Goal: Task Accomplishment & Management: Manage account settings

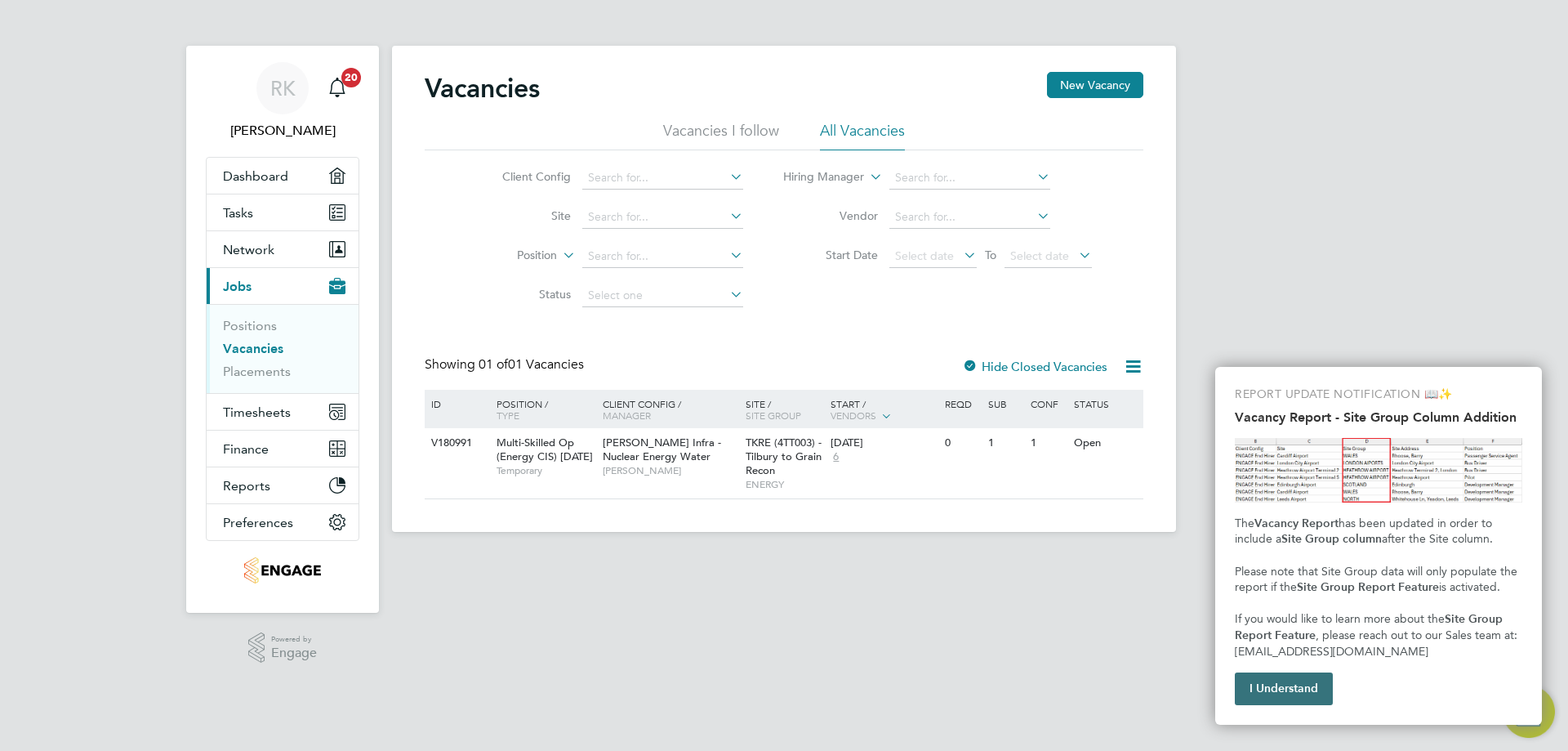
click at [1268, 684] on button "I Understand" at bounding box center [1284, 688] width 98 height 32
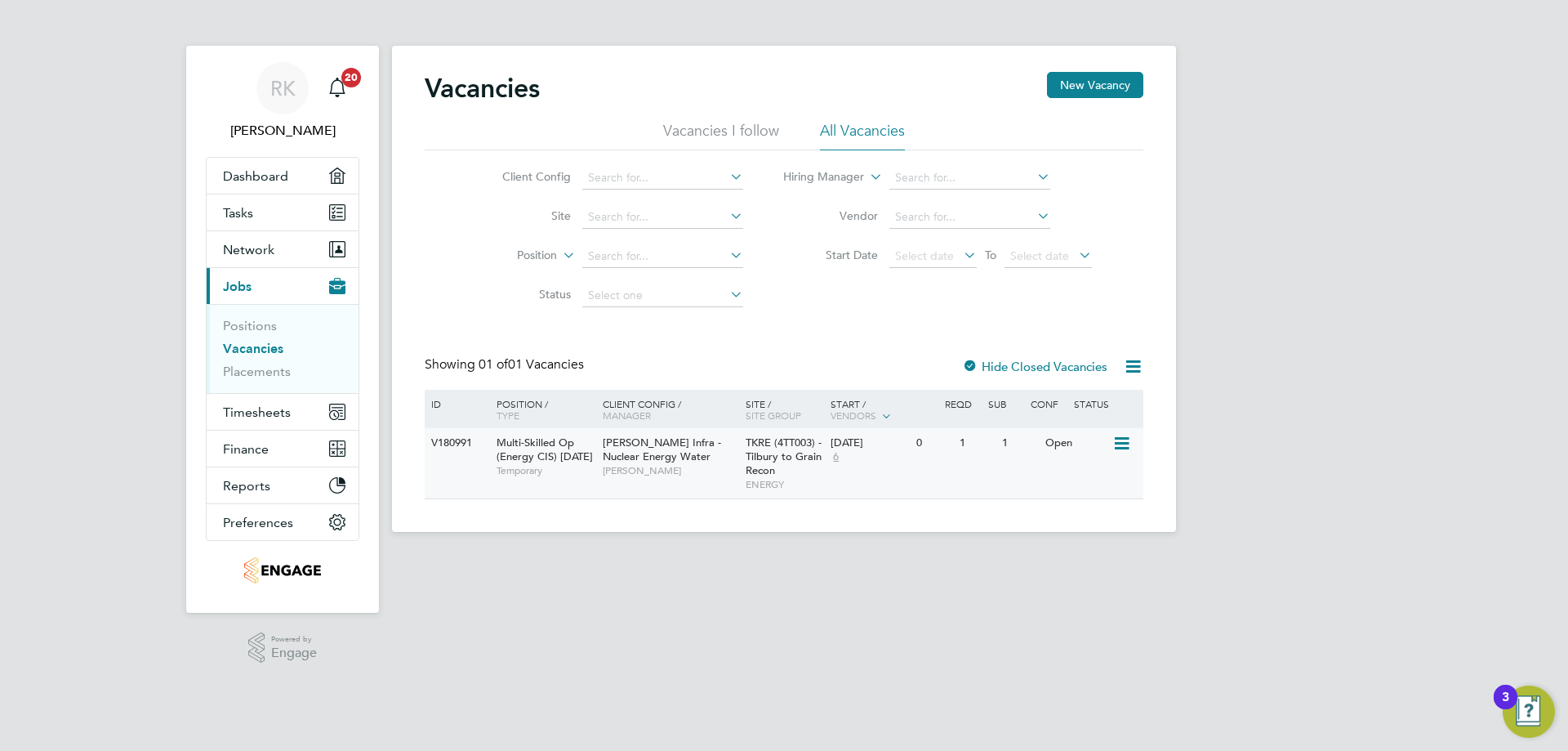
click at [713, 444] on div "[PERSON_NAME] Infra - Nuclear Energy Water [PERSON_NAME]" at bounding box center [669, 457] width 143 height 56
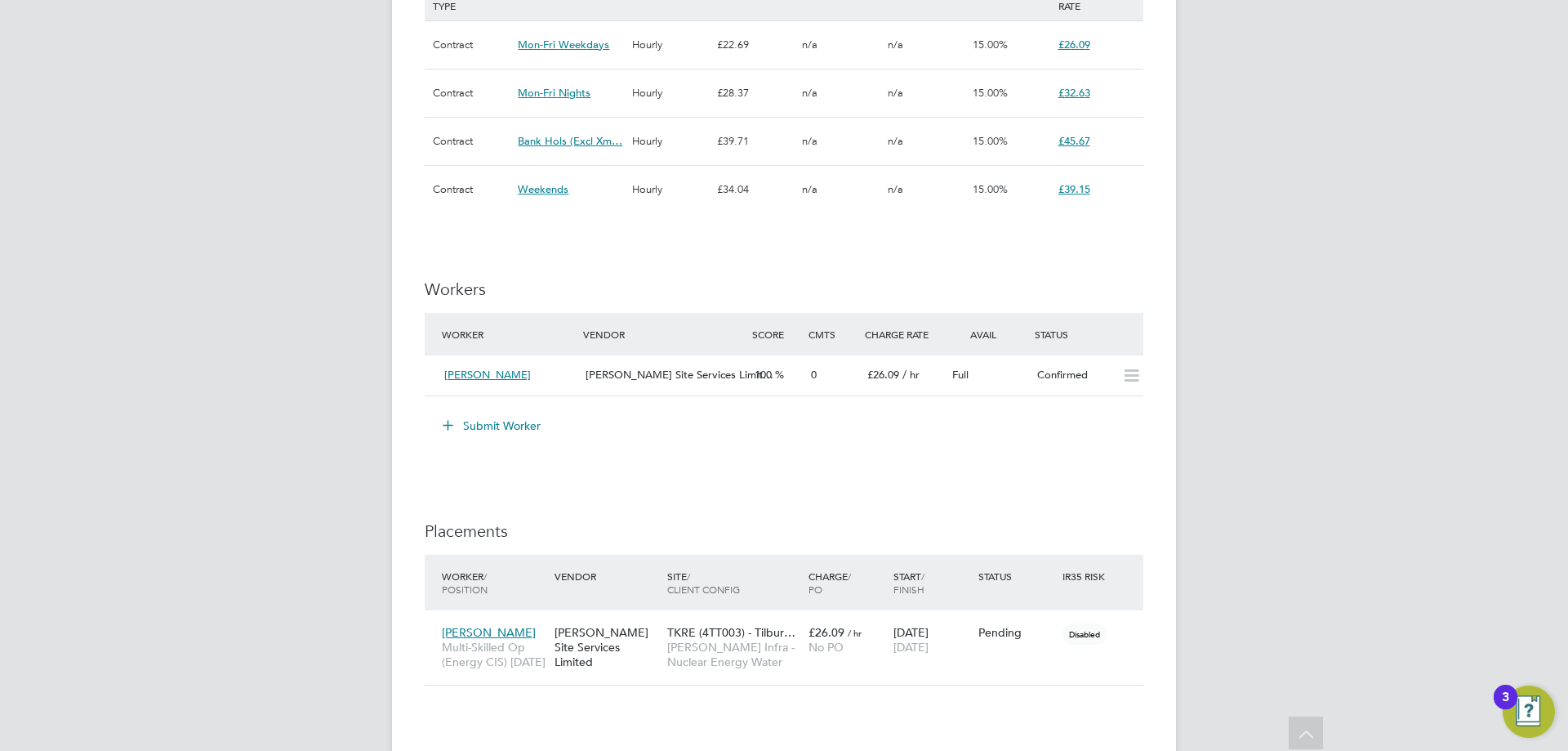
scroll to position [1340, 0]
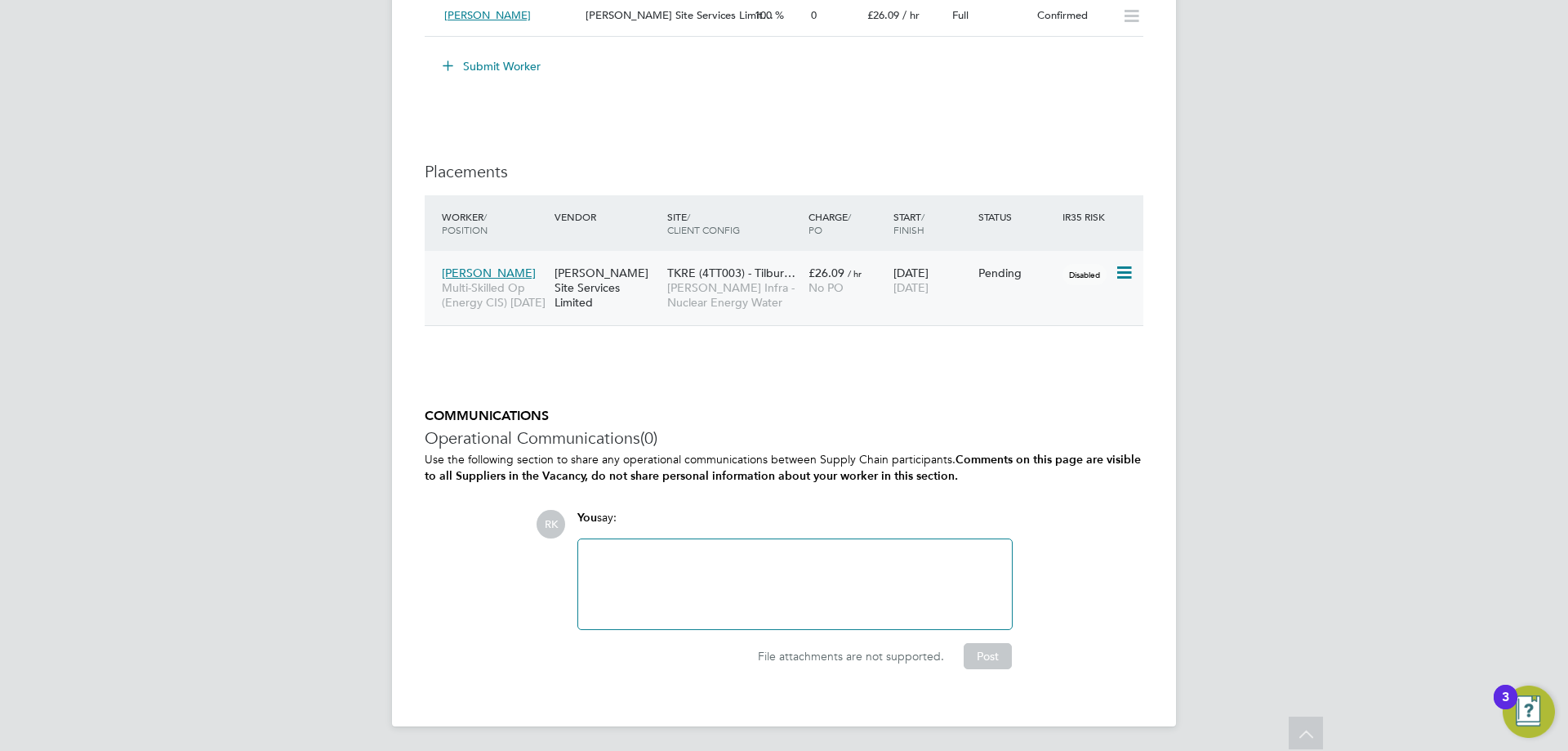
click at [1028, 286] on div "Pending" at bounding box center [1016, 273] width 85 height 31
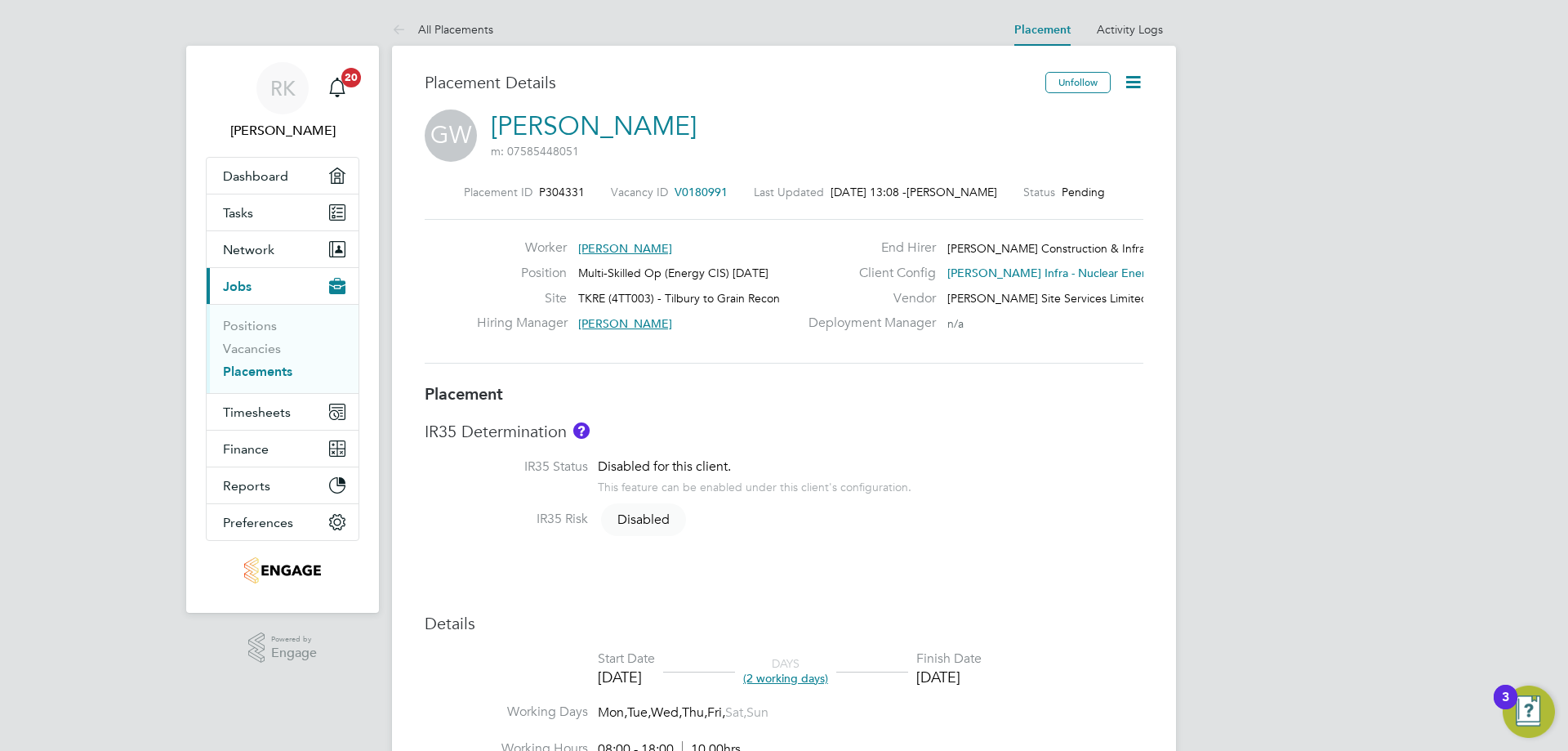
click at [1140, 90] on icon at bounding box center [1133, 81] width 20 height 20
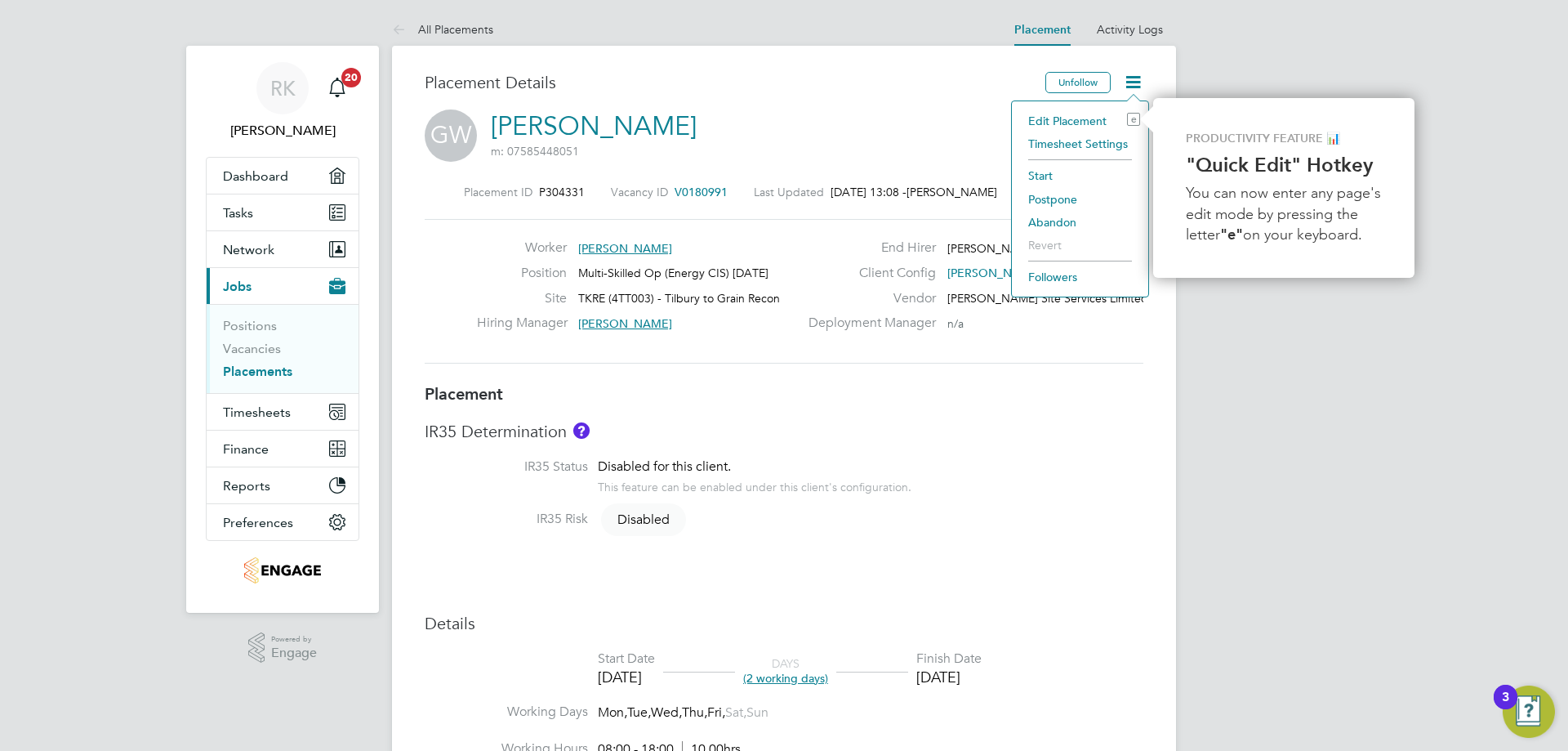
click at [1049, 174] on li "Start" at bounding box center [1080, 175] width 120 height 23
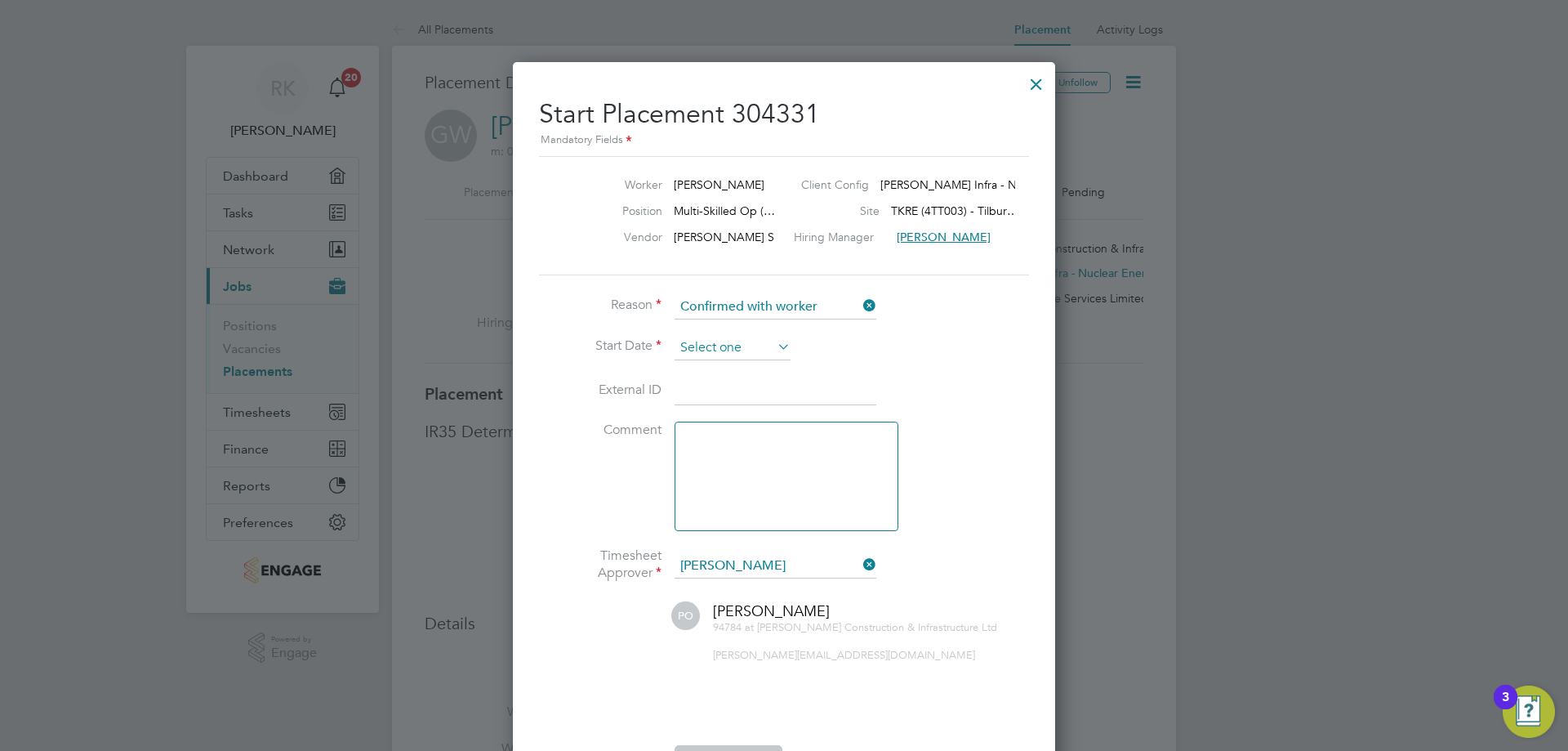
click at [735, 344] on input at bounding box center [732, 348] width 116 height 25
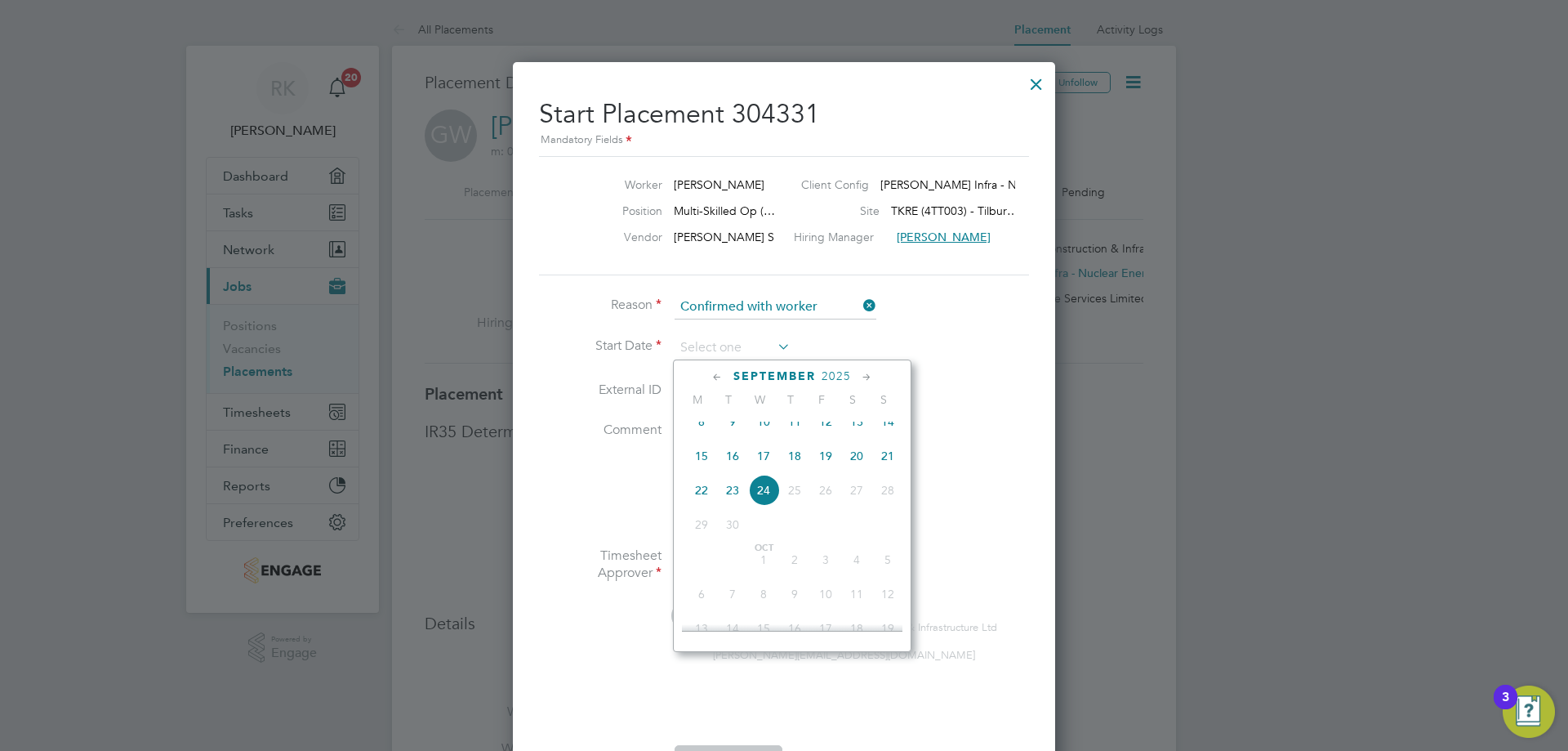
click at [703, 506] on span "22" at bounding box center [701, 490] width 31 height 31
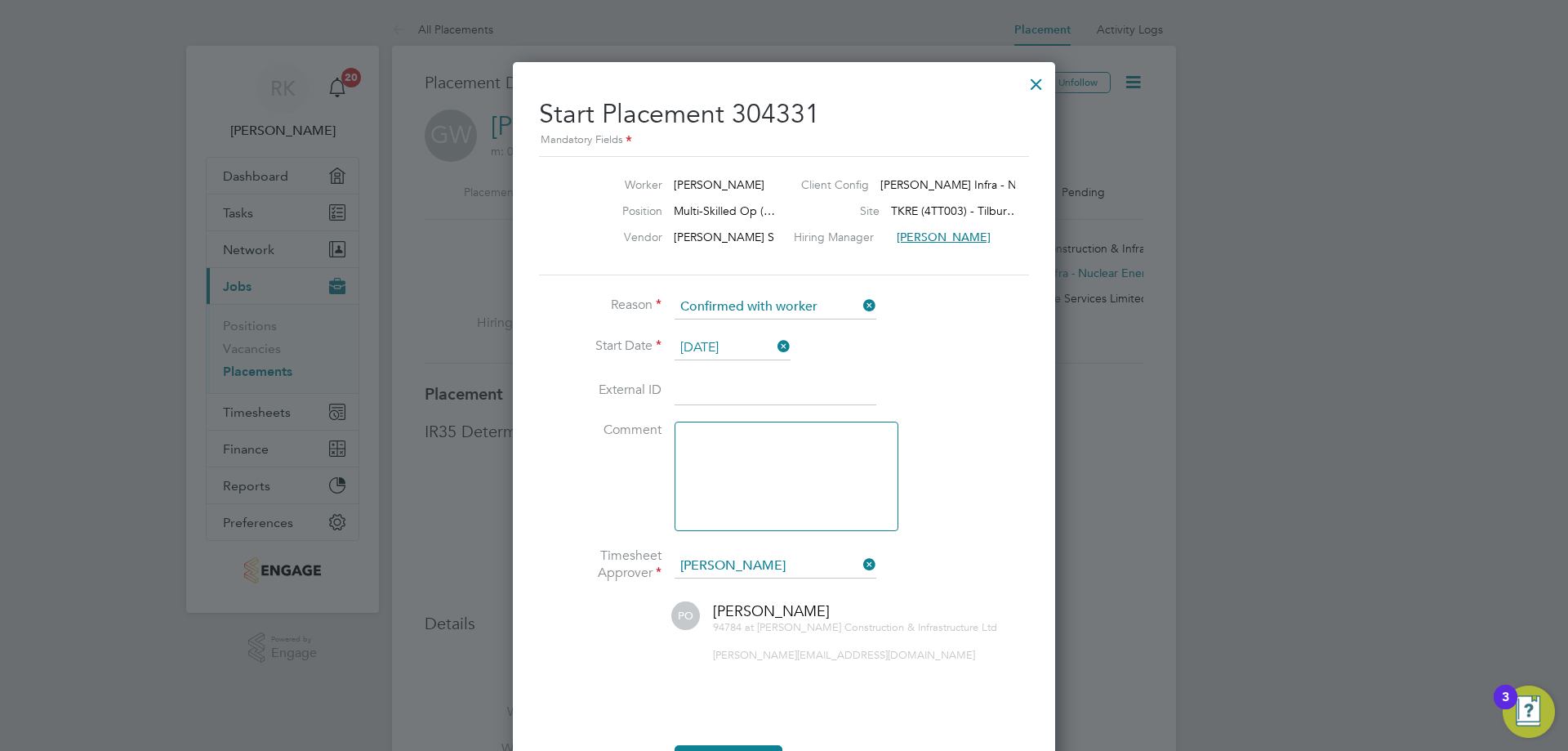
drag, startPoint x: 738, startPoint y: 348, endPoint x: 743, endPoint y: 356, distance: 9.4
click at [738, 348] on input "[DATE]" at bounding box center [732, 348] width 116 height 25
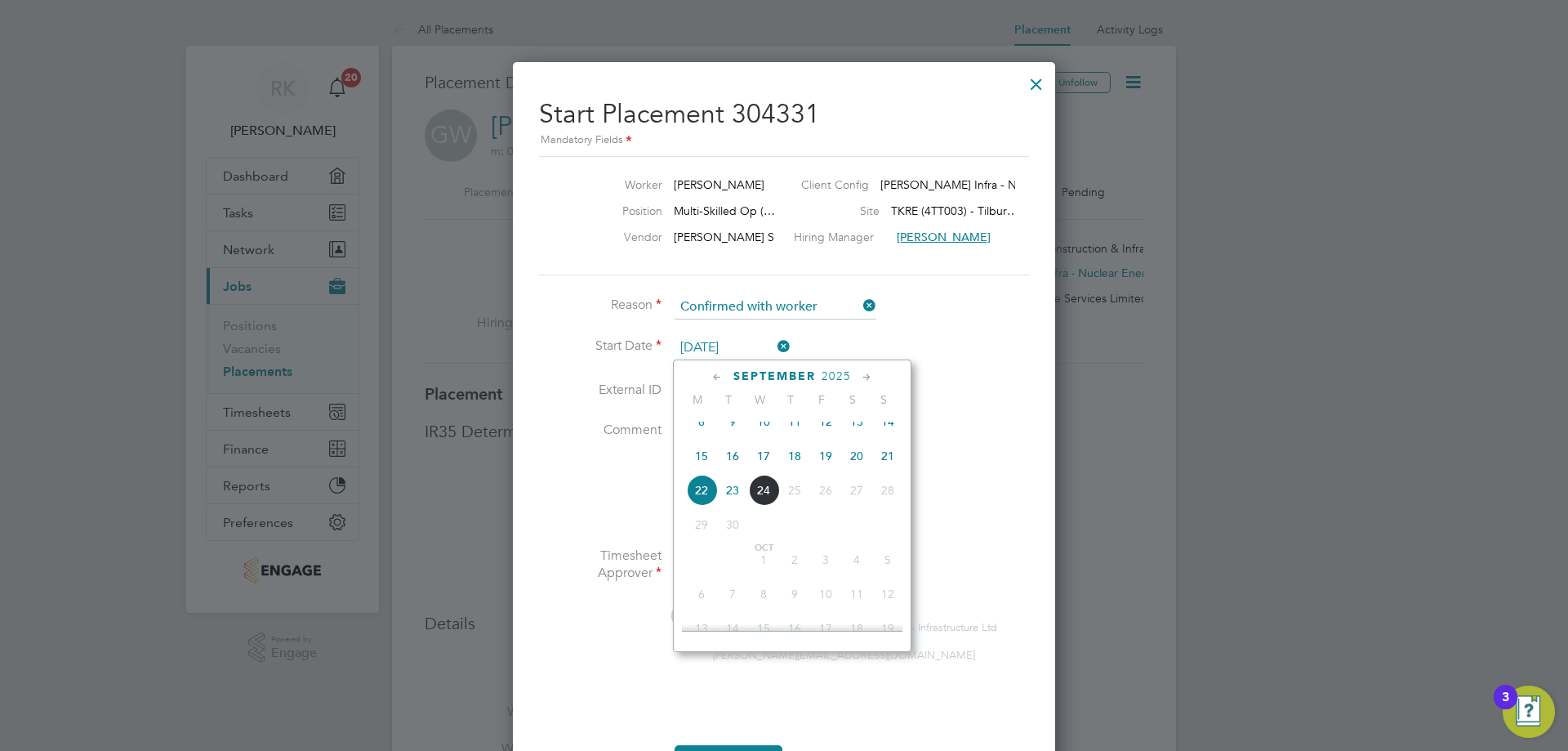
click at [732, 506] on span "23" at bounding box center [732, 490] width 31 height 31
type input "23 Sep 2025"
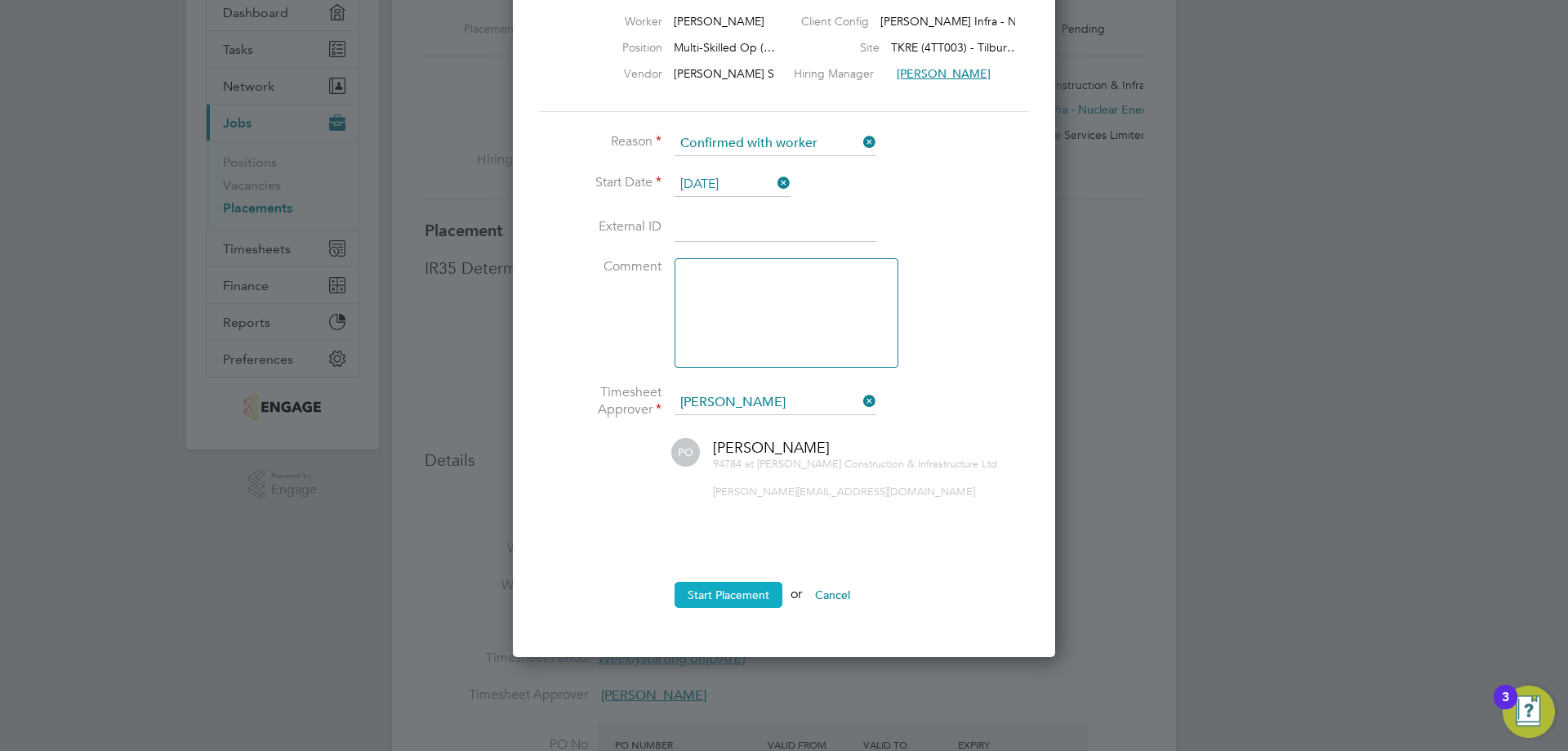
click at [731, 598] on button "Start Placement" at bounding box center [728, 595] width 108 height 26
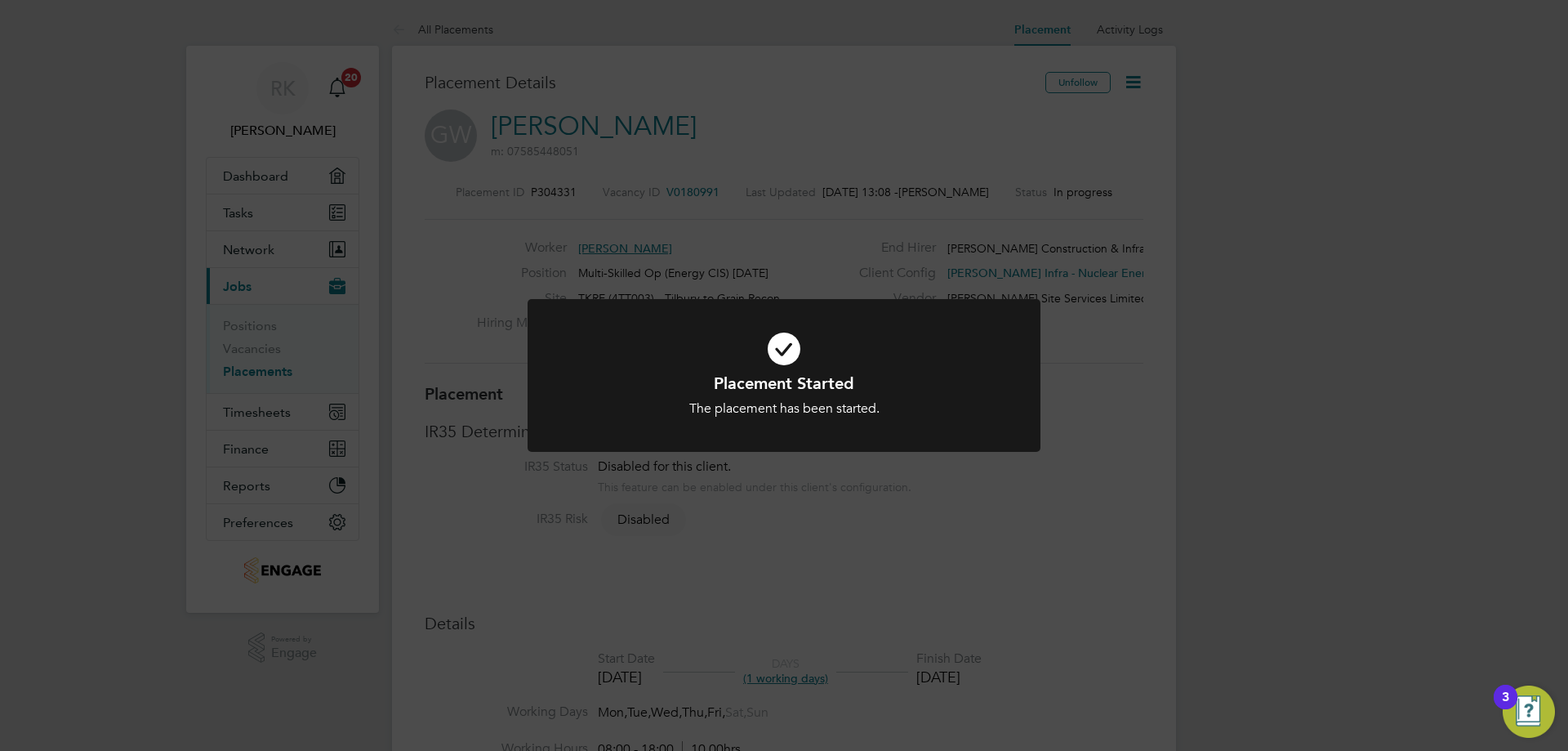
click at [1127, 394] on div "Placement Started The placement has been started. Cancel Okay" at bounding box center [784, 375] width 1568 height 751
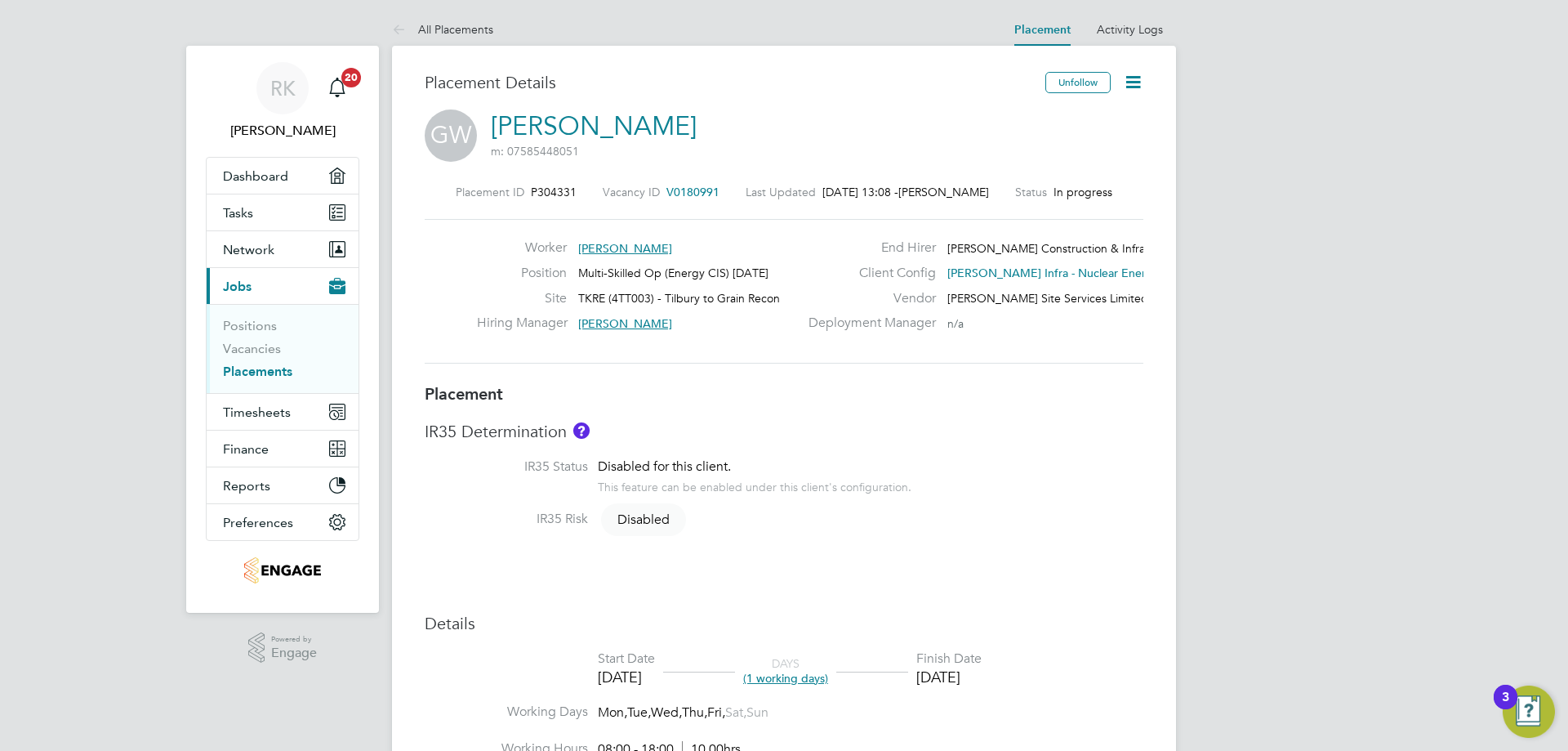
click at [1129, 89] on icon at bounding box center [1133, 81] width 20 height 20
click at [1078, 147] on li "Timesheet Settings" at bounding box center [1080, 144] width 120 height 23
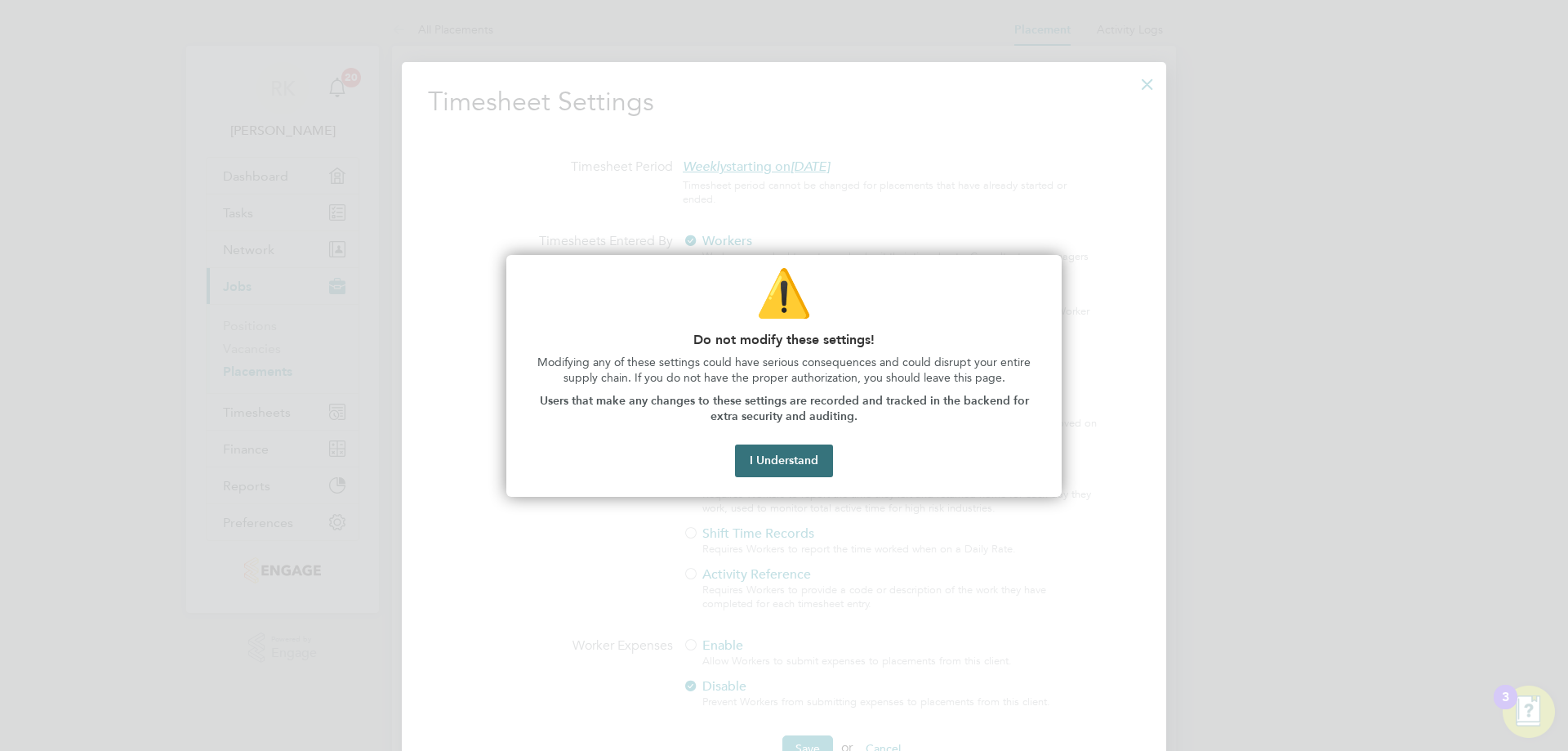
click at [784, 462] on button "I Understand" at bounding box center [784, 460] width 98 height 32
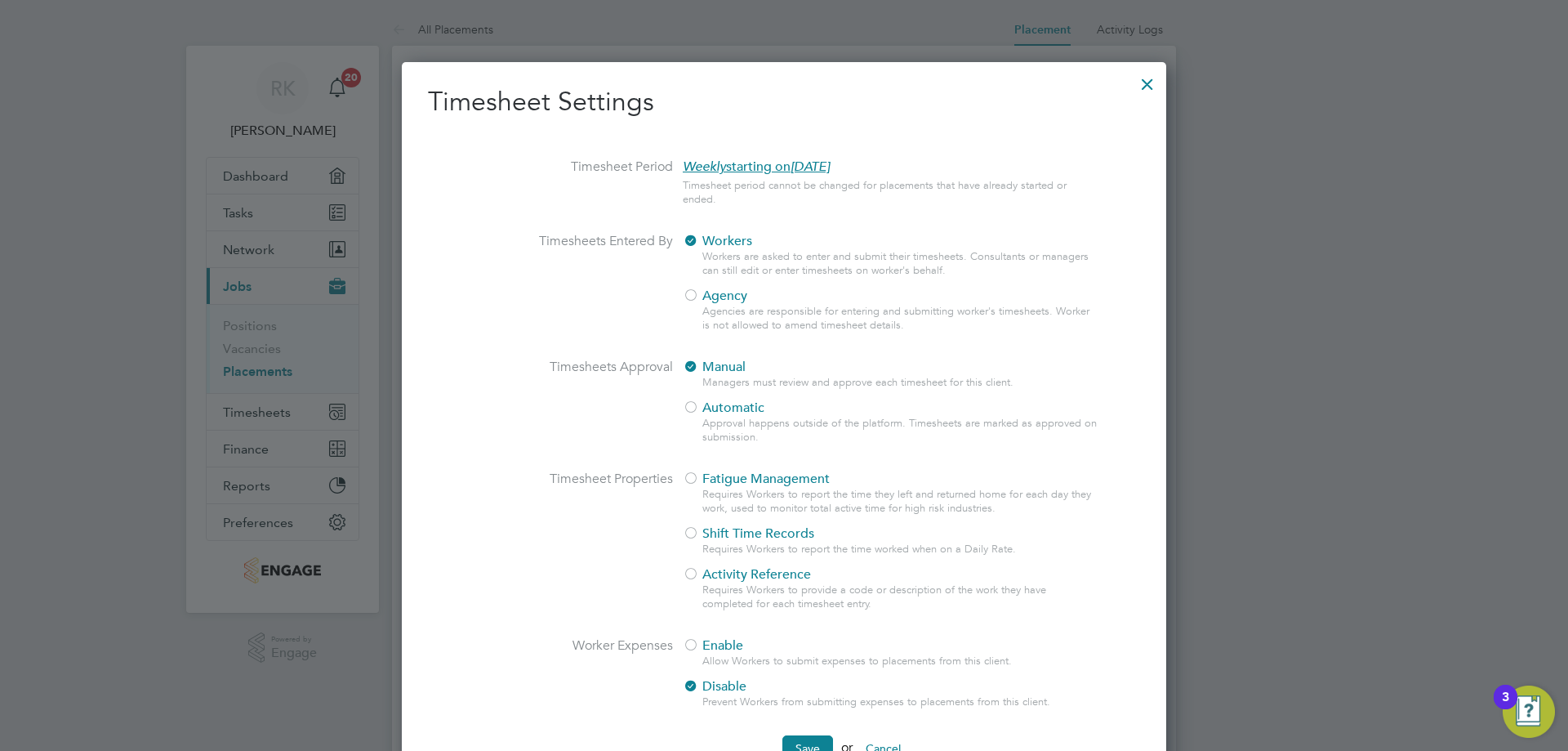
click at [1154, 83] on div at bounding box center [1148, 81] width 30 height 30
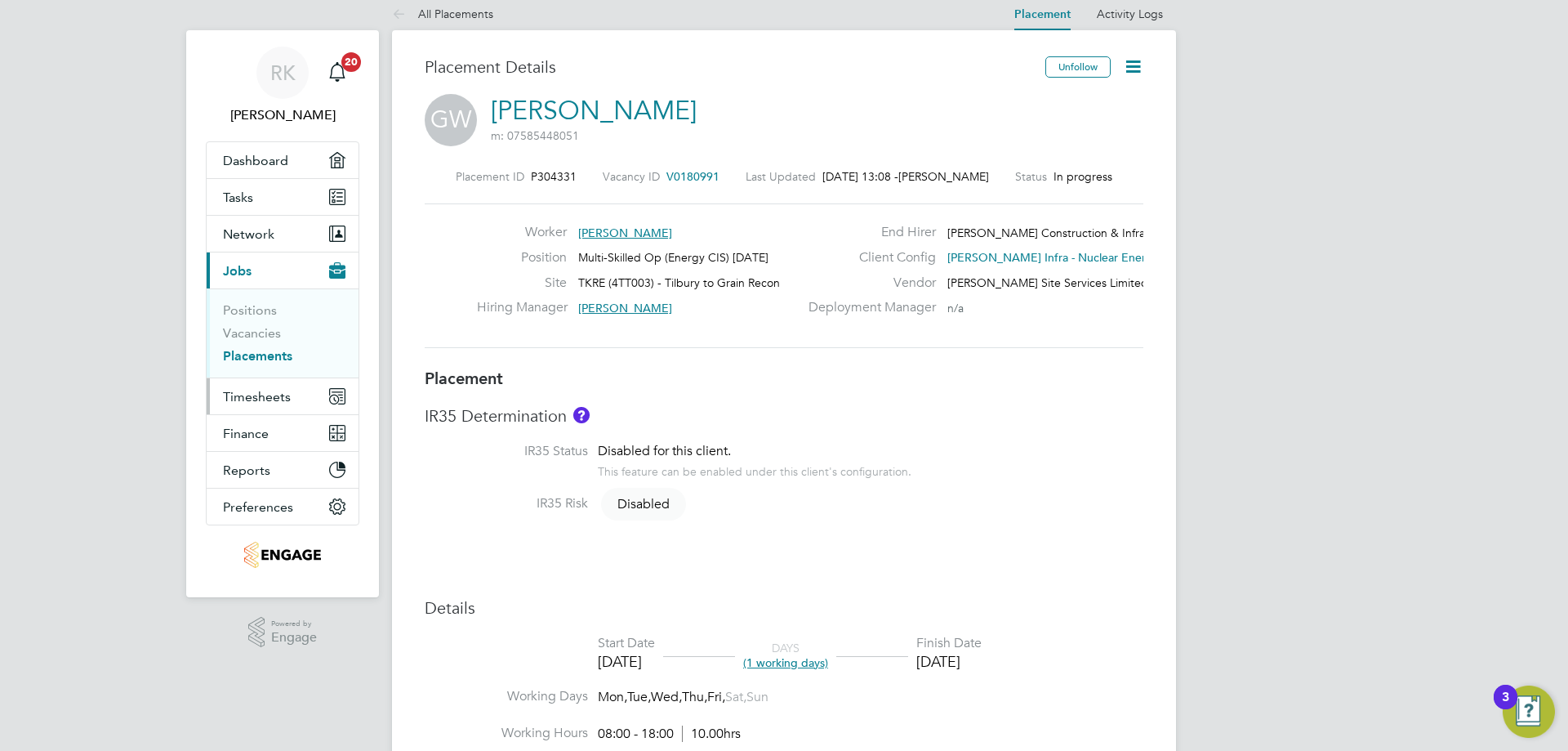
click at [271, 400] on span "Timesheets" at bounding box center [257, 397] width 67 height 16
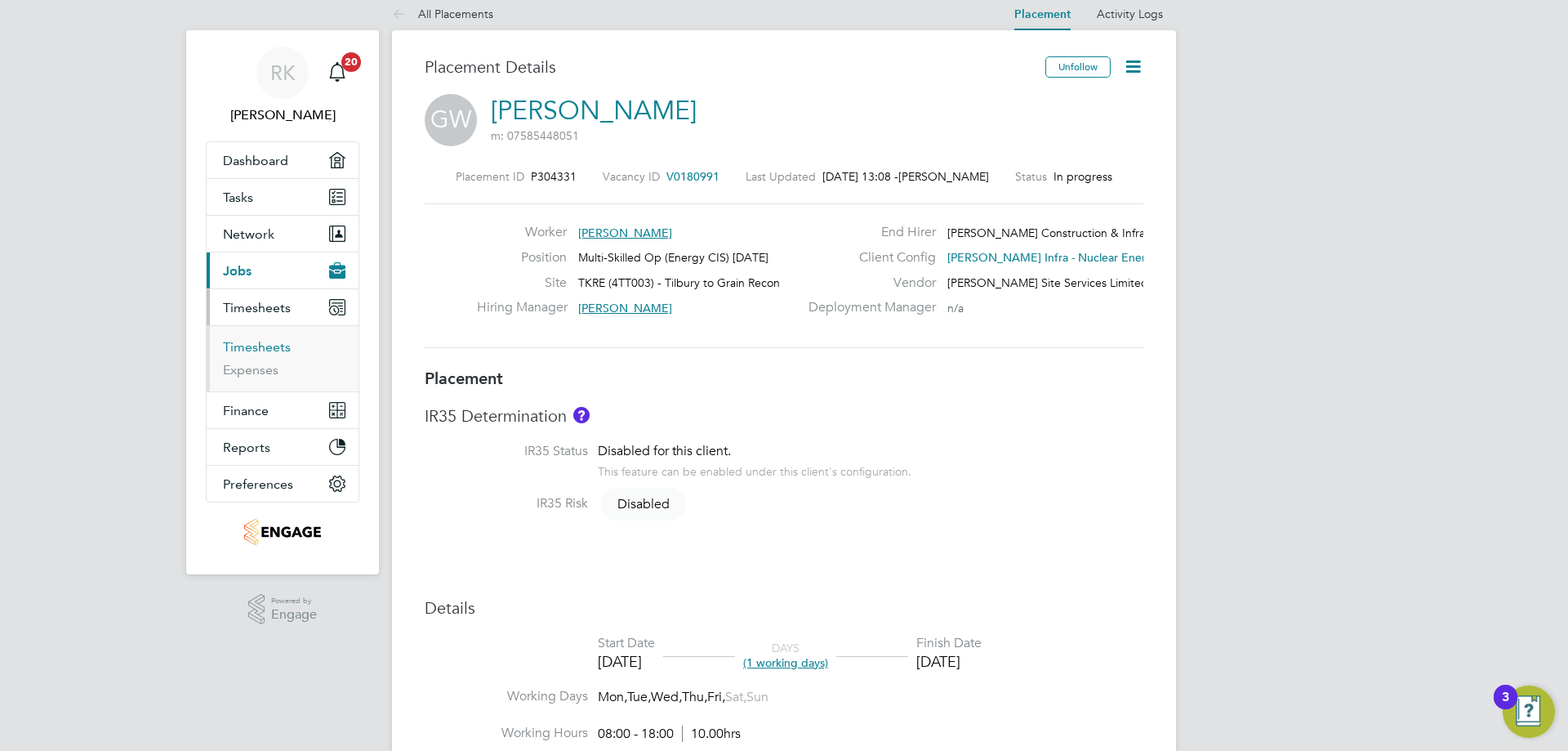
click at [273, 346] on link "Timesheets" at bounding box center [257, 347] width 67 height 16
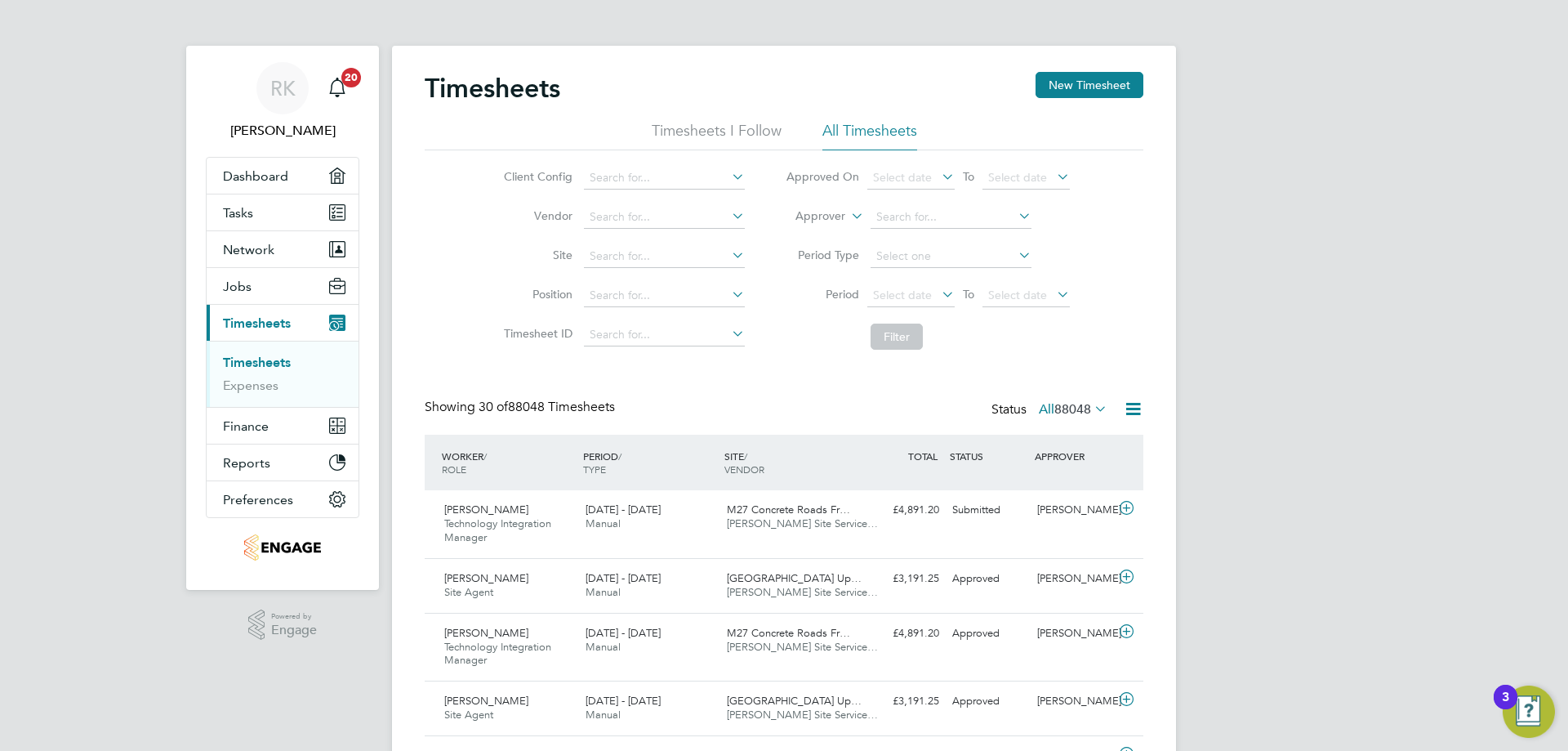
click at [848, 216] on icon at bounding box center [848, 211] width 0 height 15
click at [802, 235] on li "Worker" at bounding box center [805, 235] width 81 height 21
click at [919, 213] on input at bounding box center [951, 217] width 161 height 23
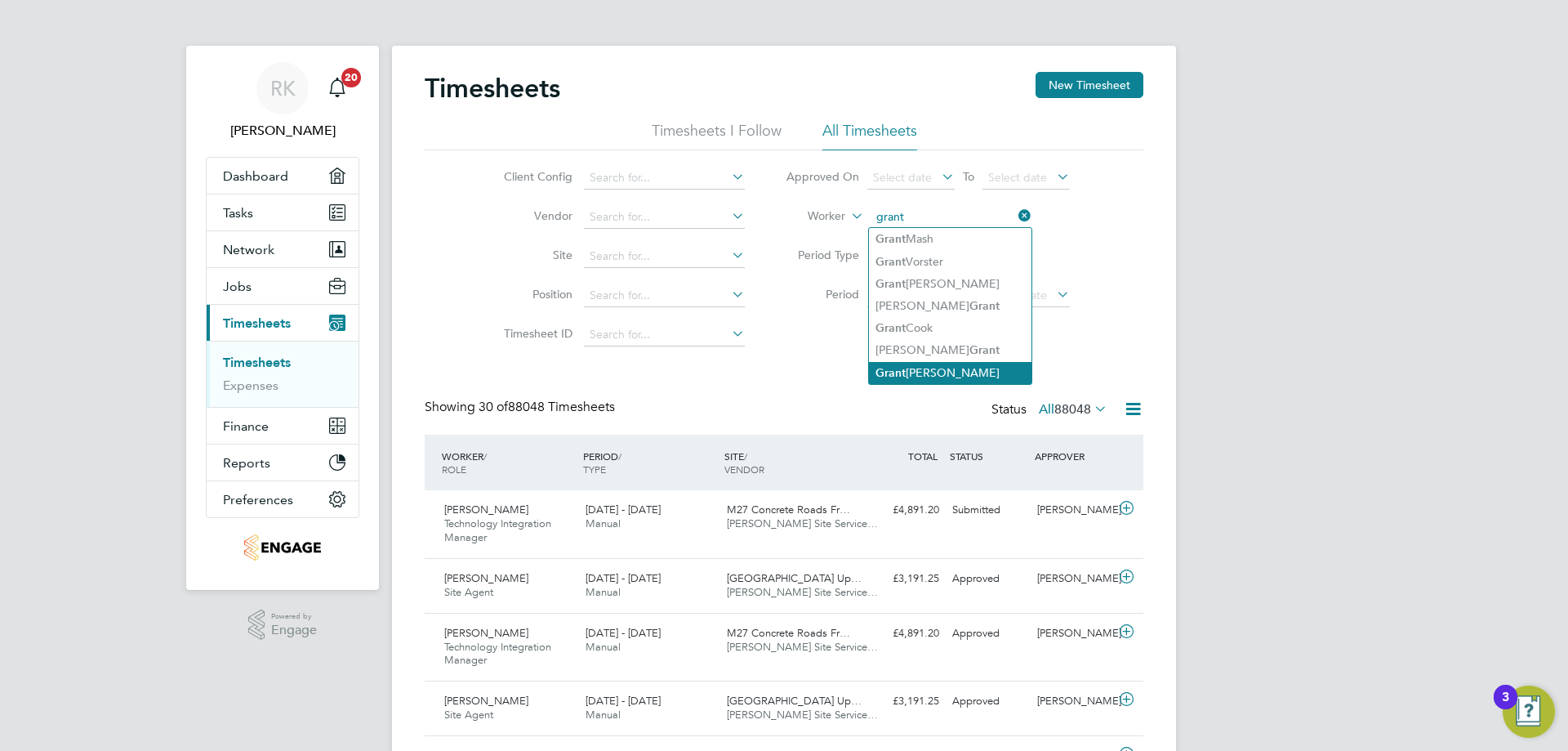
click at [925, 368] on li "Grant Walker" at bounding box center [950, 372] width 163 height 22
type input "[PERSON_NAME]"
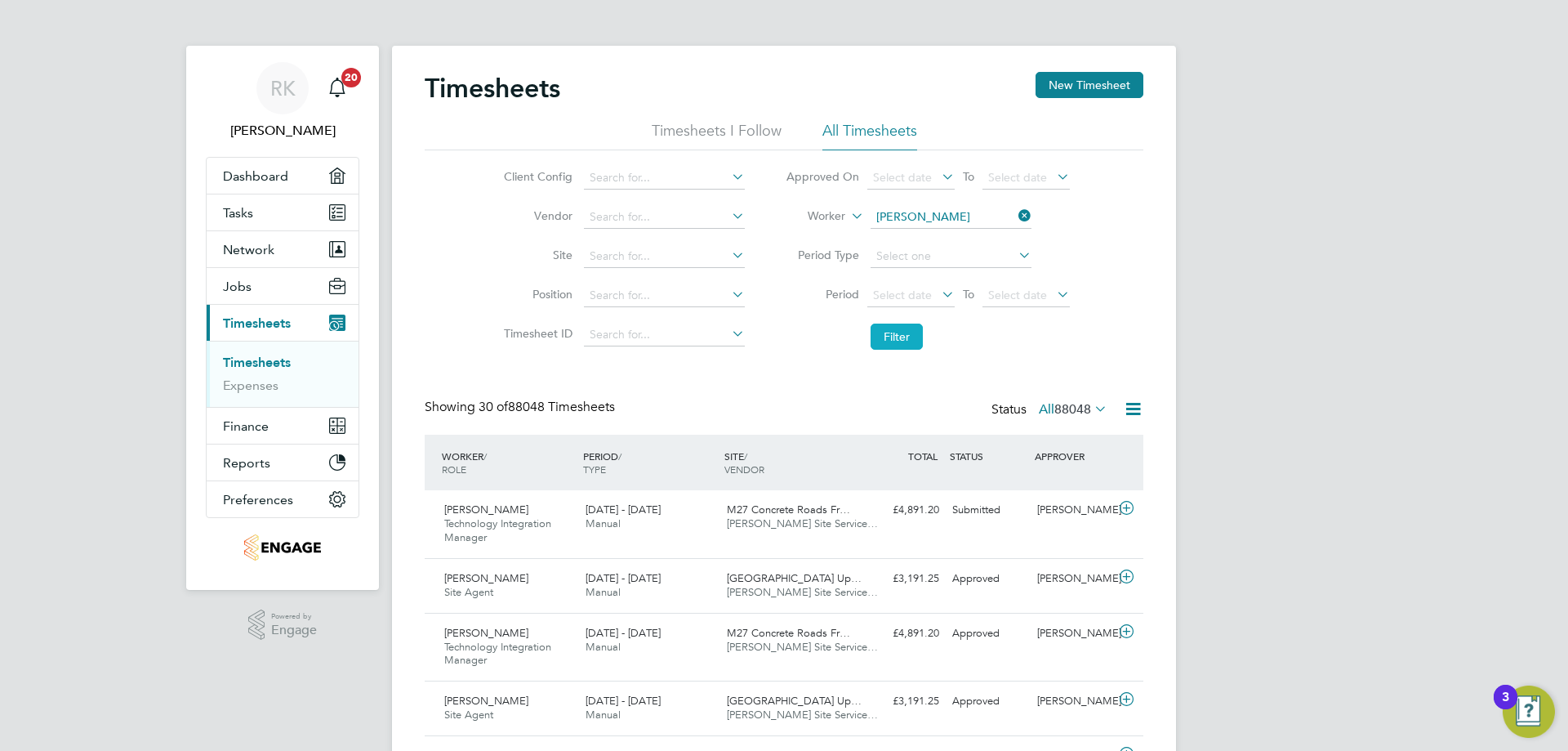
click at [892, 343] on button "Filter" at bounding box center [897, 337] width 53 height 26
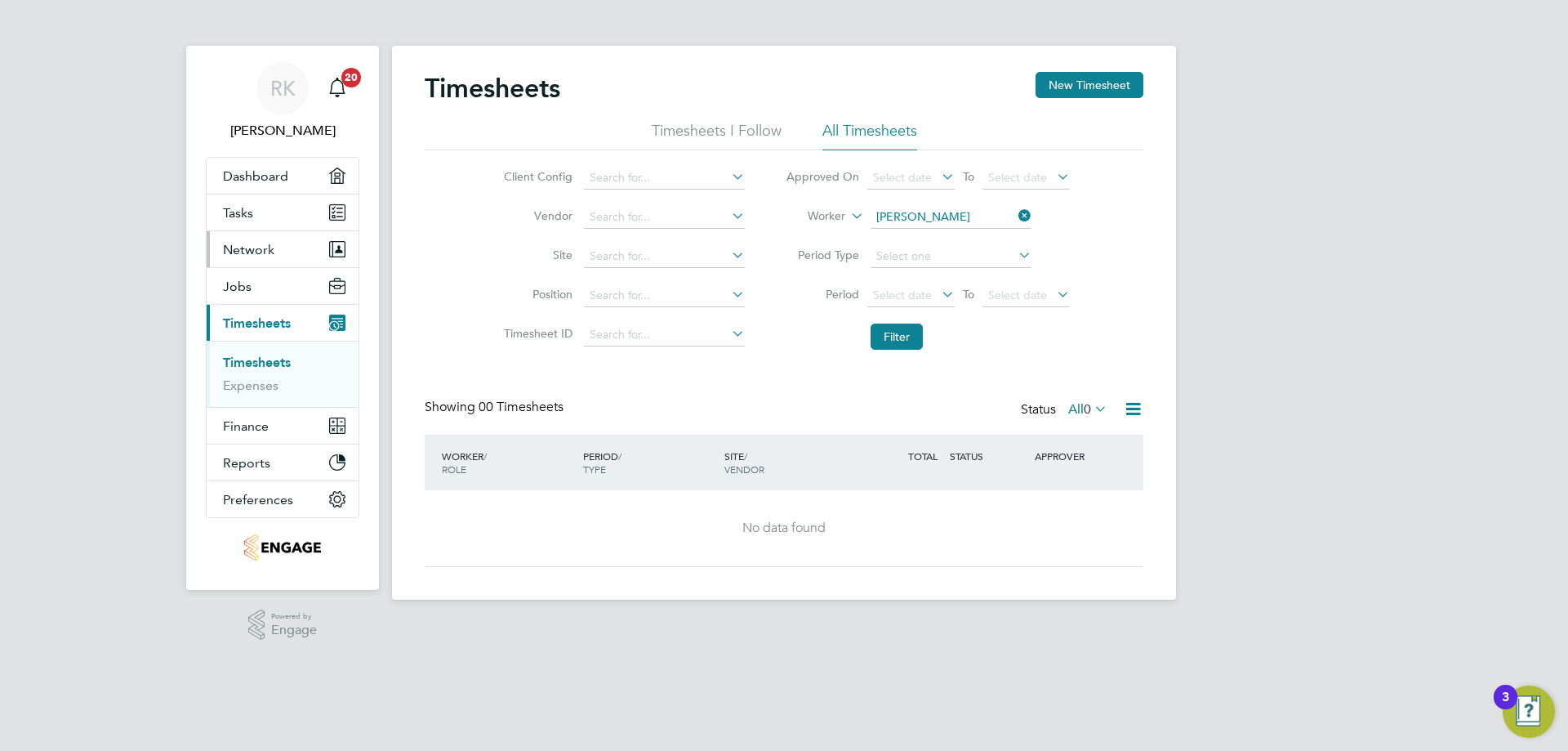
click at [271, 253] on span "Network" at bounding box center [249, 250] width 52 height 16
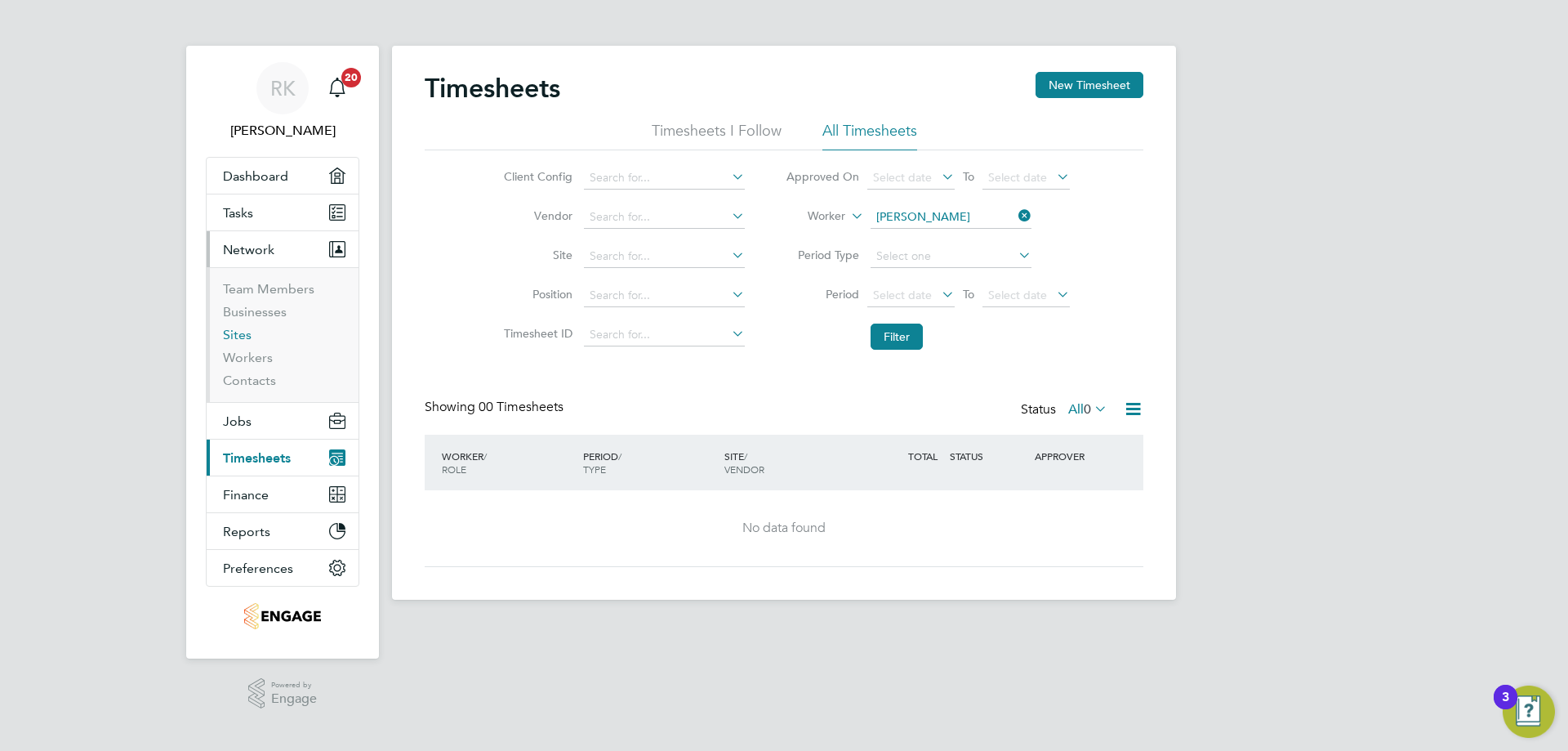
click at [244, 334] on link "Sites" at bounding box center [237, 335] width 29 height 16
click at [254, 362] on link "Workers" at bounding box center [248, 358] width 50 height 16
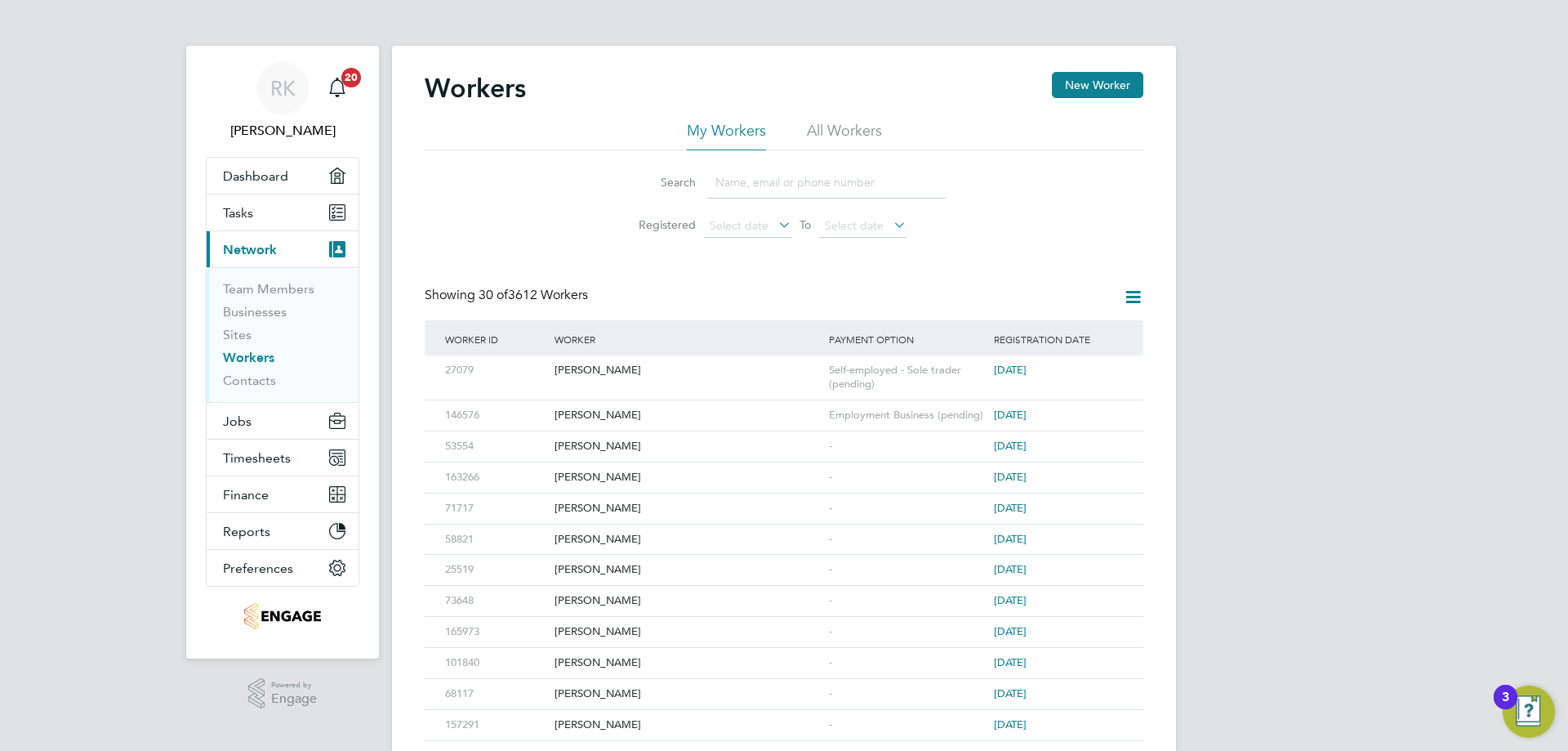
click at [778, 183] on input at bounding box center [826, 182] width 238 height 32
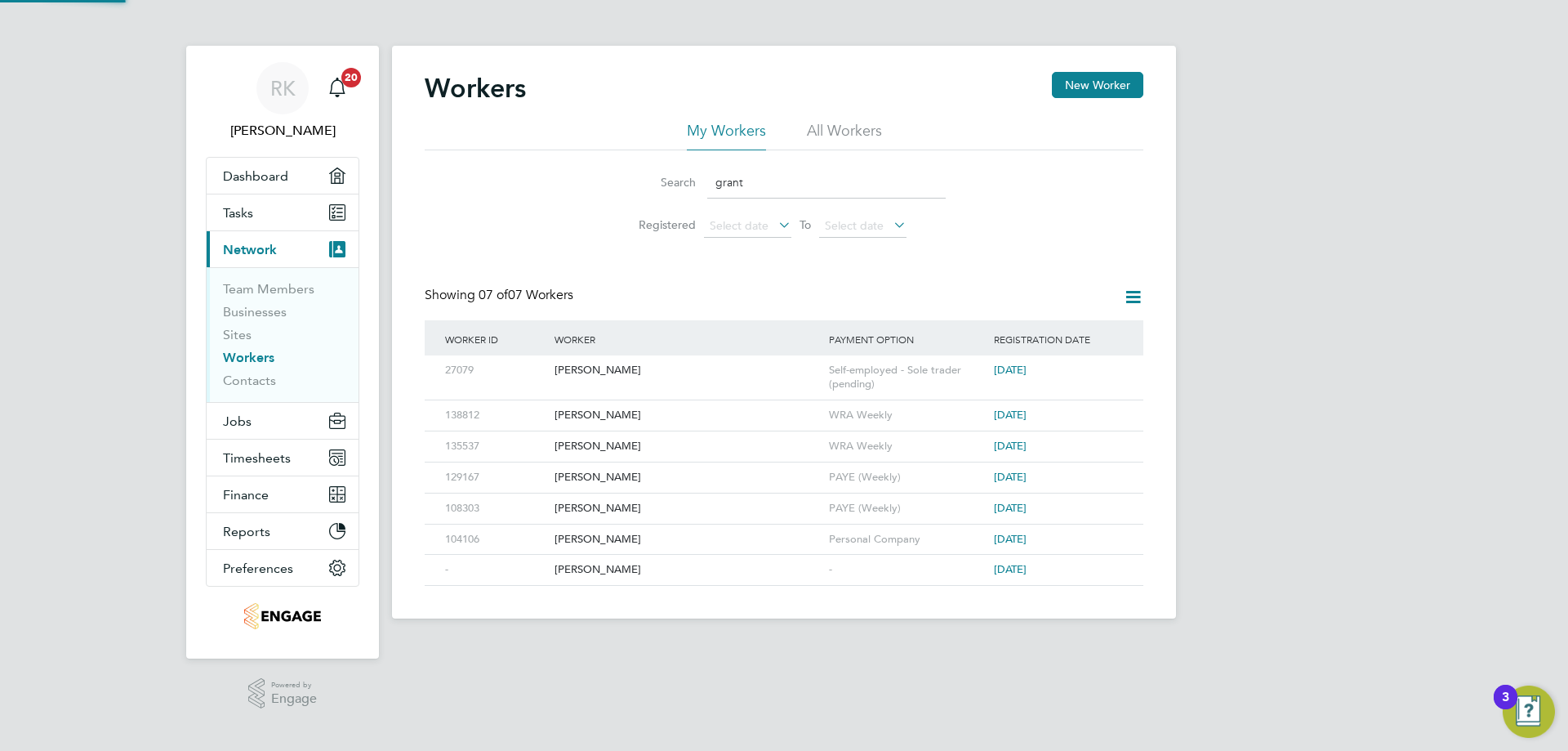
type input "grant"
click at [578, 373] on div "[PERSON_NAME]" at bounding box center [687, 371] width 274 height 30
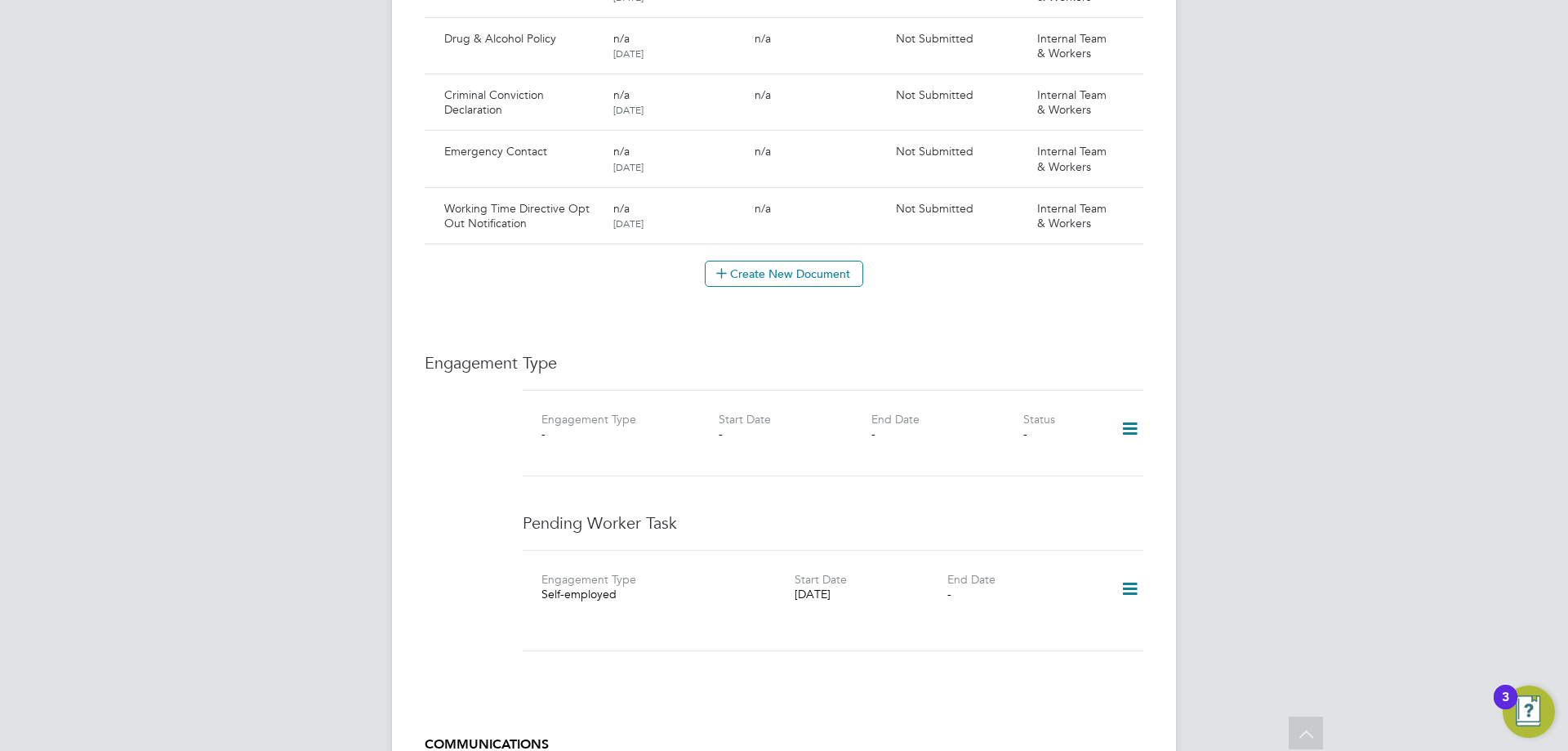
scroll to position [1442, 0]
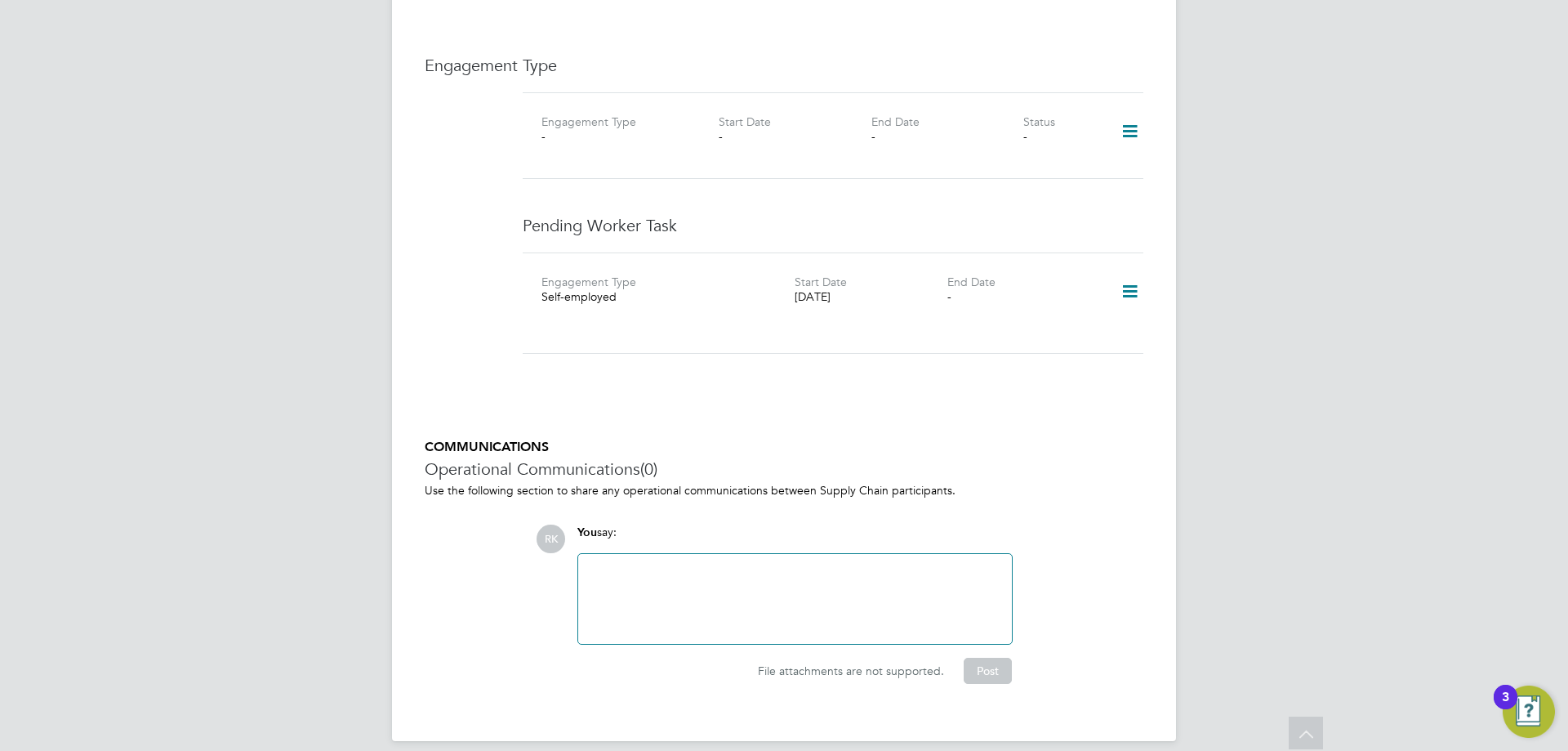
click at [1129, 278] on icon at bounding box center [1130, 291] width 29 height 38
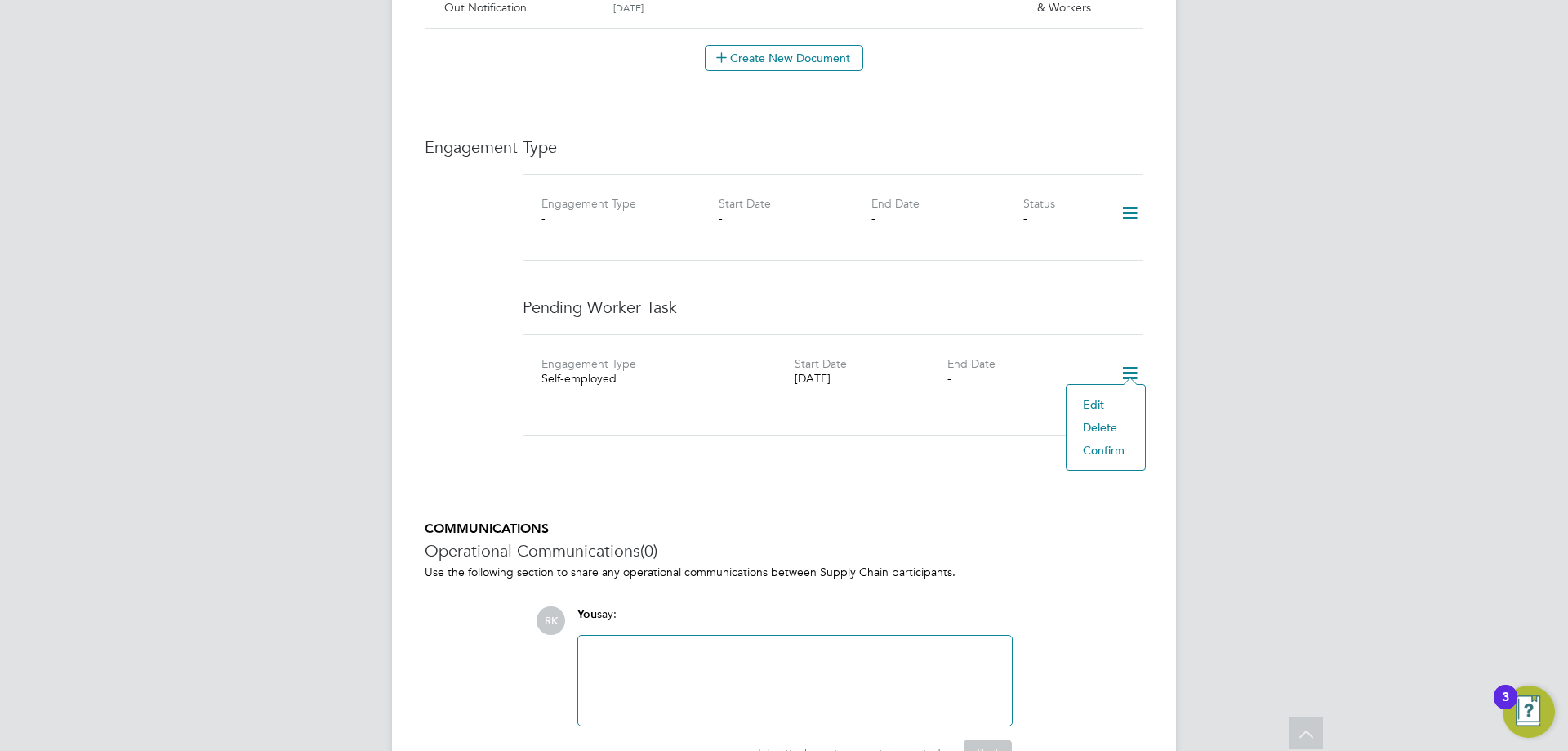
click at [1125, 195] on icon at bounding box center [1130, 213] width 29 height 38
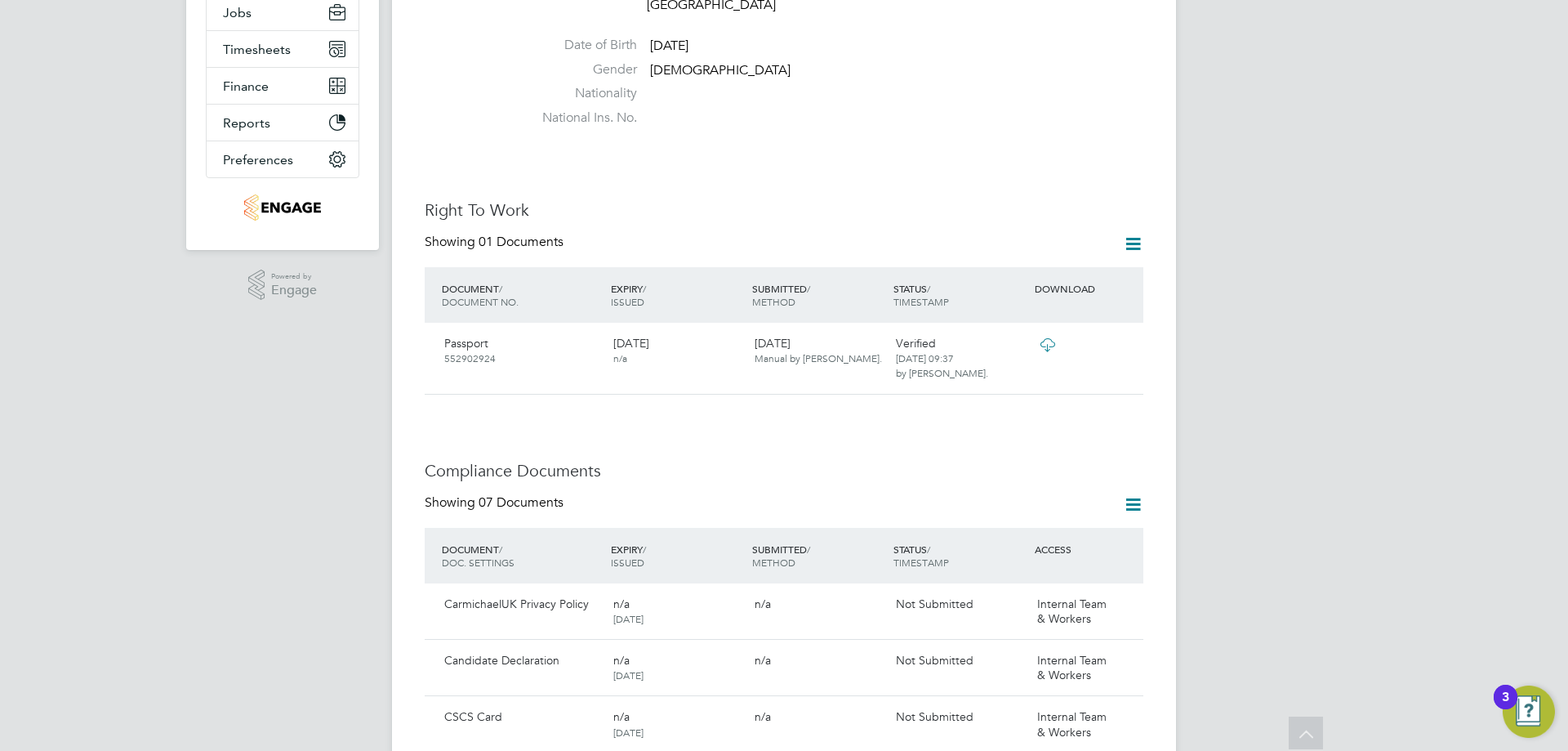
scroll to position [0, 0]
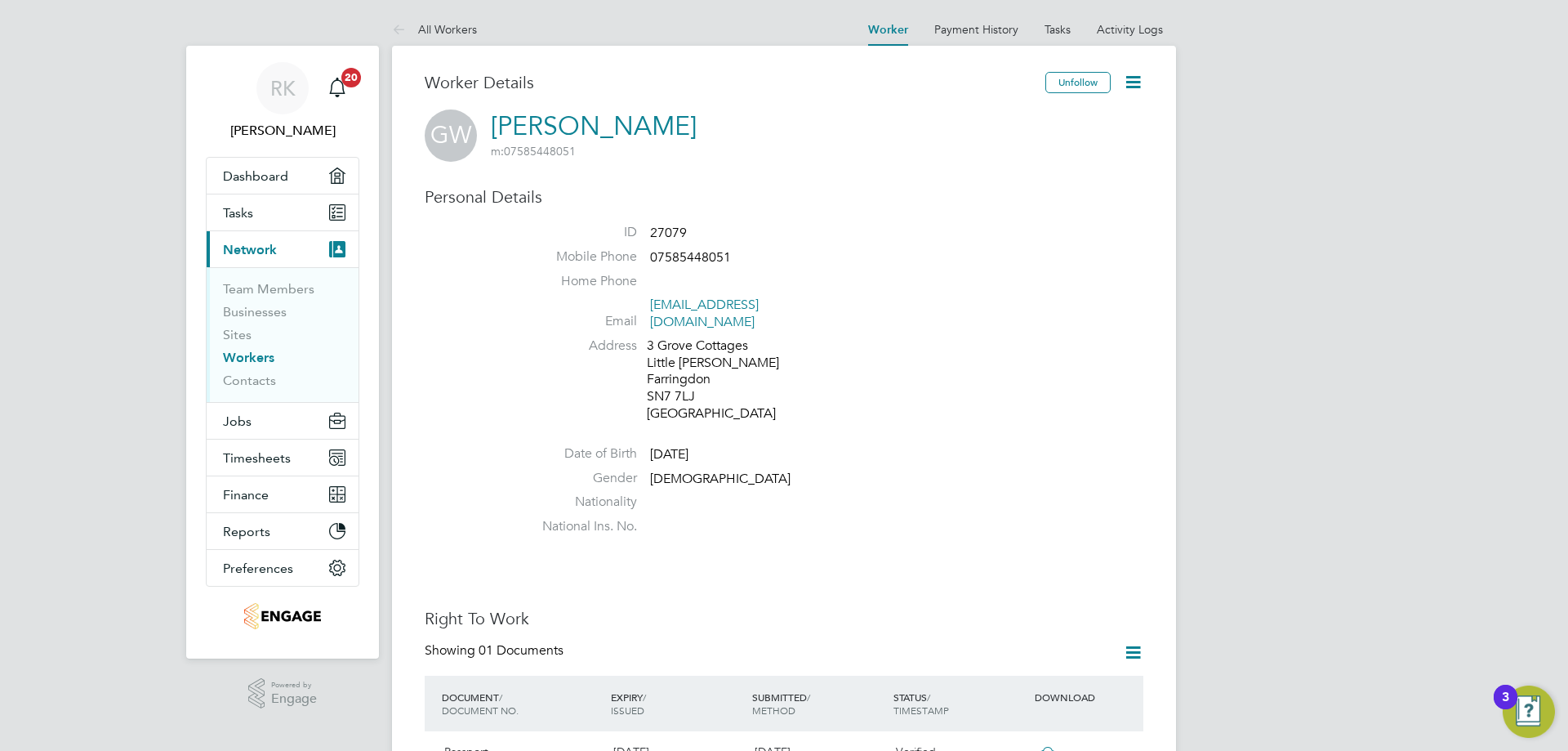
click at [1134, 90] on icon at bounding box center [1133, 81] width 20 height 20
click at [985, 119] on li "Invite Worker" at bounding box center [1040, 121] width 204 height 23
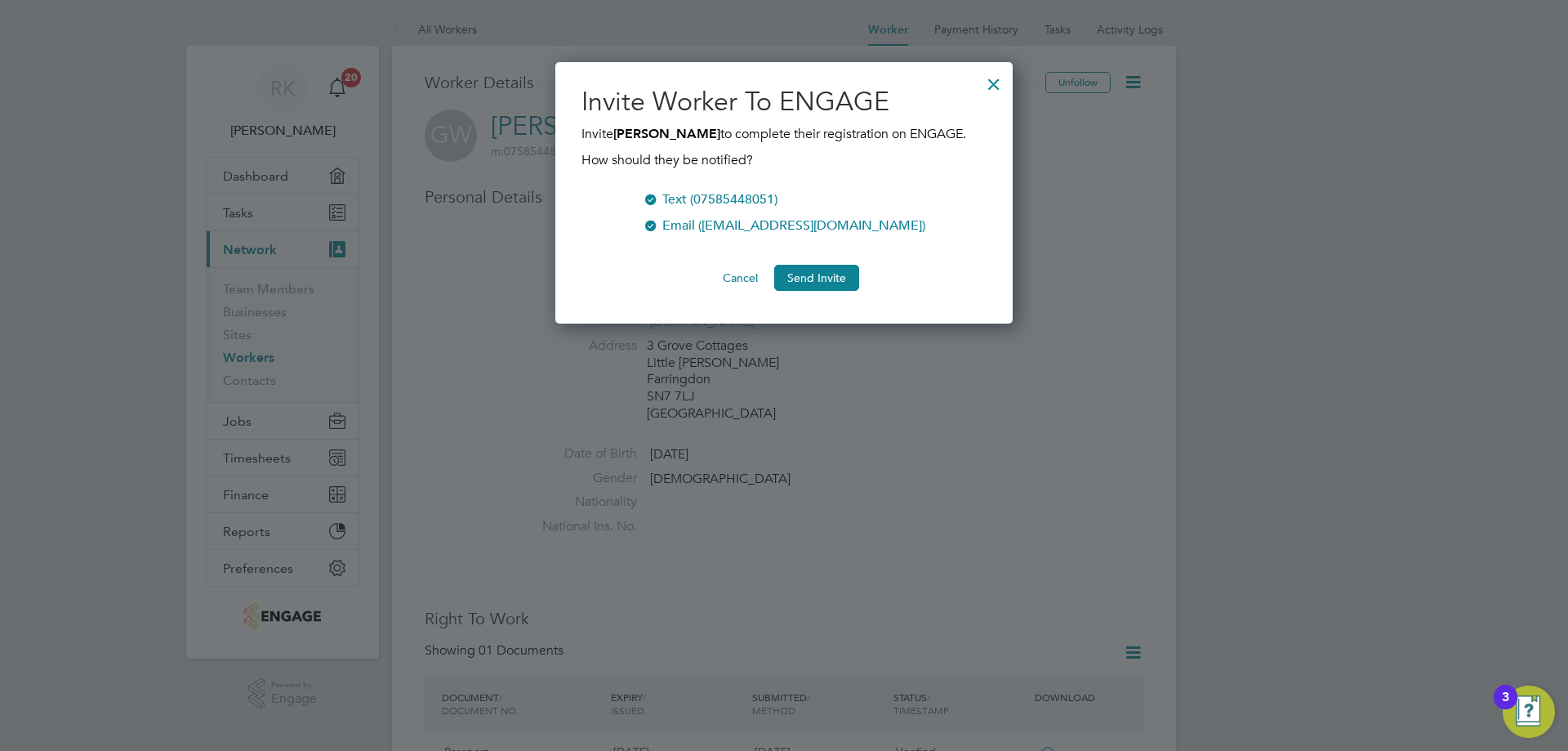
scroll to position [262, 458]
click at [829, 272] on button "Send Invite" at bounding box center [816, 278] width 85 height 26
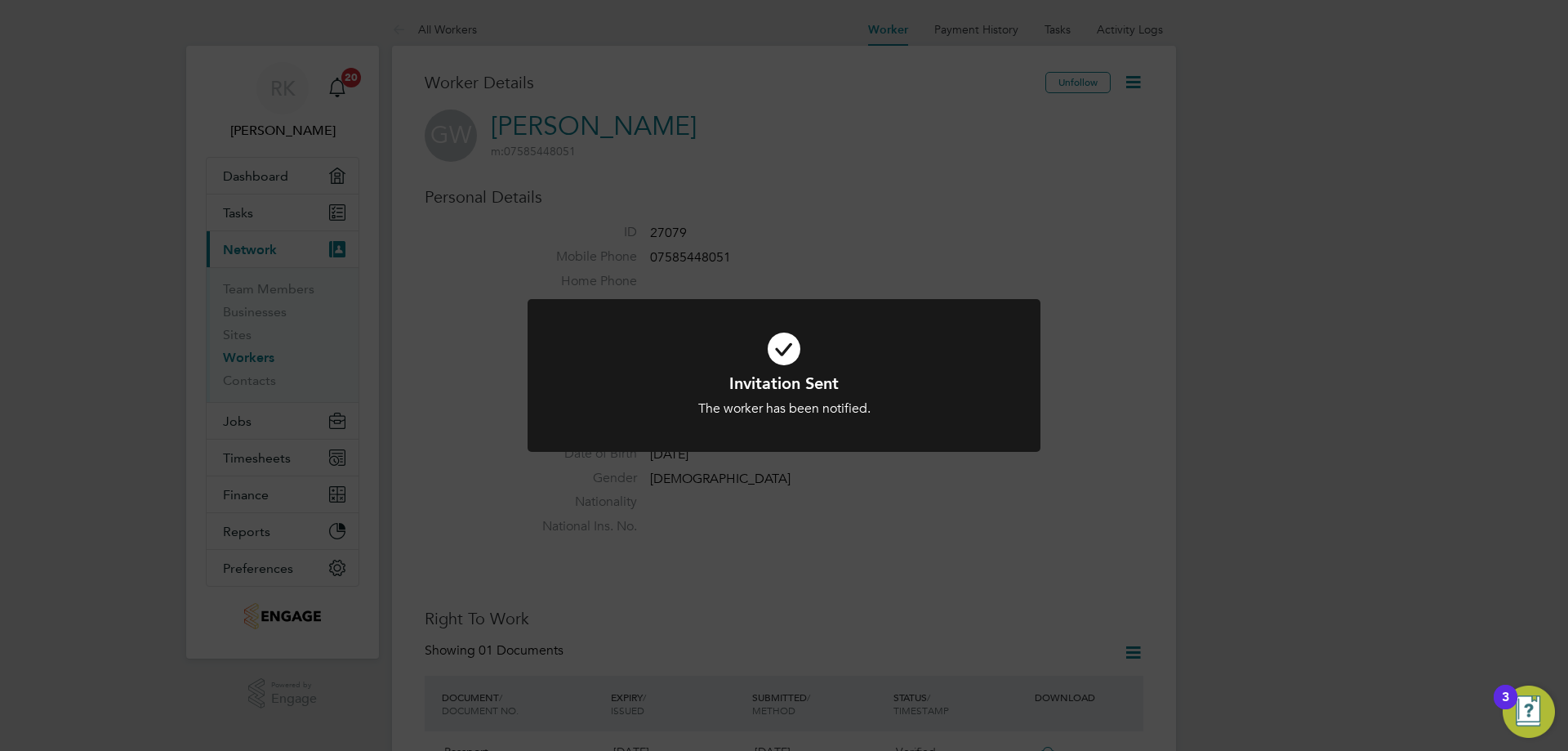
click at [957, 209] on div "Invitation Sent The worker has been notified. Cancel Okay" at bounding box center [784, 375] width 1568 height 751
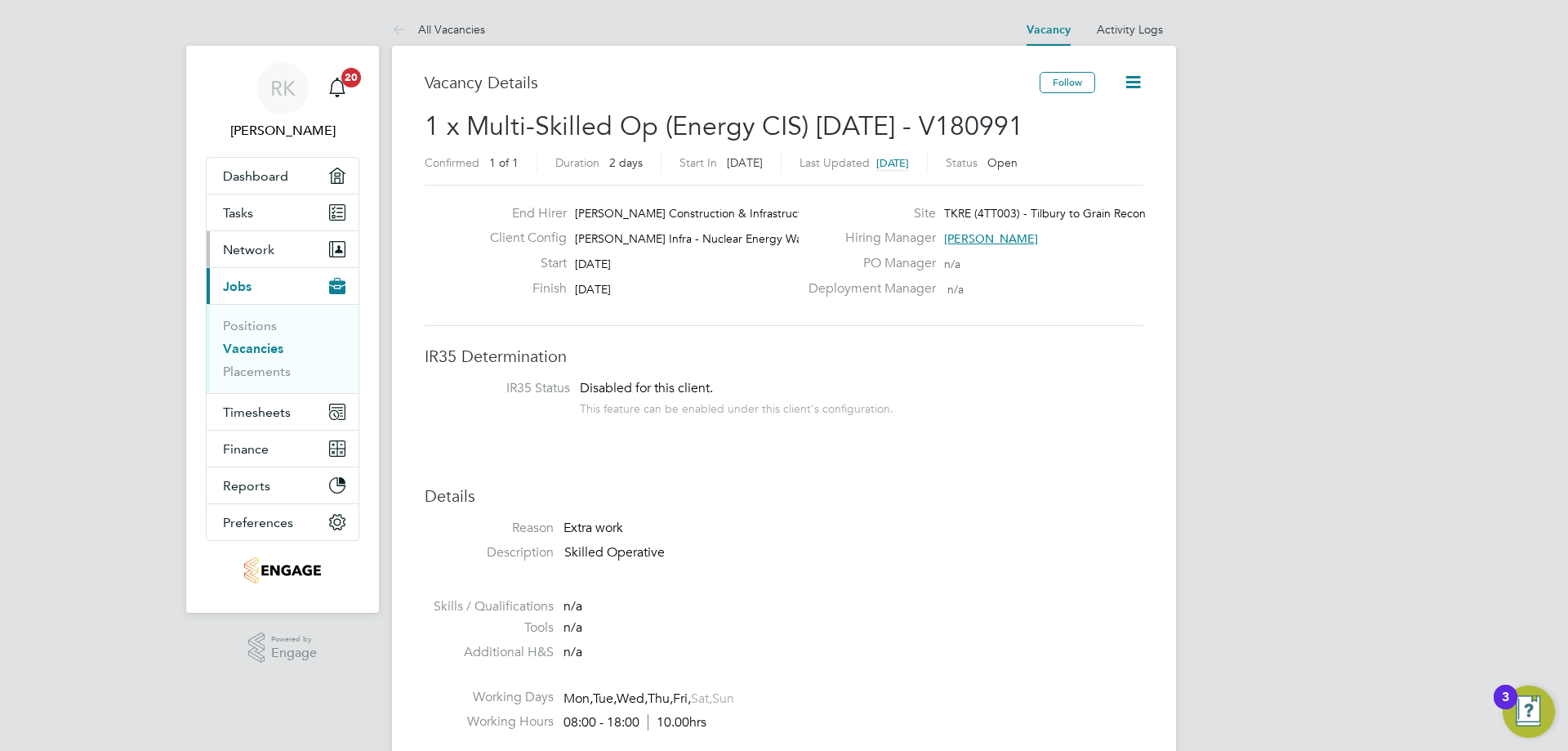
click at [252, 251] on span "Network" at bounding box center [249, 250] width 52 height 16
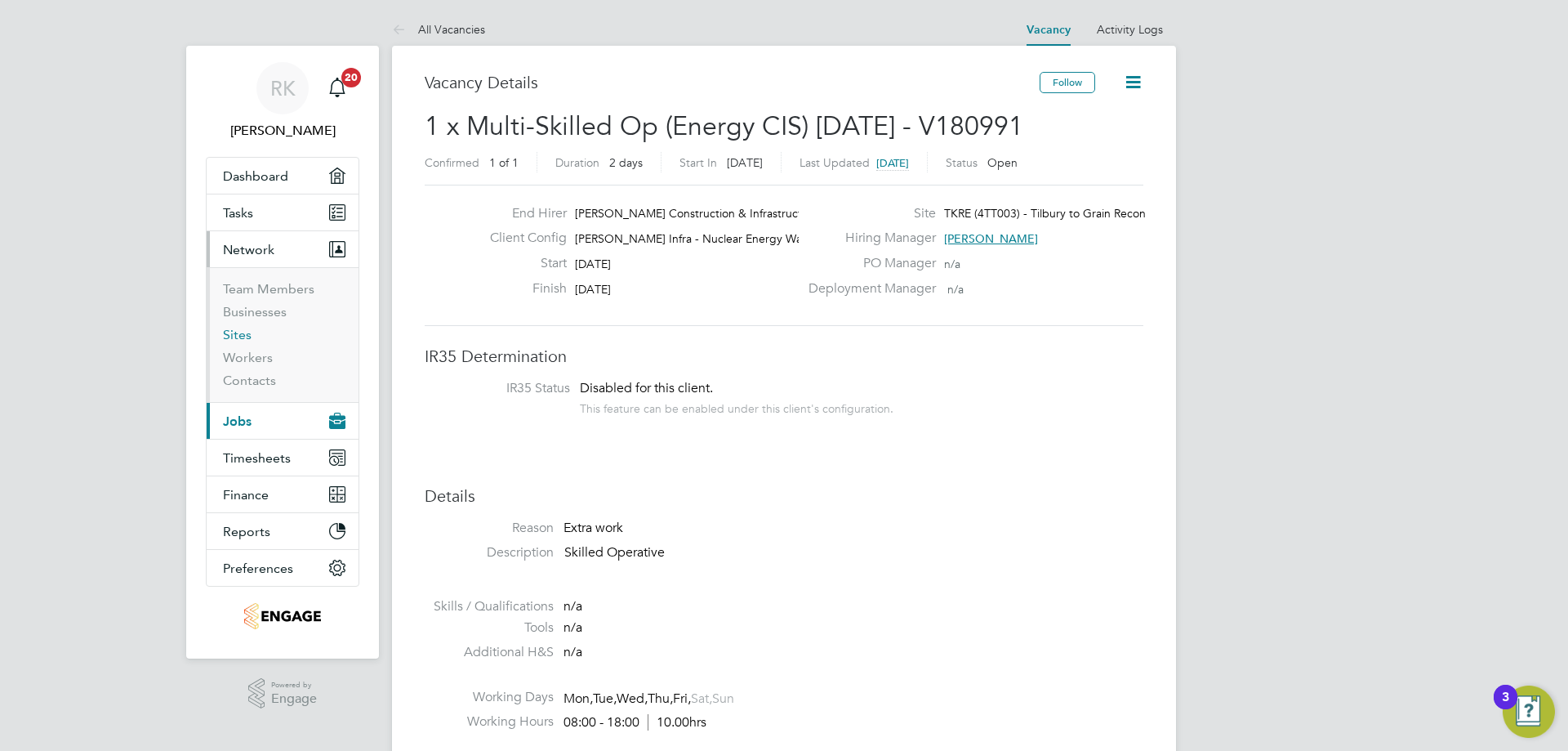
click at [248, 333] on link "Sites" at bounding box center [237, 335] width 29 height 16
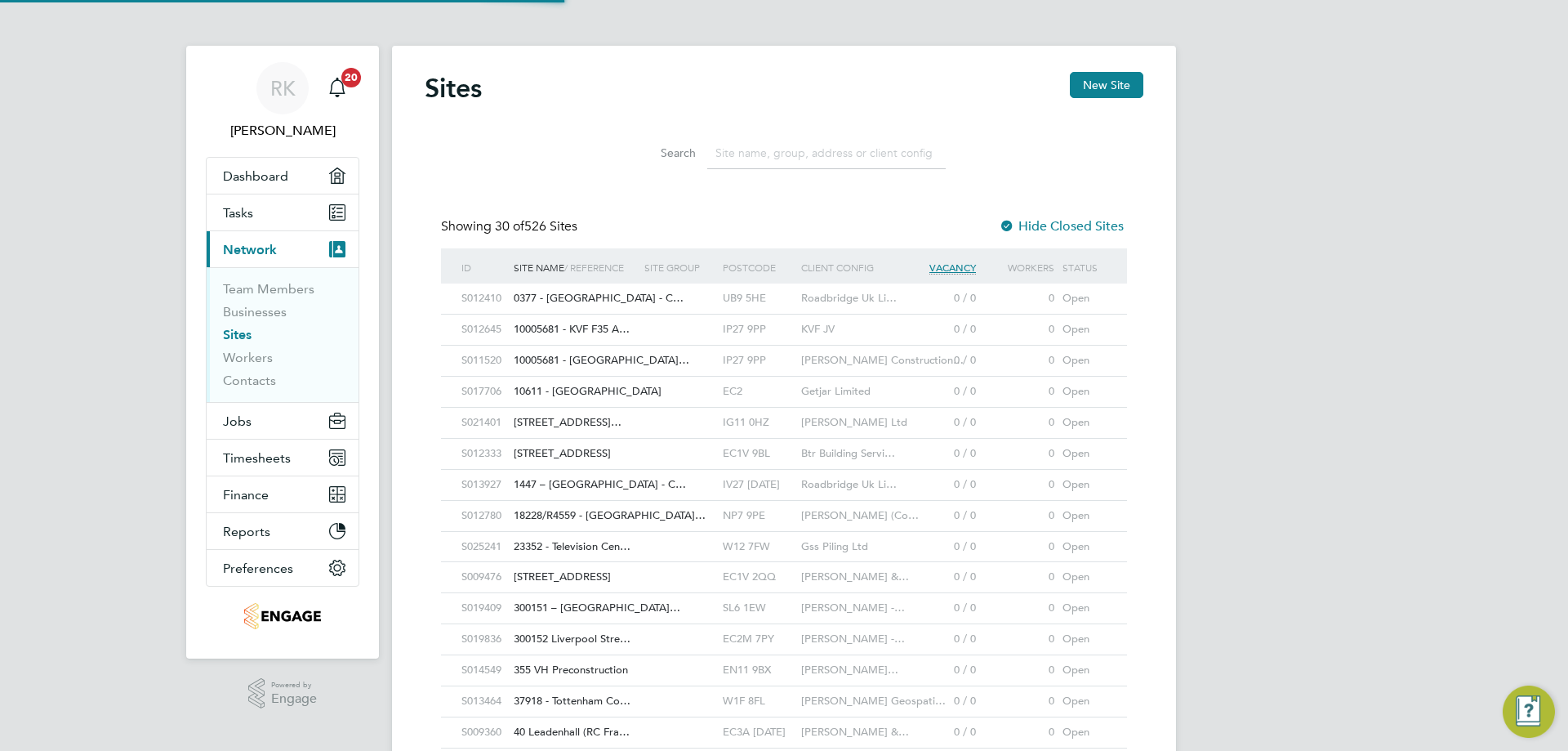
scroll to position [8, 8]
click at [746, 151] on input at bounding box center [826, 153] width 238 height 32
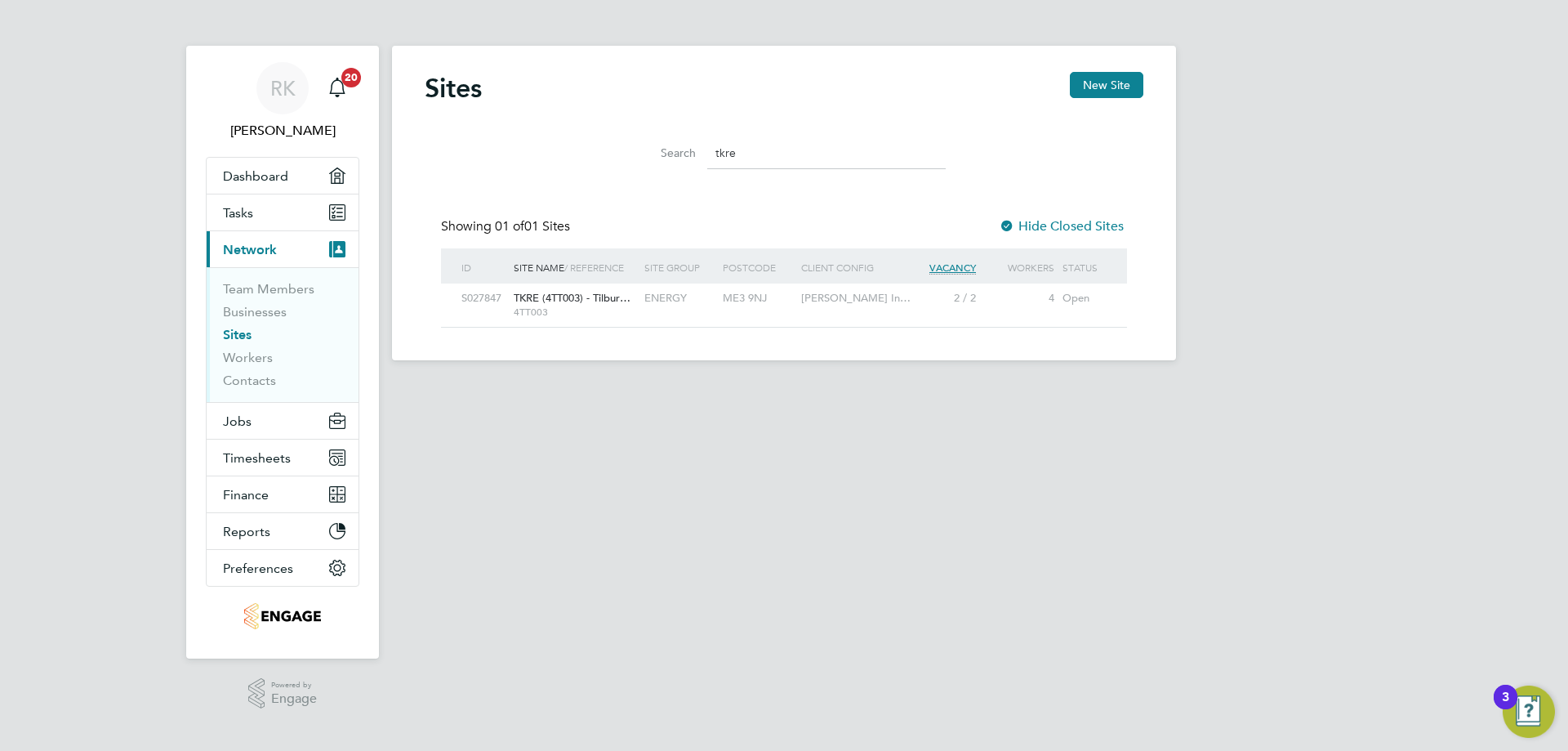
type input "tkre"
click at [568, 305] on div "TKRE (4TT003) - Tilbur… 4TT003" at bounding box center [575, 305] width 131 height 42
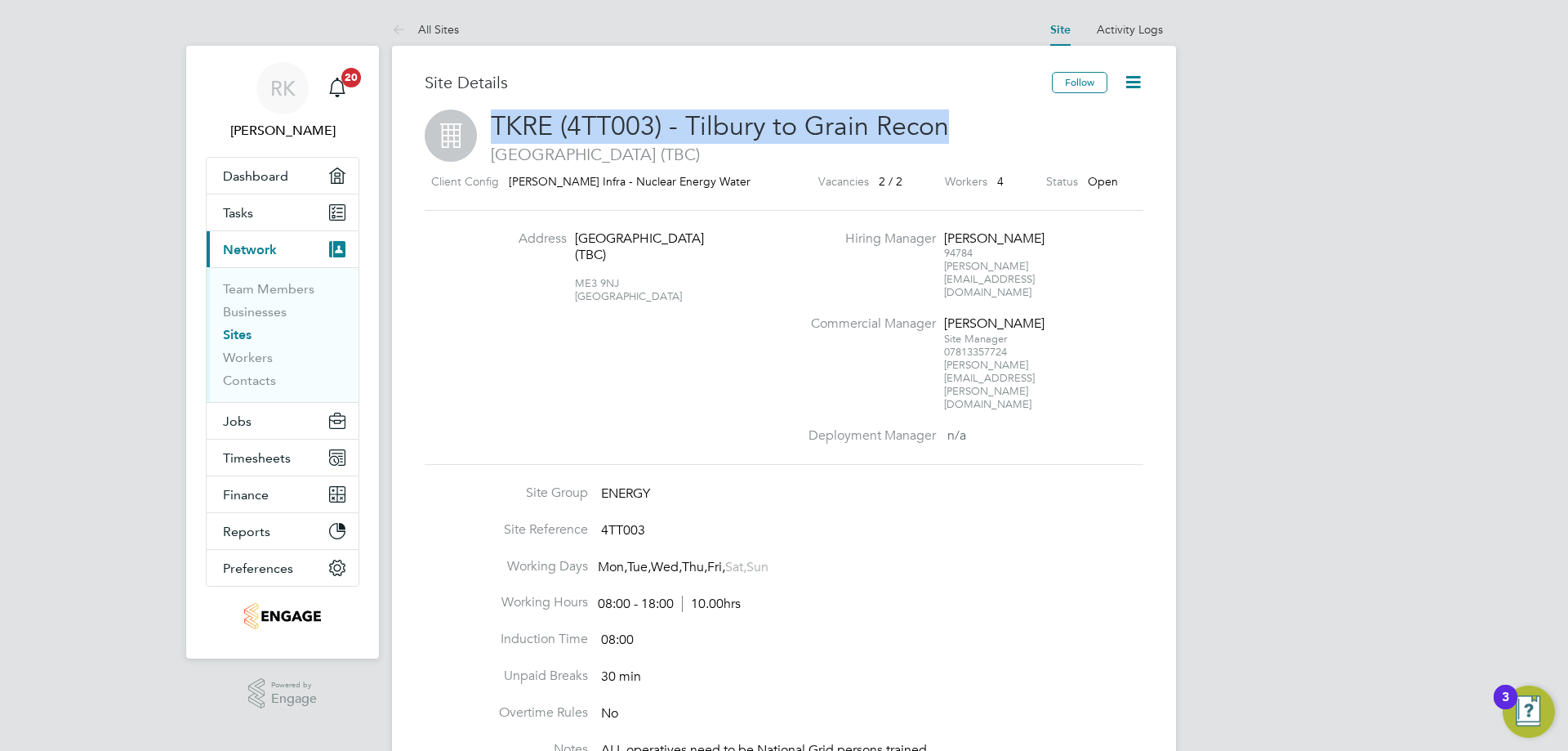
drag, startPoint x: 492, startPoint y: 121, endPoint x: 942, endPoint y: 123, distance: 450.0
click at [942, 123] on span "TKRE (4TT003) - Tilbury to Grain Recon" at bounding box center [719, 126] width 458 height 32
copy span "TKRE (4TT003) - Tilbury to Grain Recon"
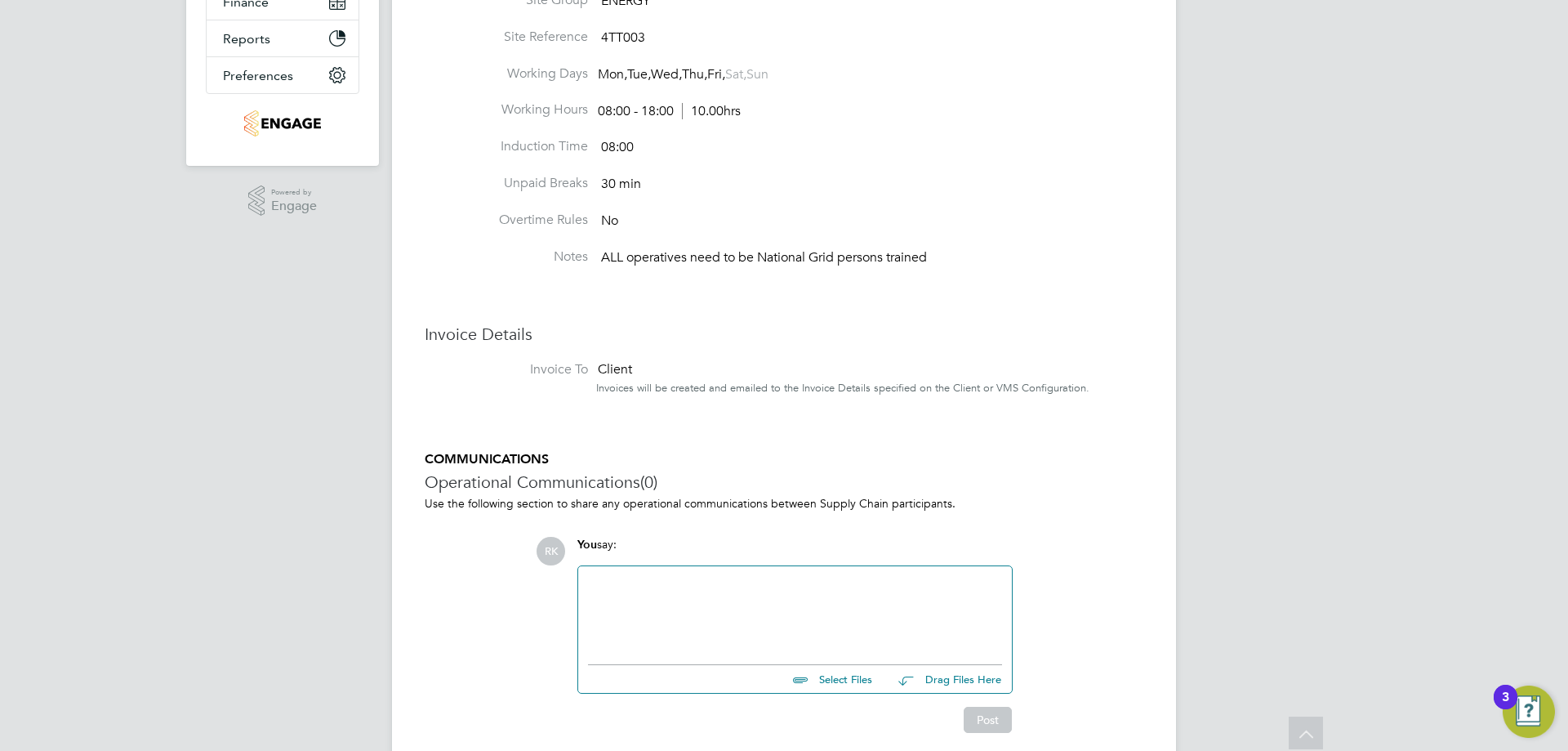
scroll to position [84, 0]
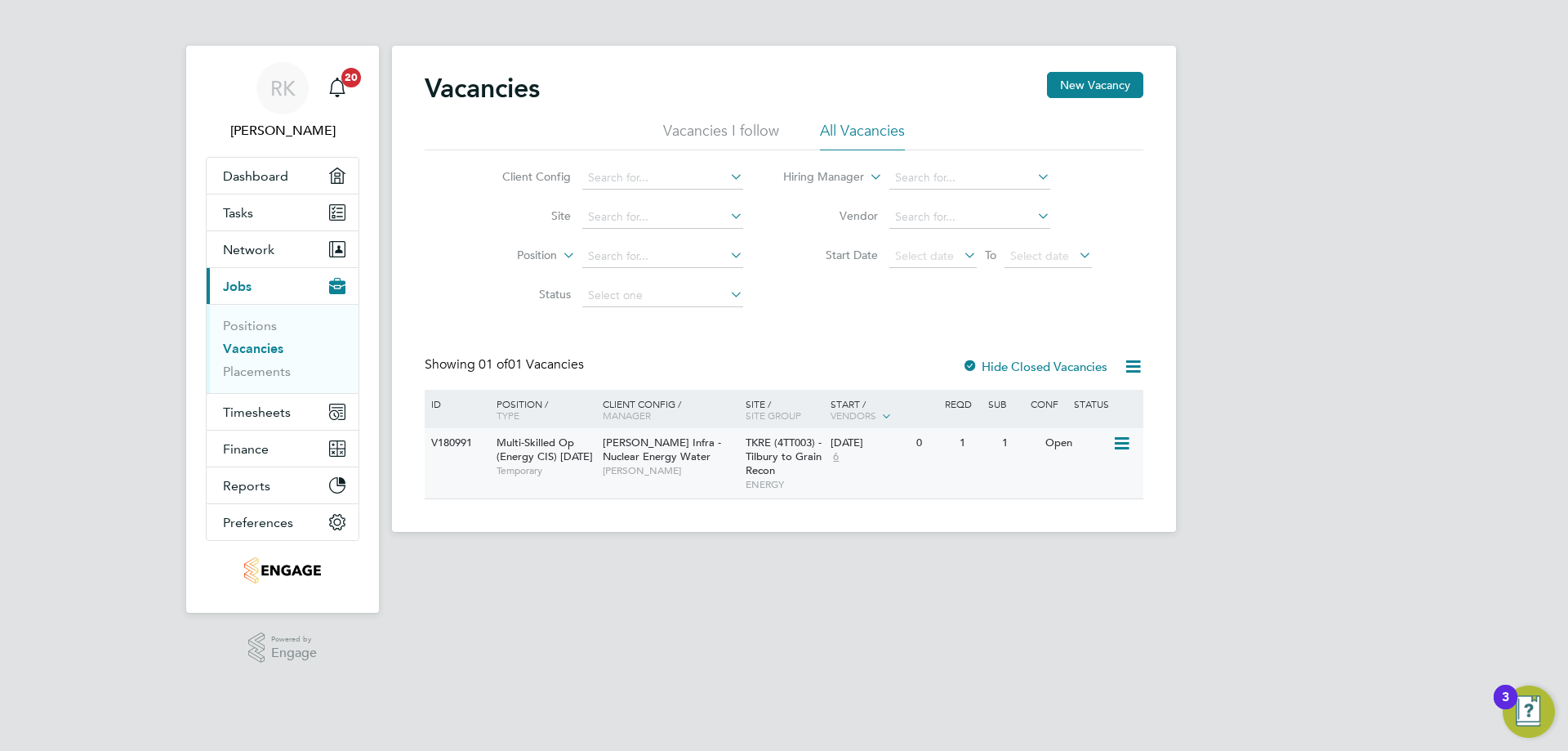
click at [607, 455] on span "[PERSON_NAME] Infra - Nuclear Energy Water" at bounding box center [661, 450] width 118 height 28
click at [712, 458] on div "Morgan Sindall Infra - Nuclear Energy Water Phil Offer" at bounding box center [669, 457] width 143 height 56
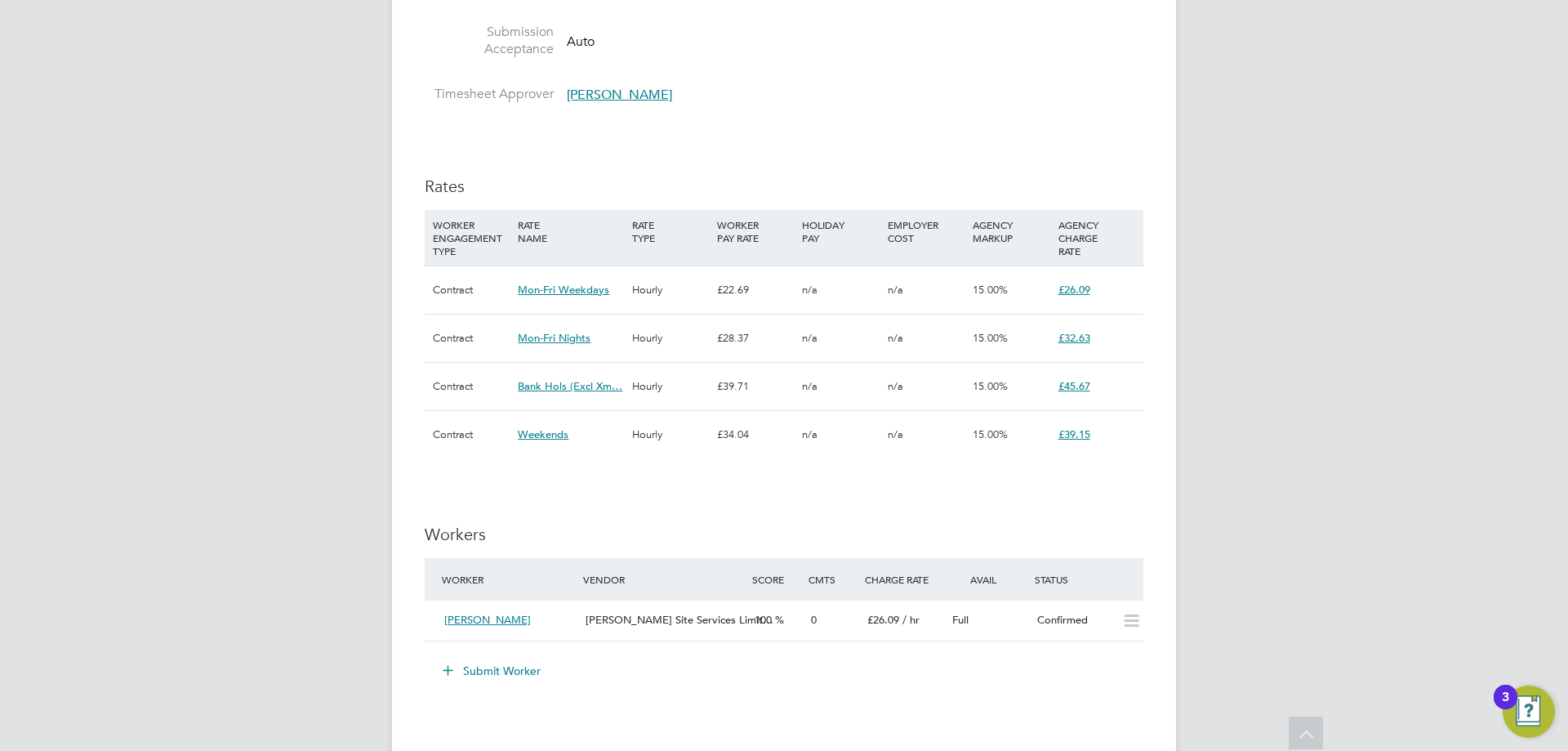
scroll to position [981, 0]
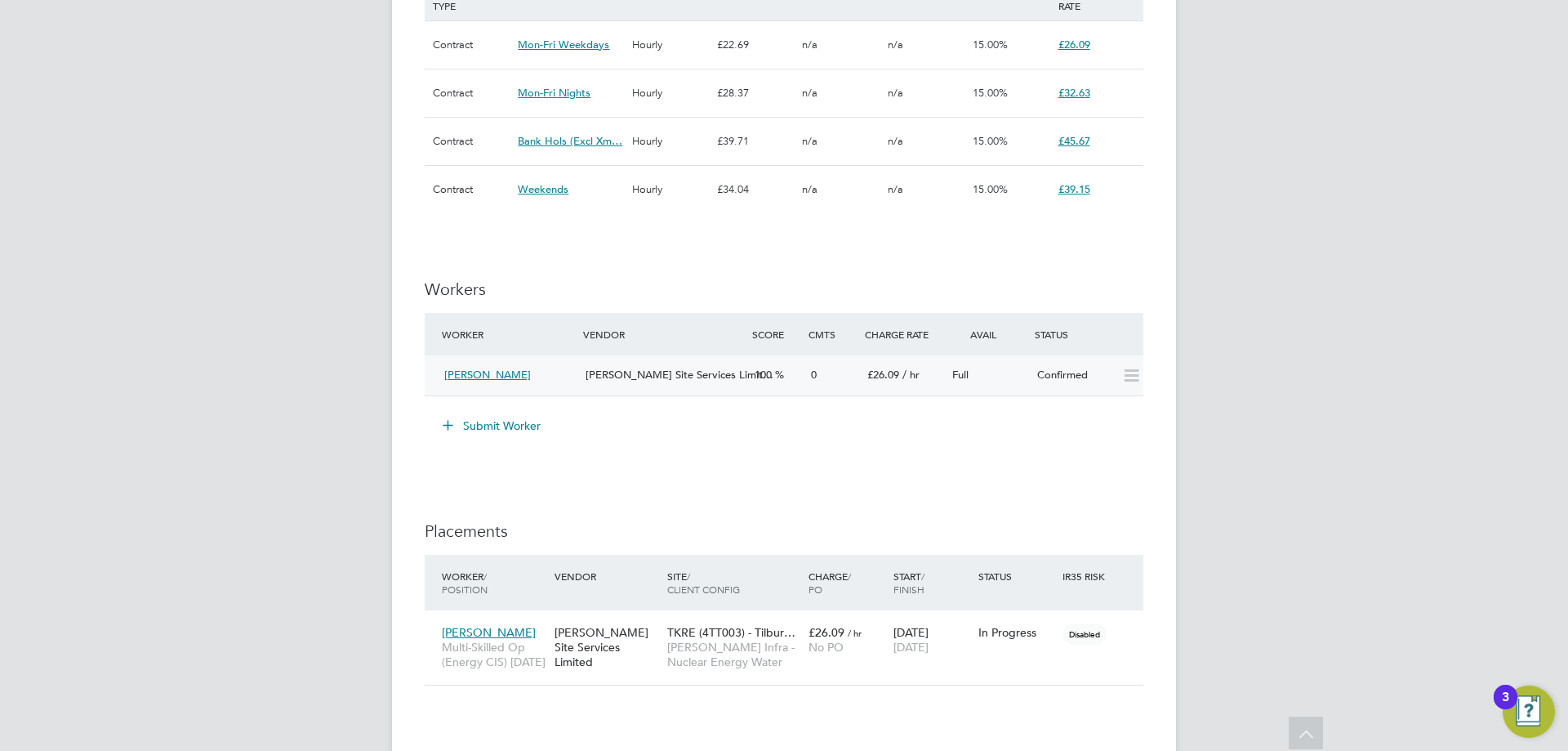
click at [462, 371] on span "[PERSON_NAME]" at bounding box center [487, 375] width 87 height 14
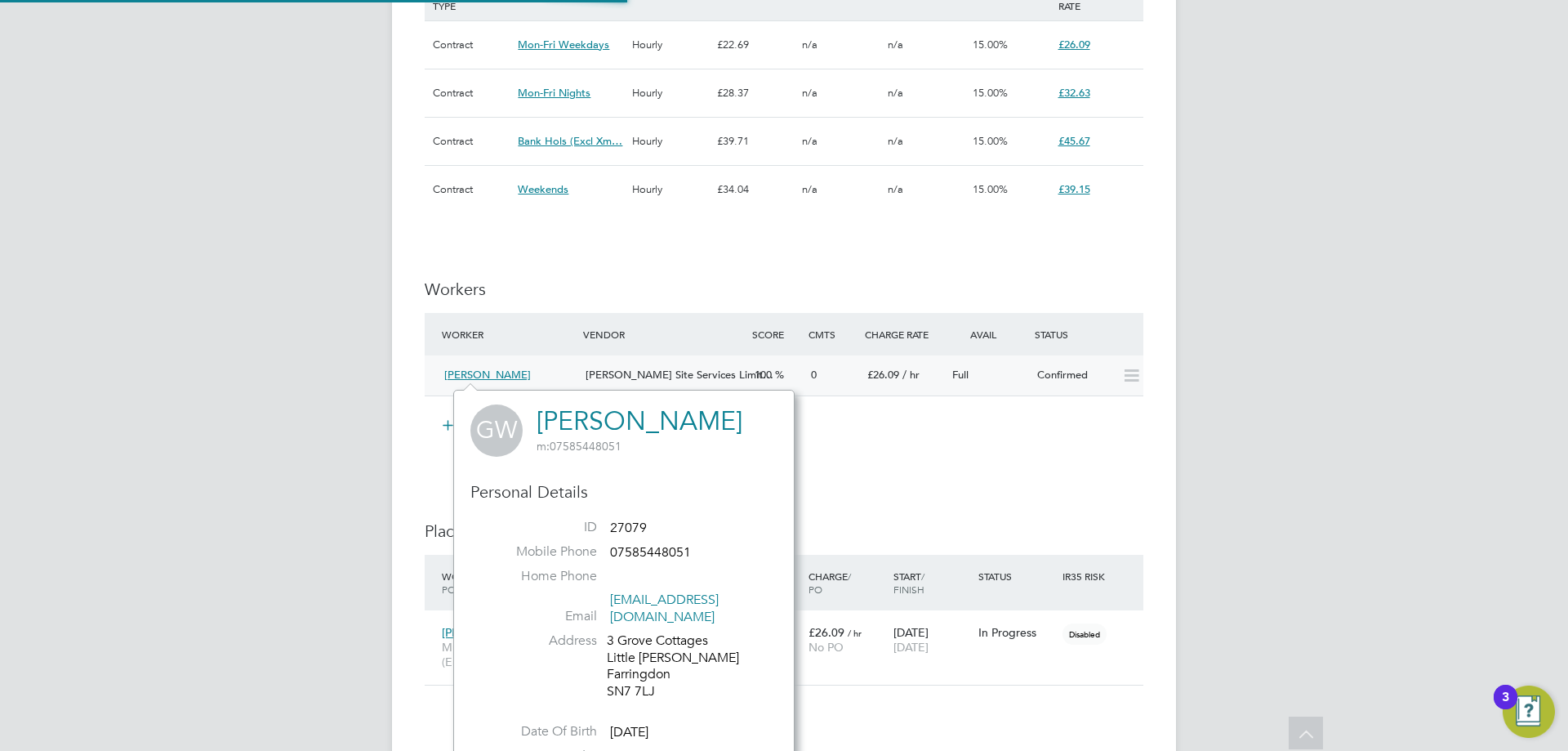
scroll to position [429, 342]
click at [574, 429] on link "[PERSON_NAME]" at bounding box center [639, 421] width 206 height 32
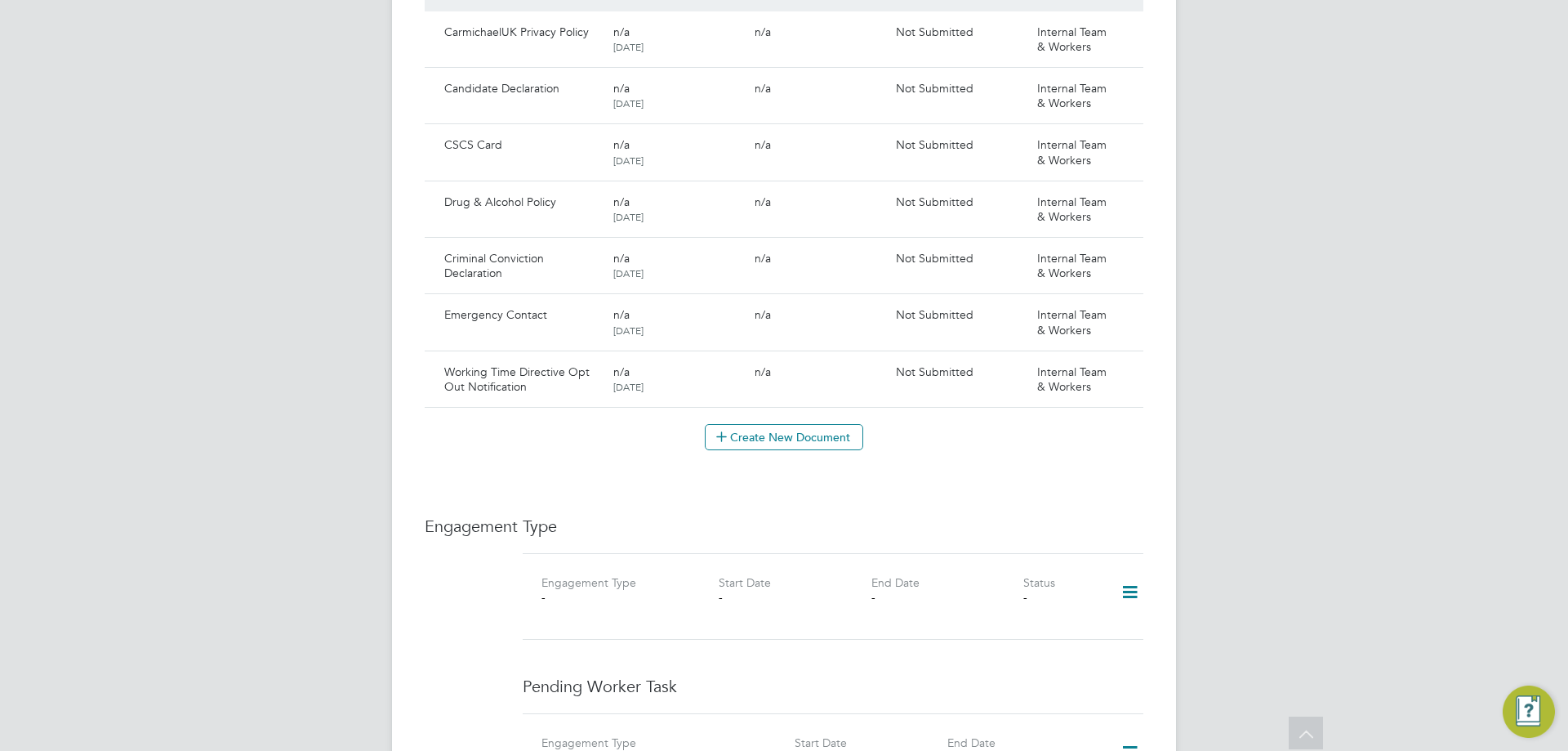
scroll to position [1389, 0]
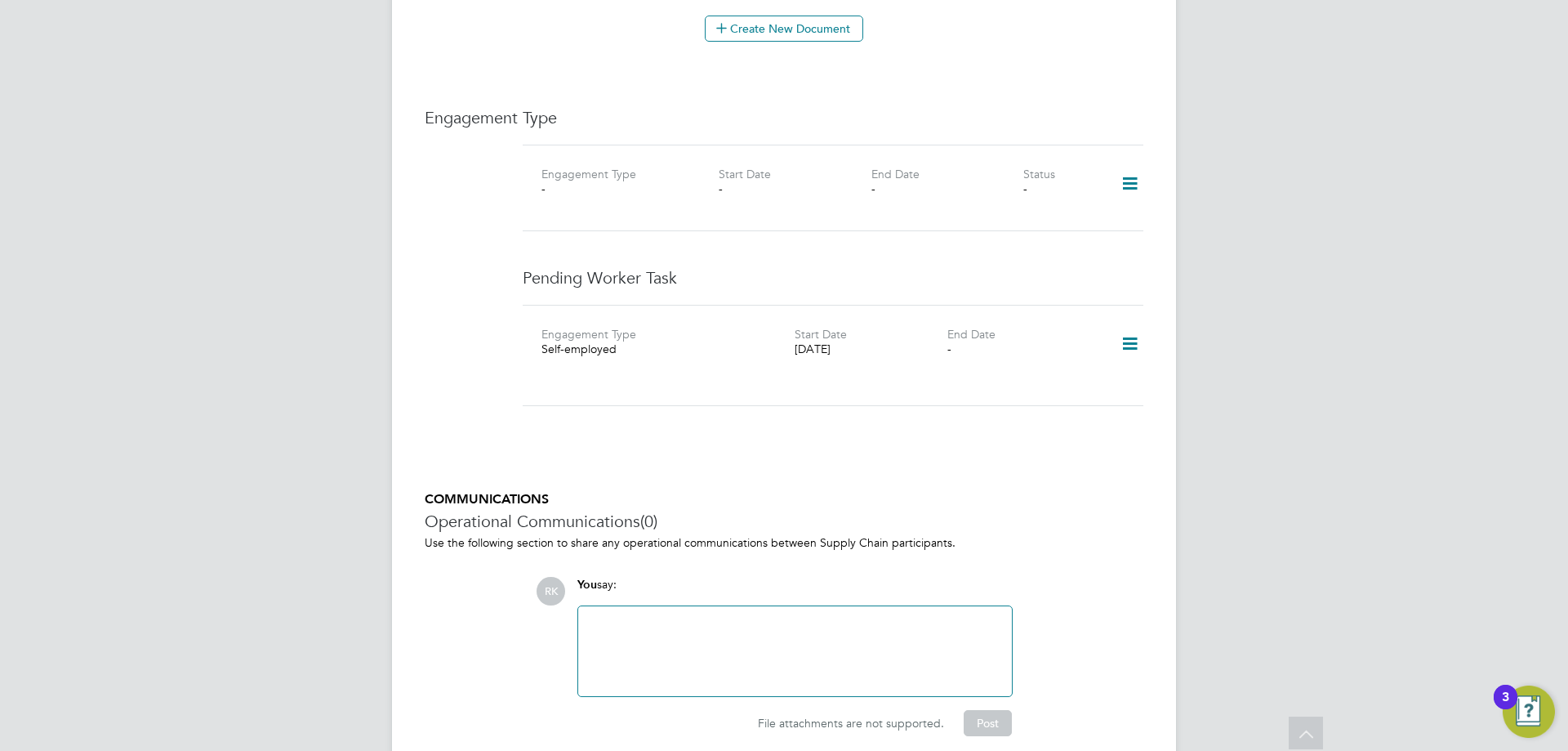
click at [1119, 327] on icon at bounding box center [1130, 344] width 29 height 38
click at [1096, 422] on li "Confirm" at bounding box center [1105, 421] width 62 height 23
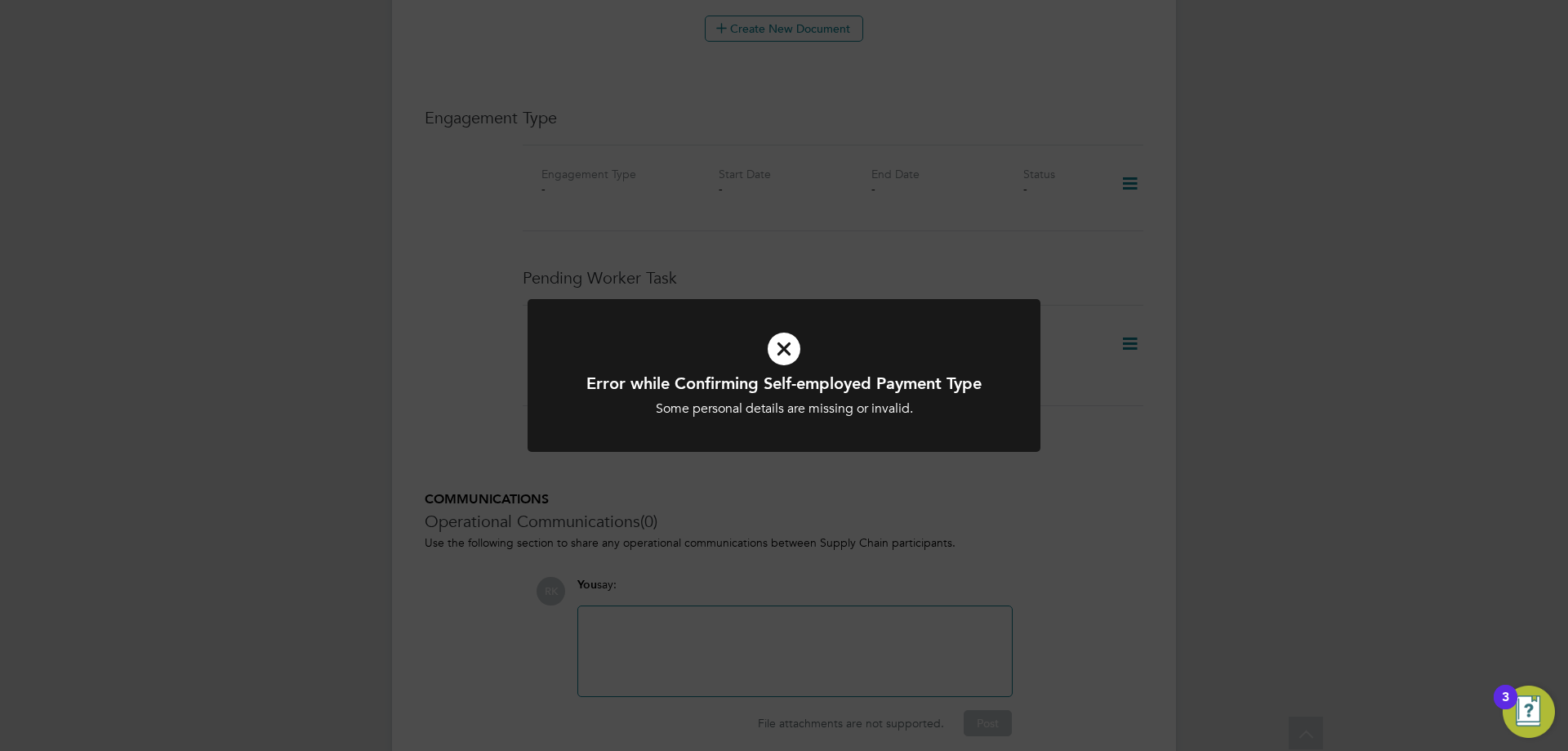
click at [1123, 387] on div "Error while Confirming Self-employed Payment Type Some personal details are mis…" at bounding box center [784, 375] width 1568 height 751
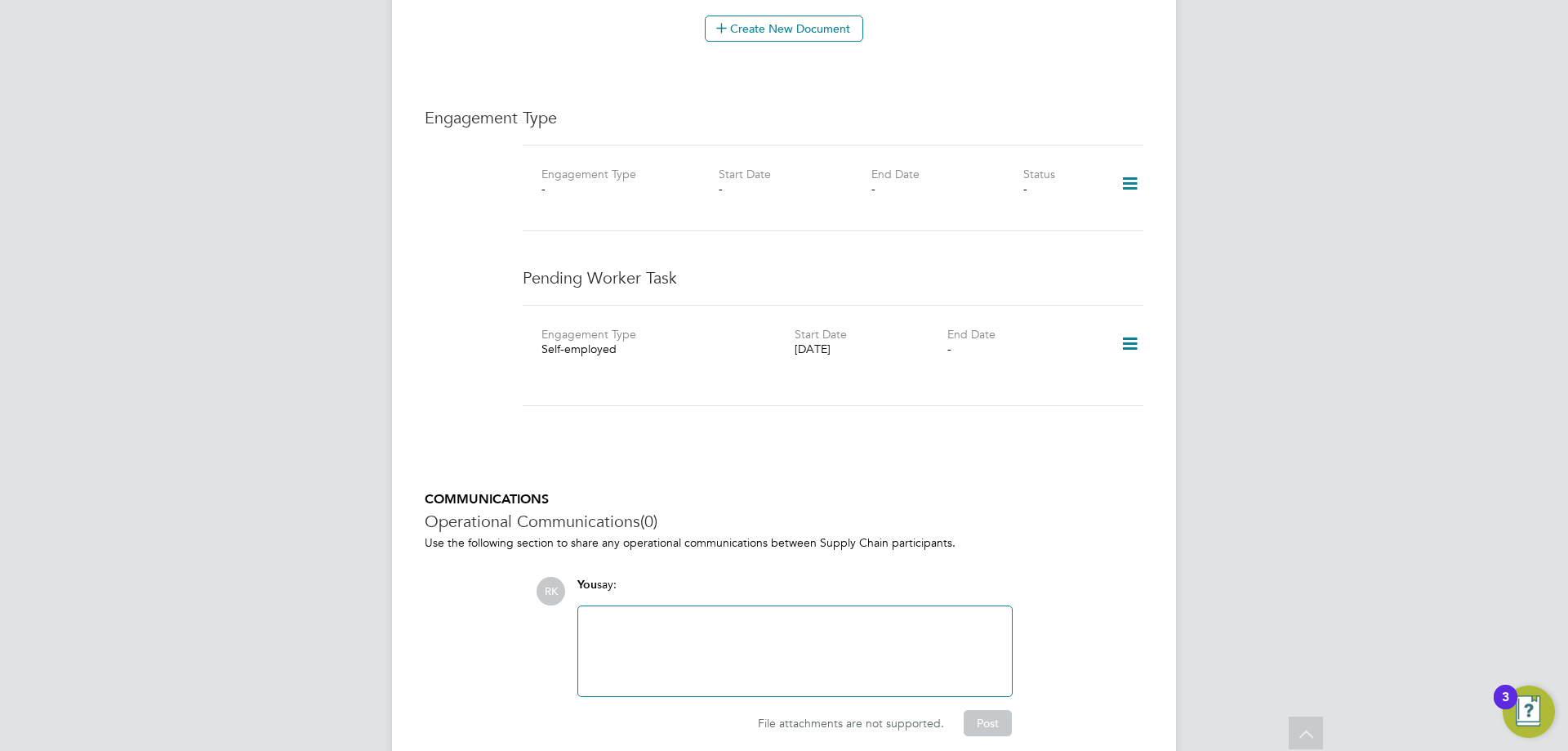
scroll to position [1442, 0]
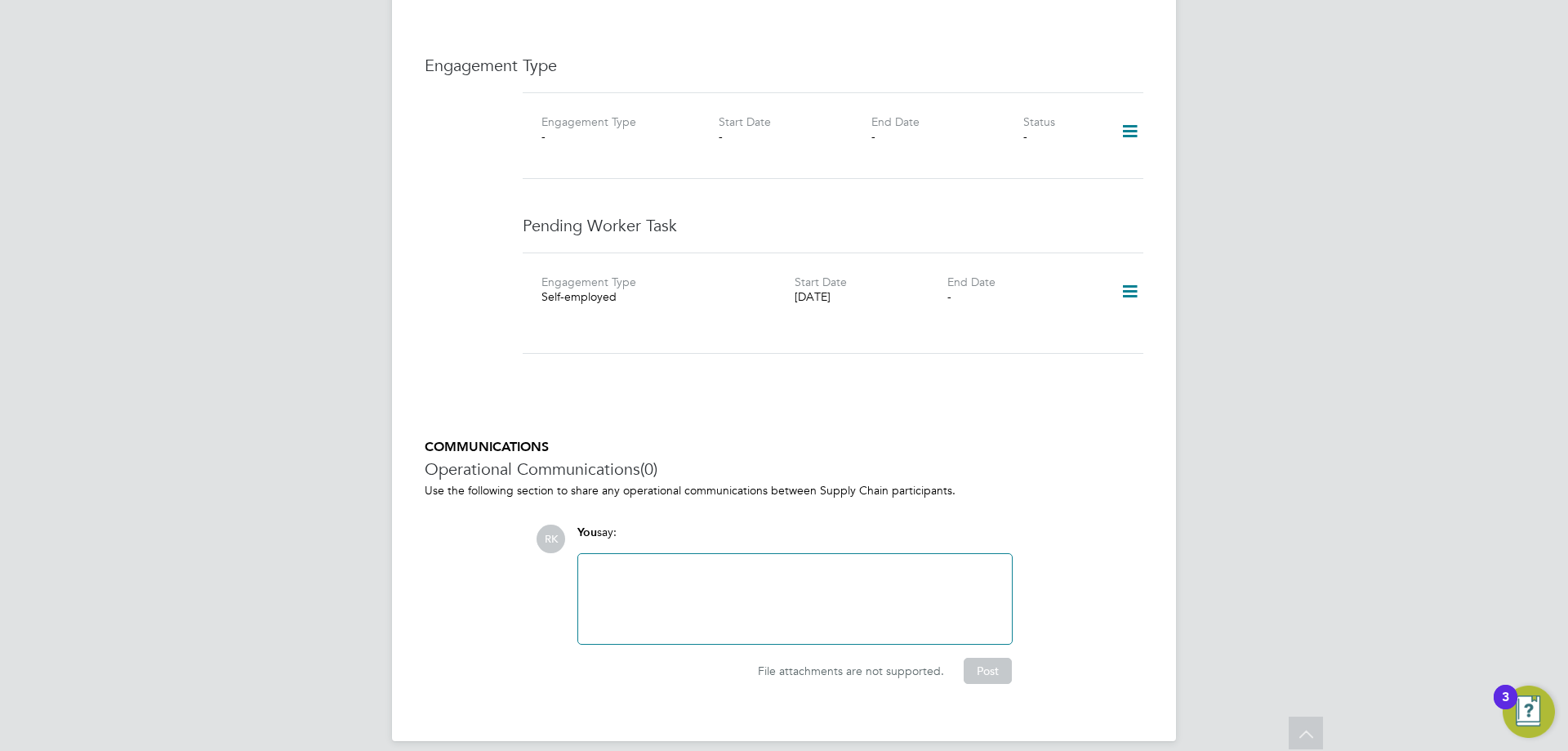
click at [1132, 279] on icon at bounding box center [1130, 291] width 29 height 38
click at [1106, 320] on li "Edit" at bounding box center [1105, 322] width 62 height 23
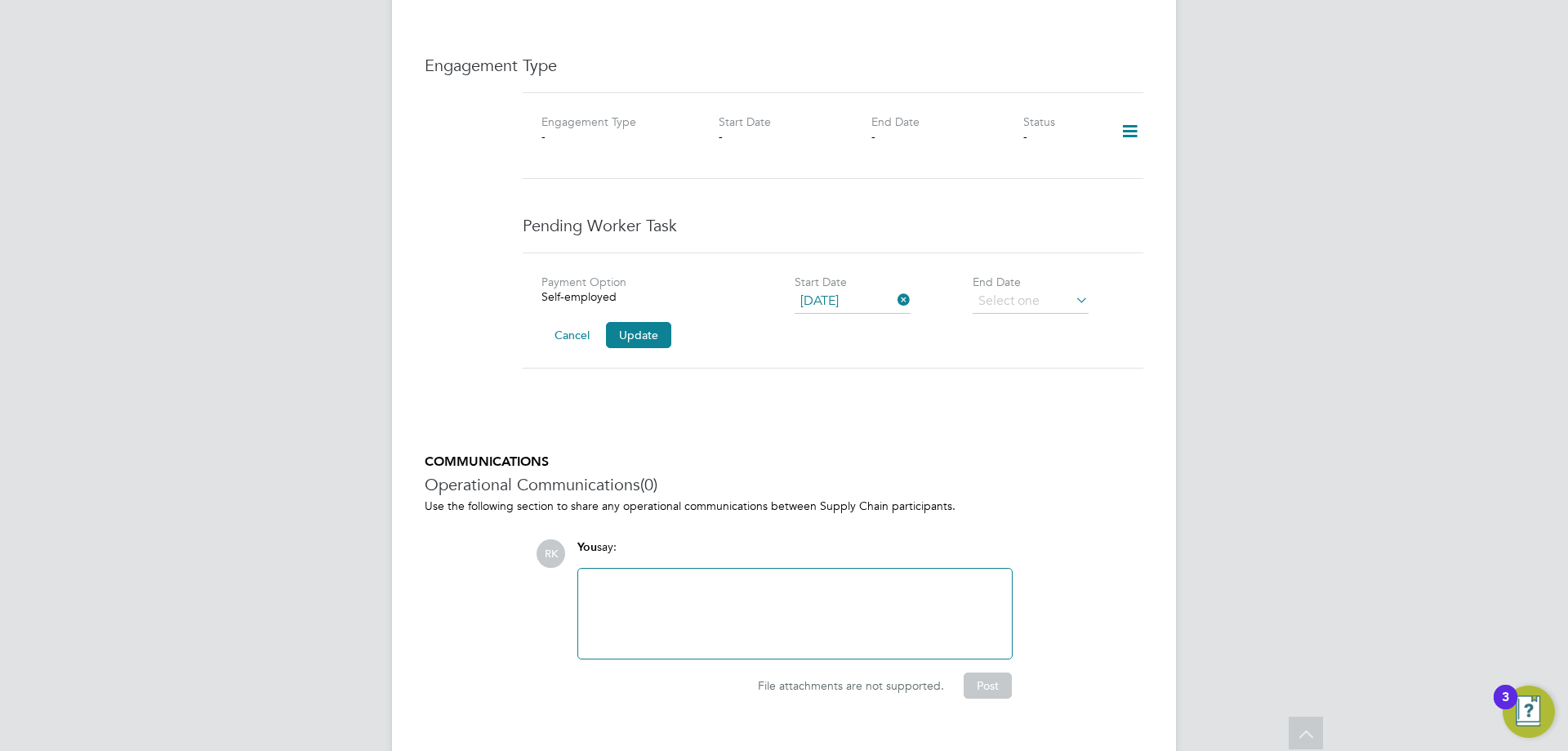
click at [594, 289] on div "Self-employed" at bounding box center [667, 296] width 253 height 15
click at [574, 322] on button "Cancel" at bounding box center [572, 335] width 61 height 26
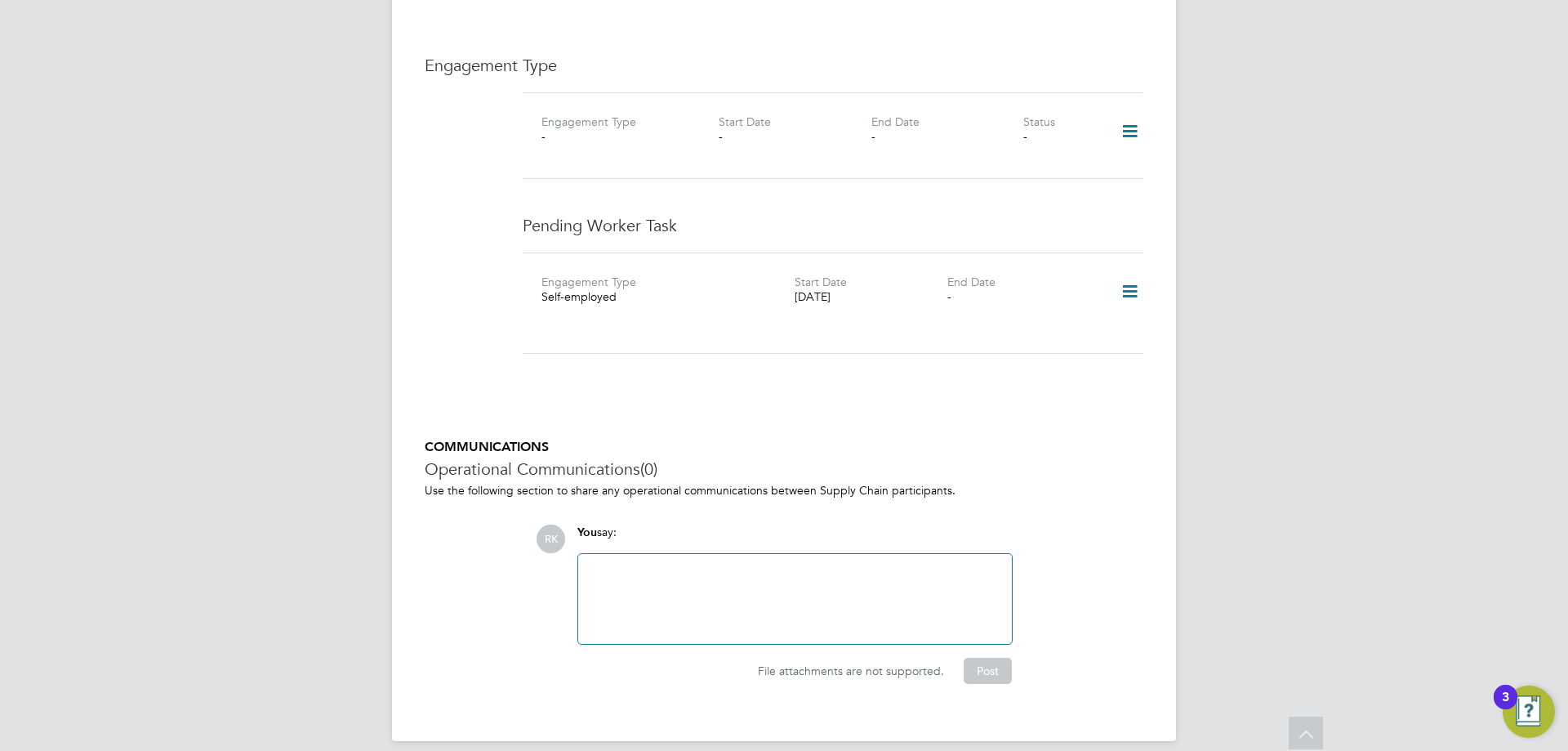
click at [1126, 273] on icon at bounding box center [1130, 291] width 29 height 38
click at [1114, 341] on li "Delete" at bounding box center [1105, 345] width 62 height 23
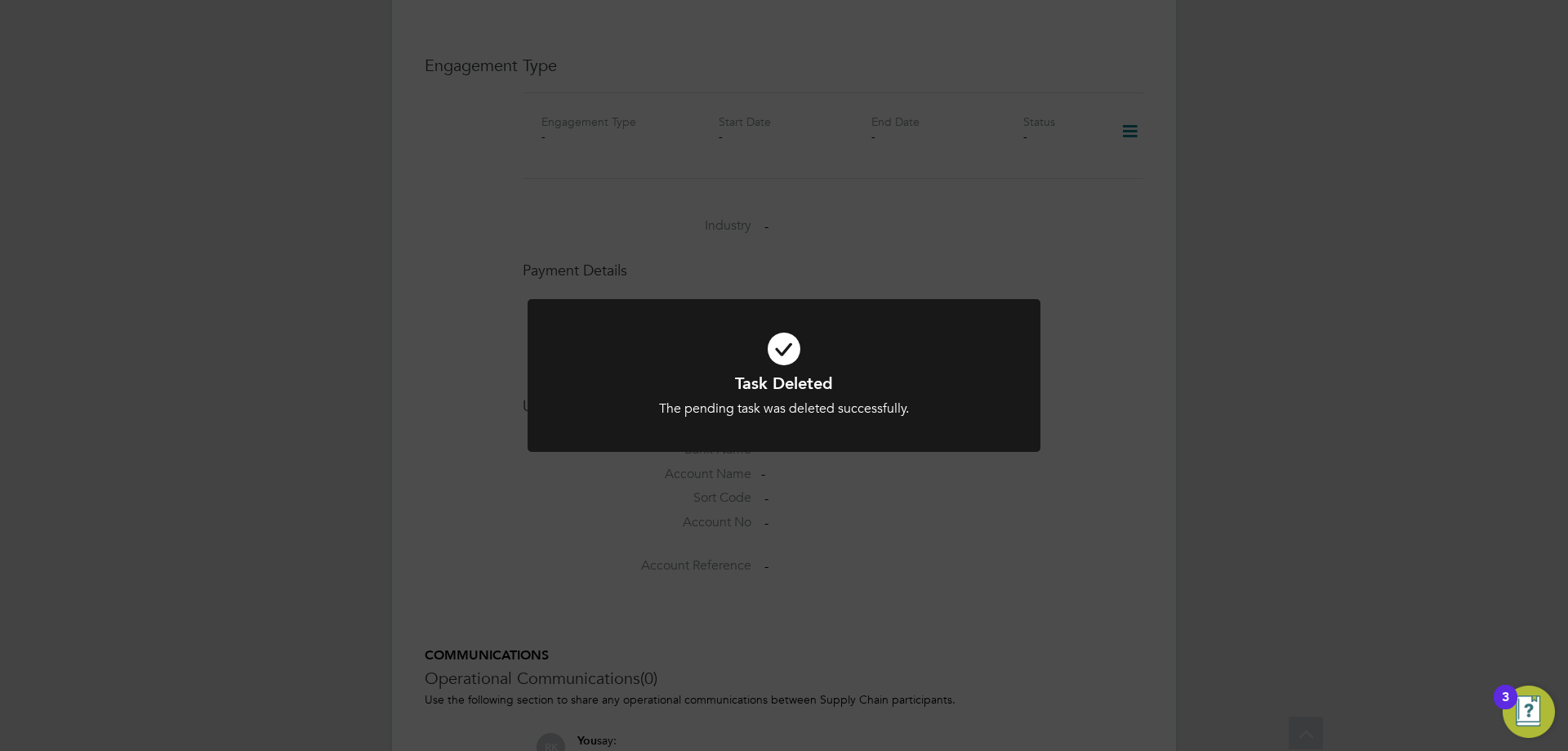
click at [961, 250] on div "Task Deleted The pending task was deleted successfully. Cancel Okay" at bounding box center [784, 375] width 1568 height 751
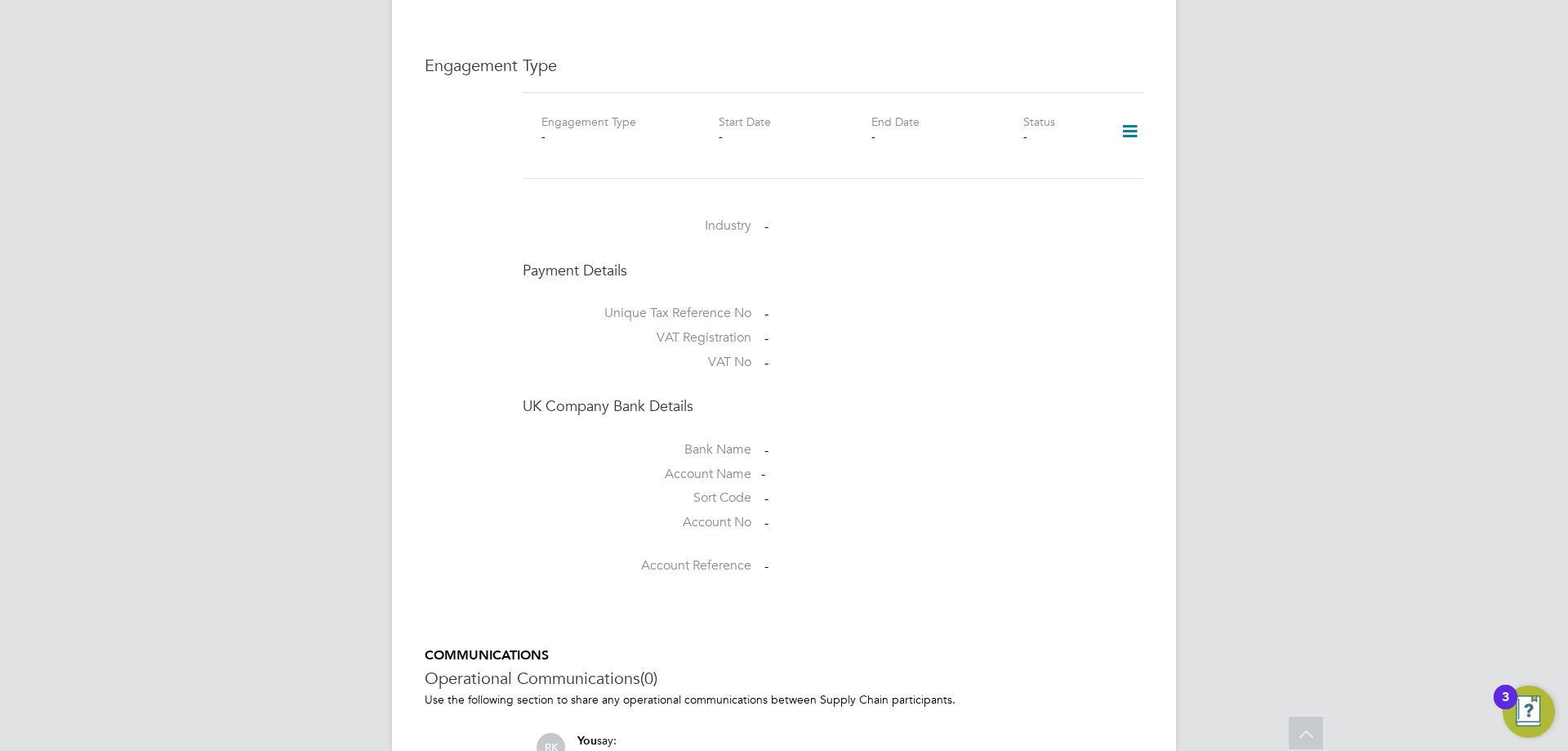
click at [1134, 115] on icon at bounding box center [1130, 131] width 29 height 38
click at [1026, 186] on li "Add Engagement Type" at bounding box center [1046, 186] width 186 height 23
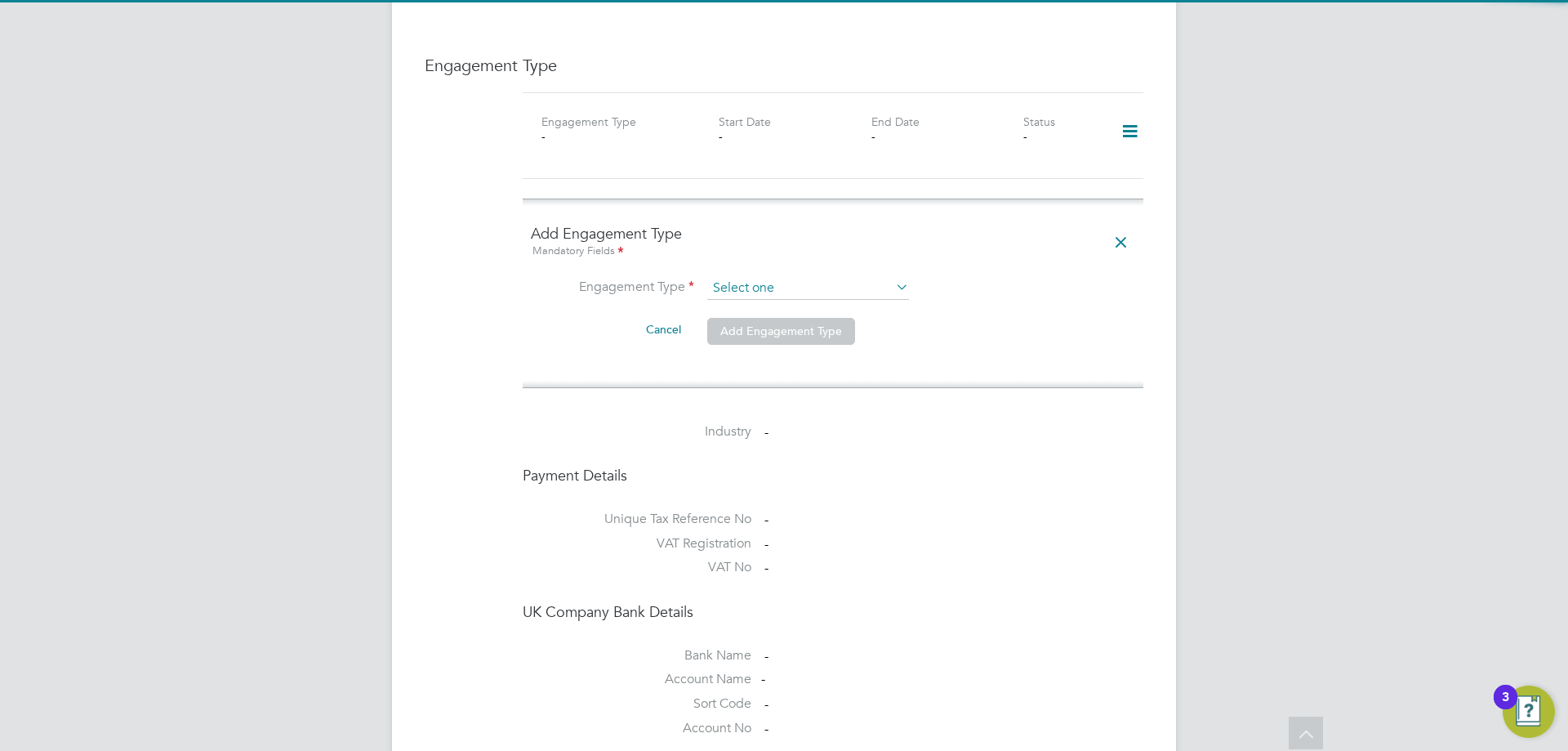
click at [801, 277] on input at bounding box center [808, 288] width 201 height 23
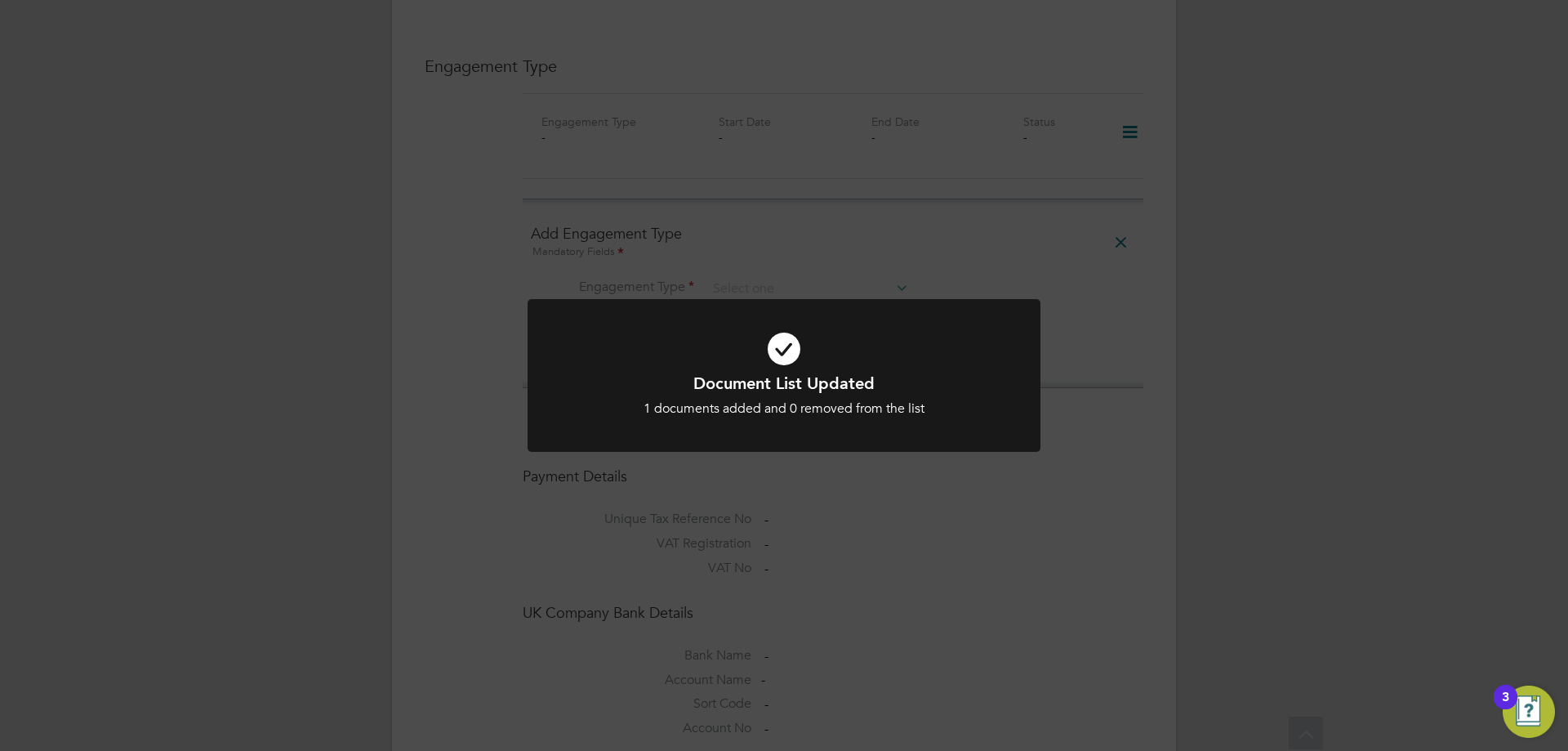
click at [848, 248] on div "Document List Updated 1 documents added and 0 removed from the list Cancel Okay" at bounding box center [784, 375] width 1568 height 751
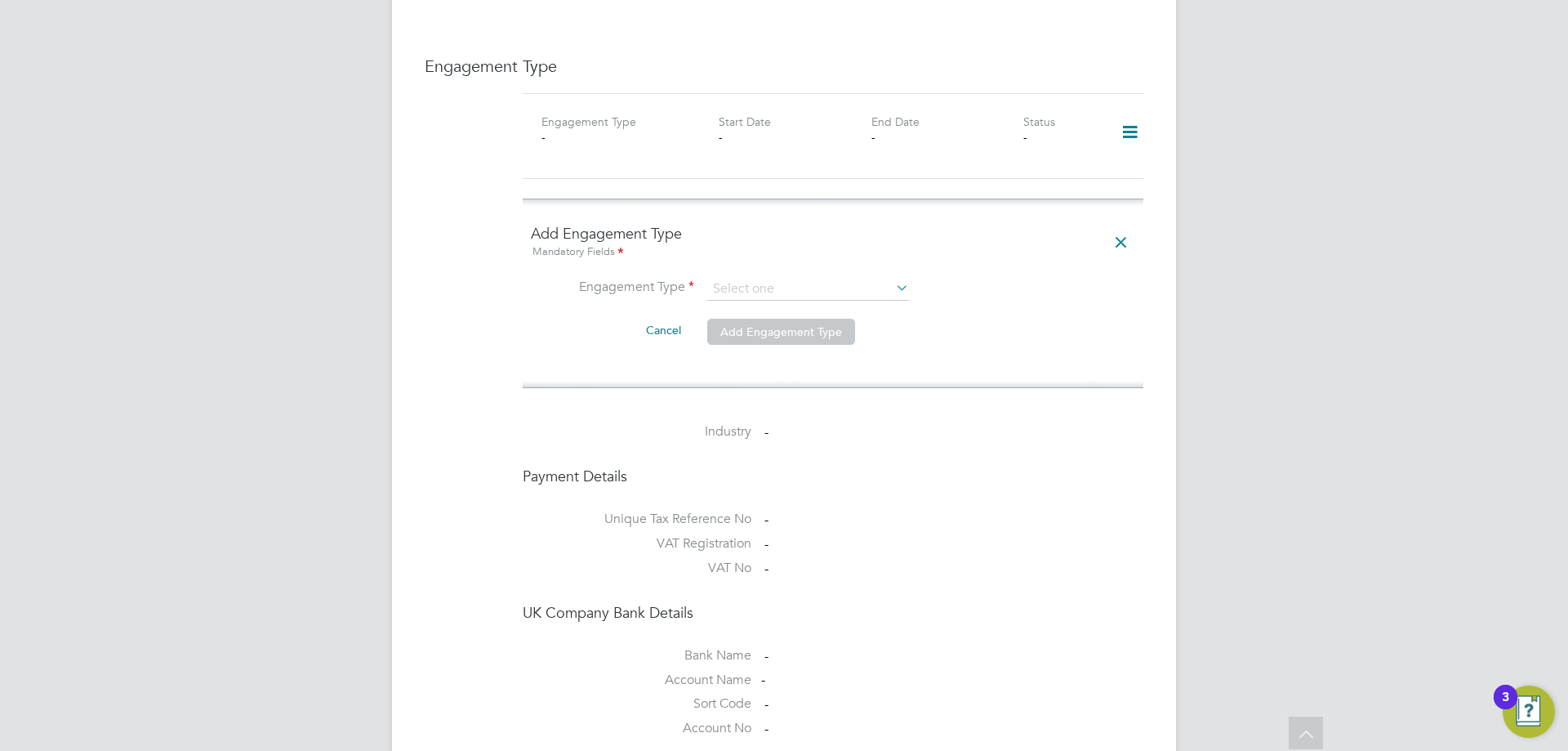
click at [839, 285] on li "Engagement Type" at bounding box center [833, 297] width 604 height 39
click at [837, 278] on input at bounding box center [808, 289] width 201 height 23
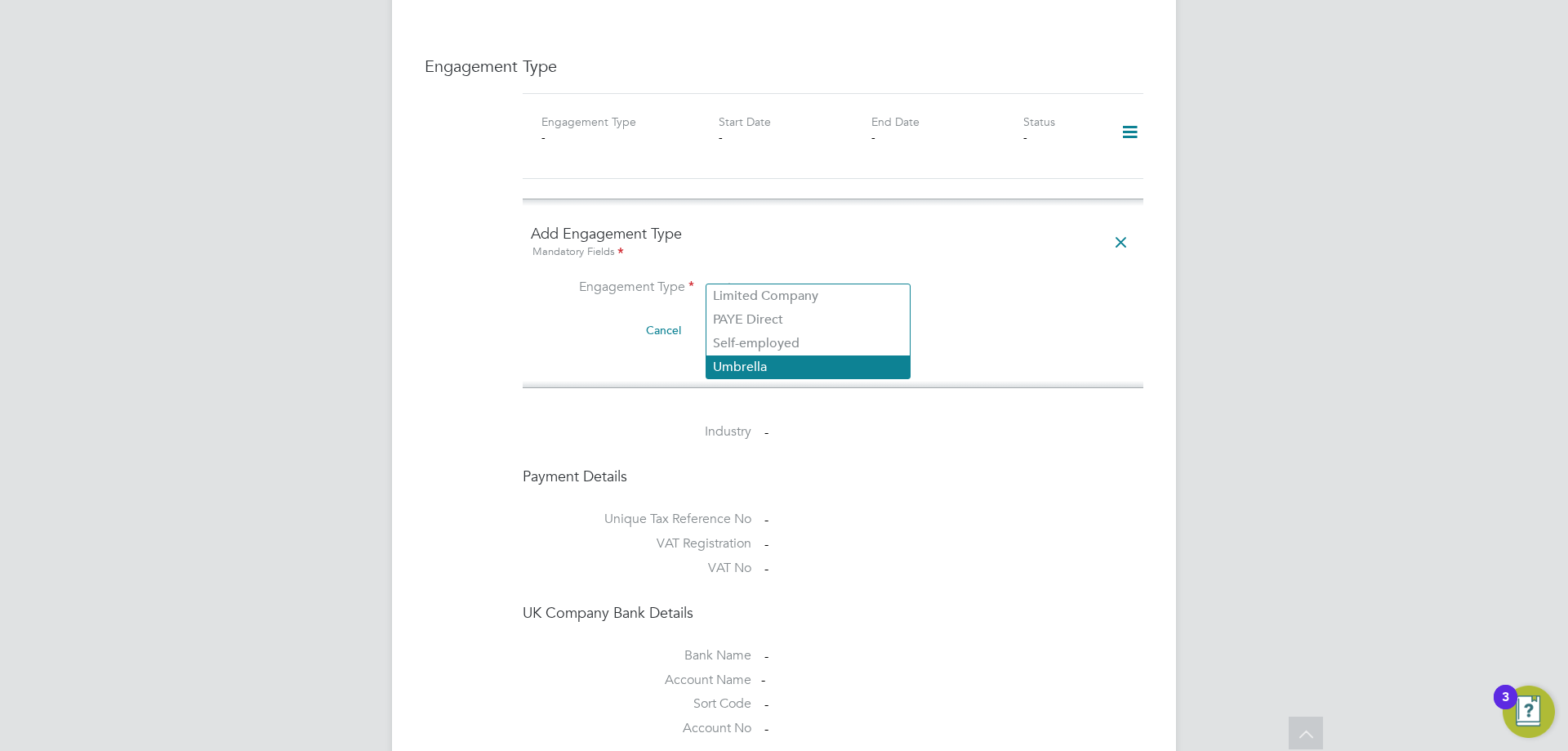
click at [765, 360] on li "Umbrella" at bounding box center [808, 367] width 203 height 24
type input "Umbrella"
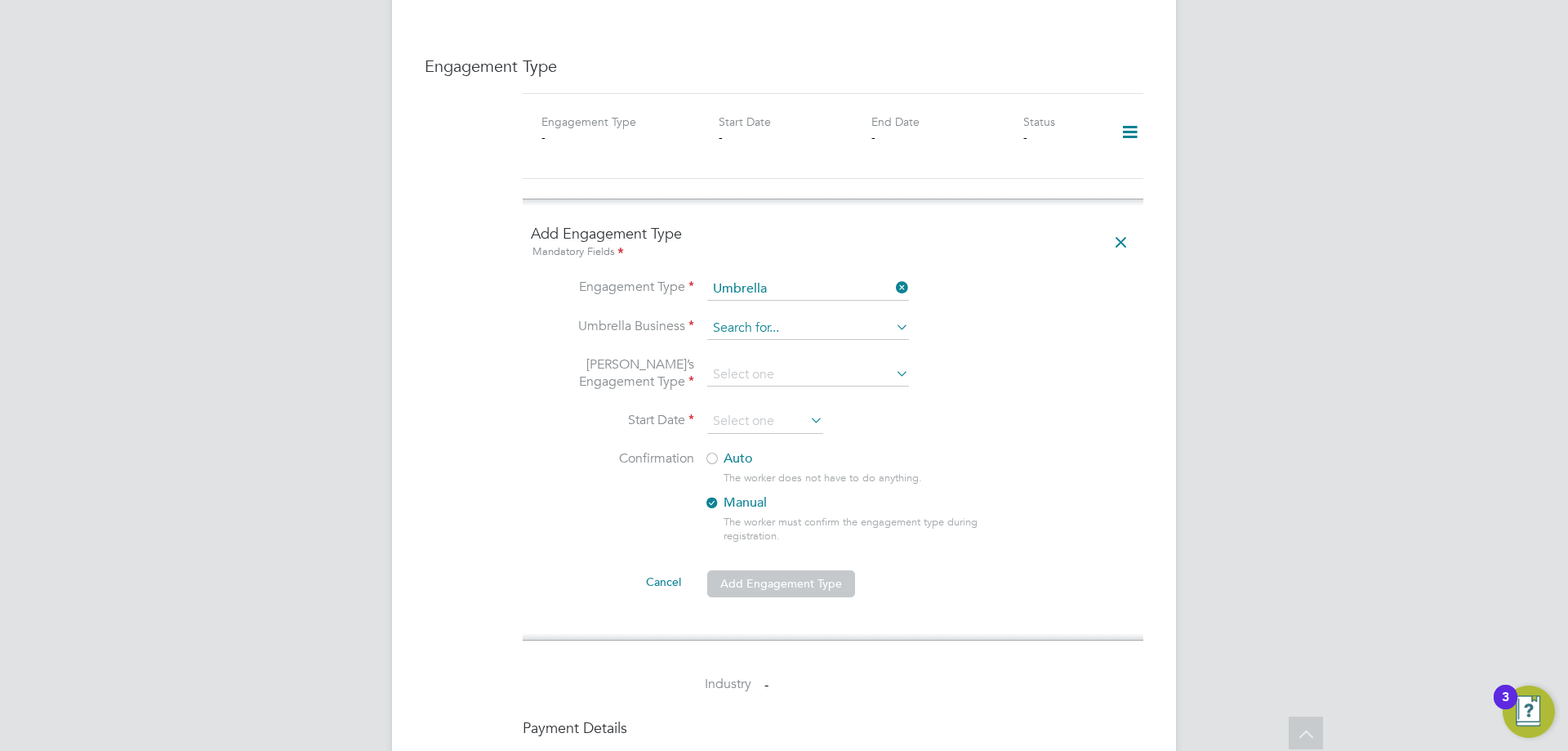
click at [743, 317] on input at bounding box center [808, 329] width 201 height 23
click at [823, 333] on li "Orbi tal Management Services Limited" at bounding box center [824, 335] width 237 height 24
type input "Orbital Management Services Limited"
click at [816, 364] on input at bounding box center [808, 375] width 201 height 23
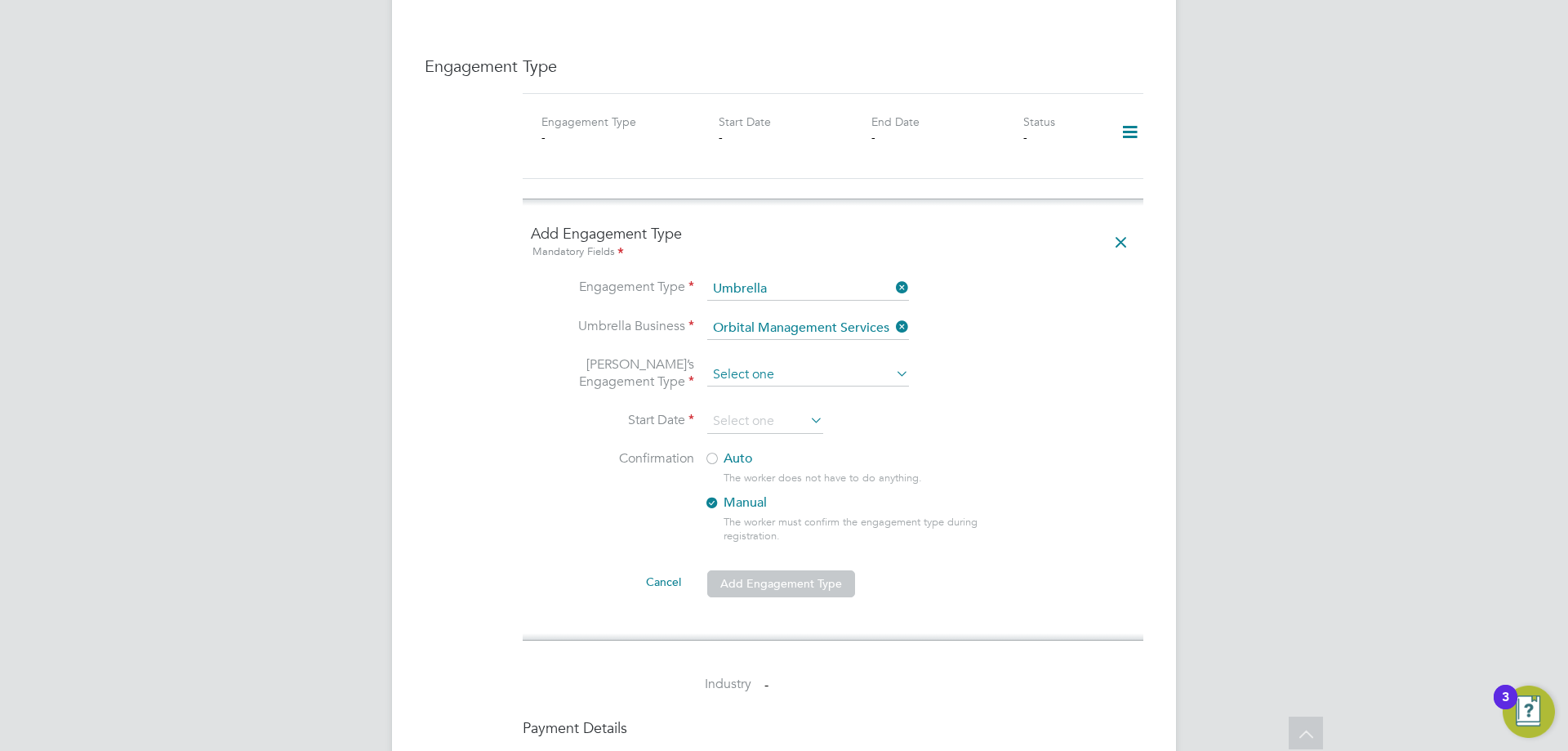
click at [780, 364] on input at bounding box center [808, 375] width 201 height 23
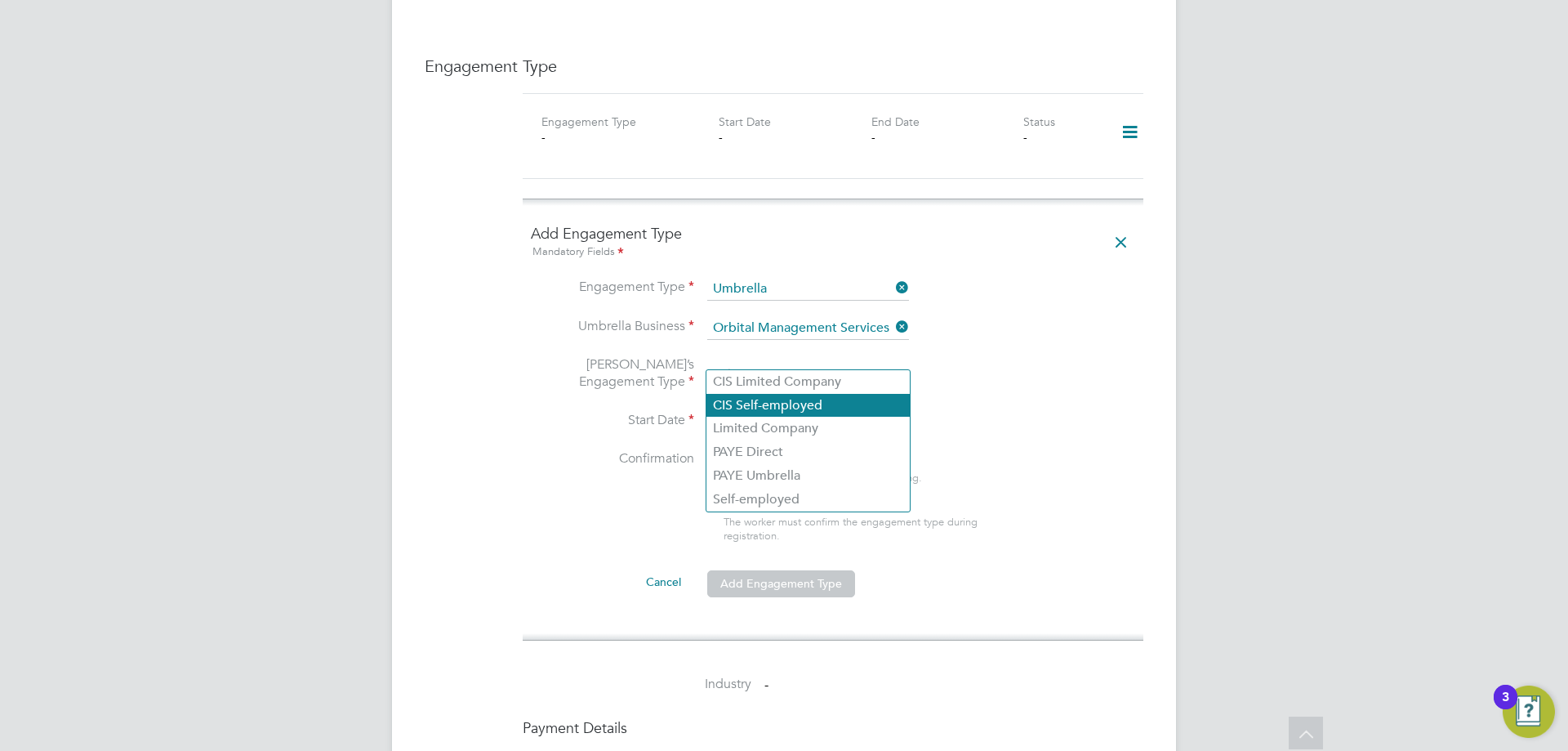
click at [779, 405] on li "CIS Self-employed" at bounding box center [808, 405] width 203 height 24
type input "CIS Self-employed"
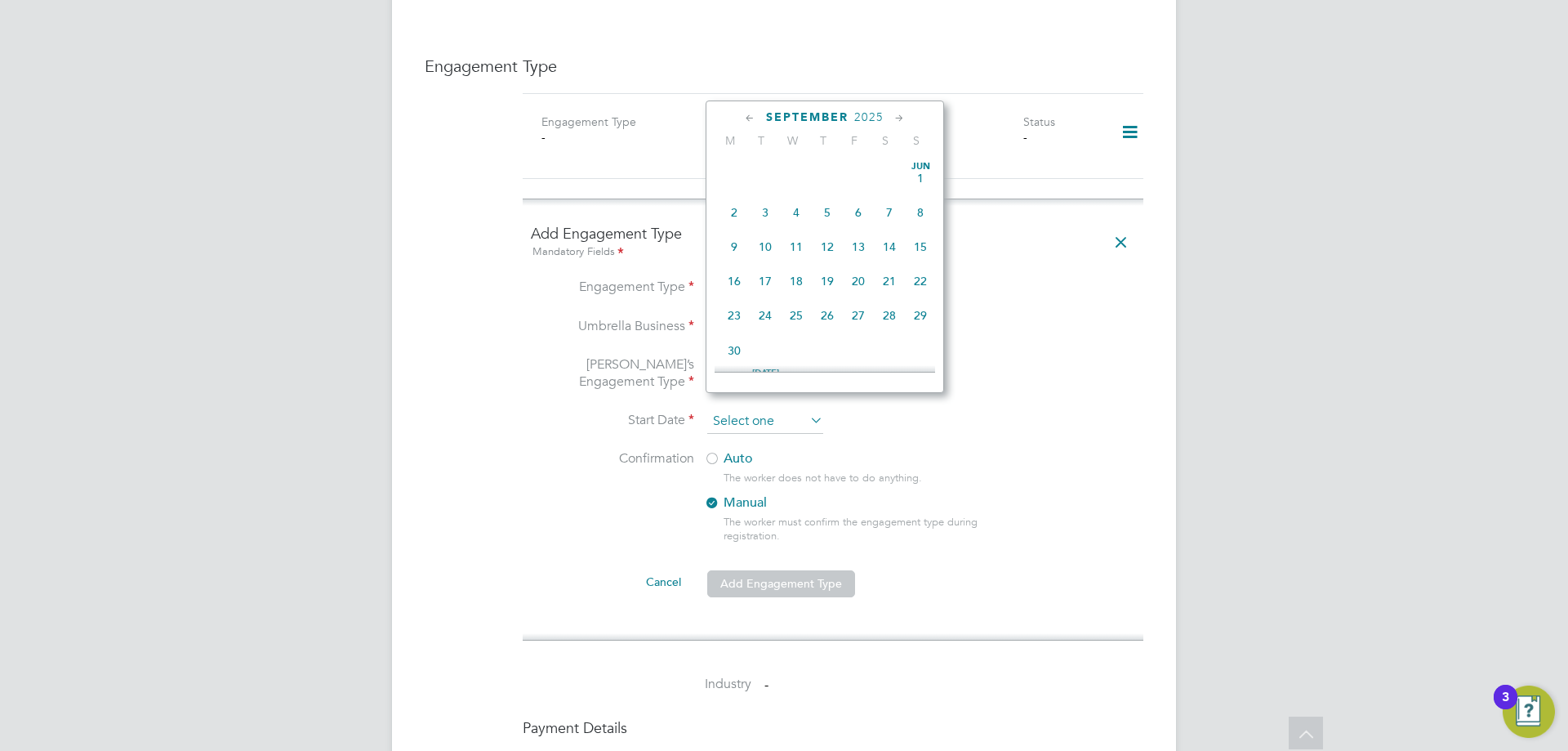
click at [795, 409] on input at bounding box center [765, 422] width 116 height 25
click at [731, 243] on span "22" at bounding box center [733, 230] width 31 height 31
type input "[DATE]"
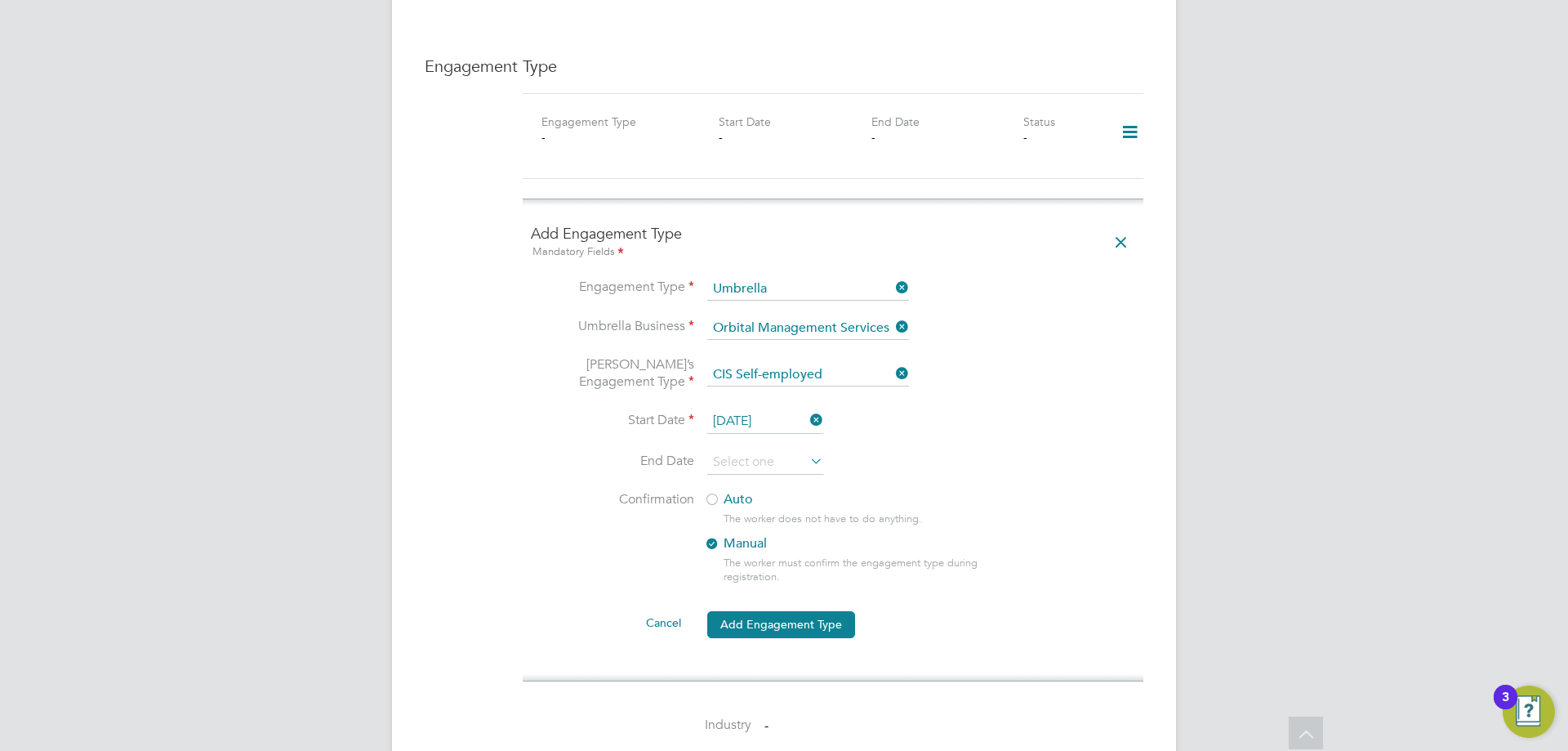
click at [766, 409] on input "[DATE]" at bounding box center [765, 422] width 116 height 25
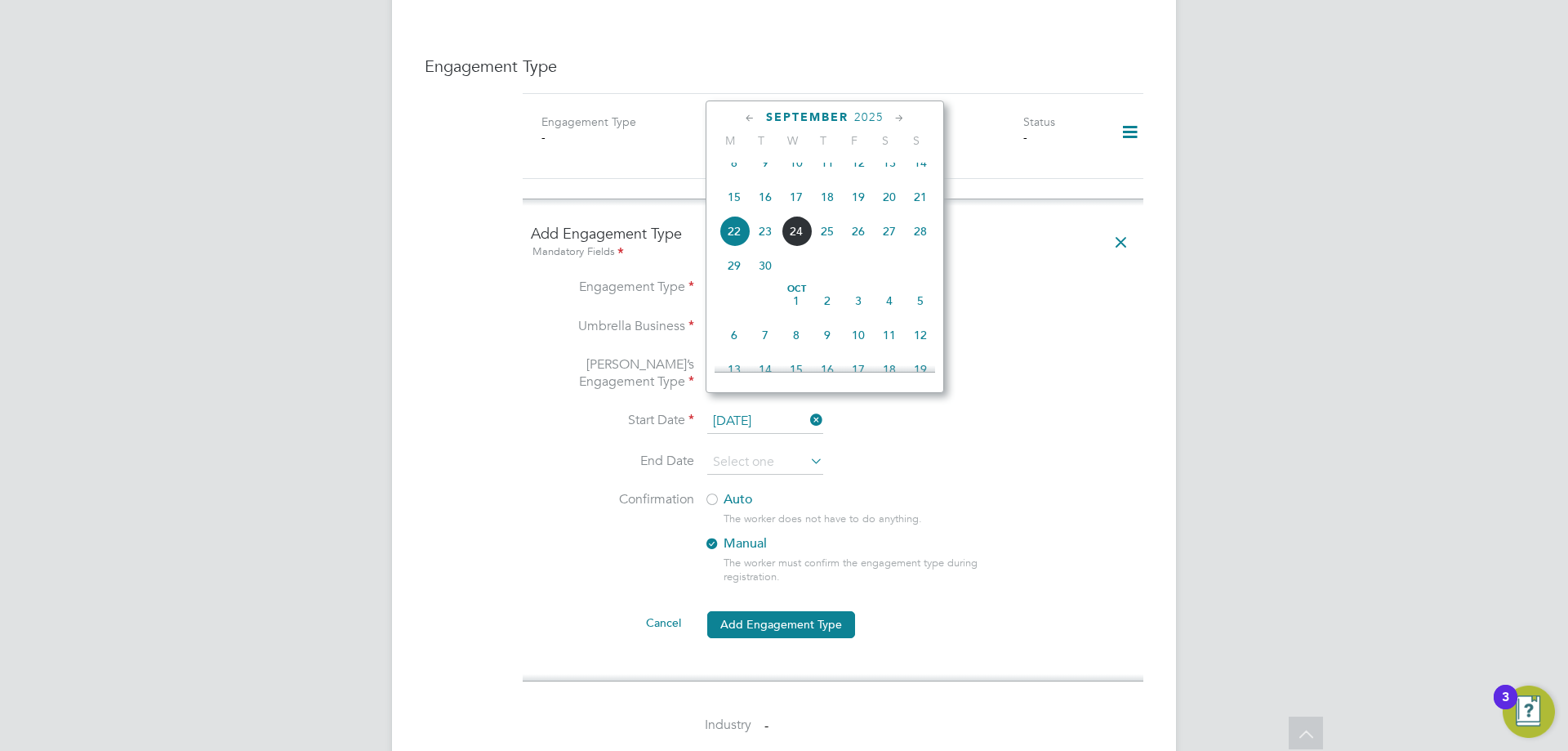
click at [987, 317] on li "Umbrella Business Orbital Management Services Limited" at bounding box center [833, 337] width 604 height 39
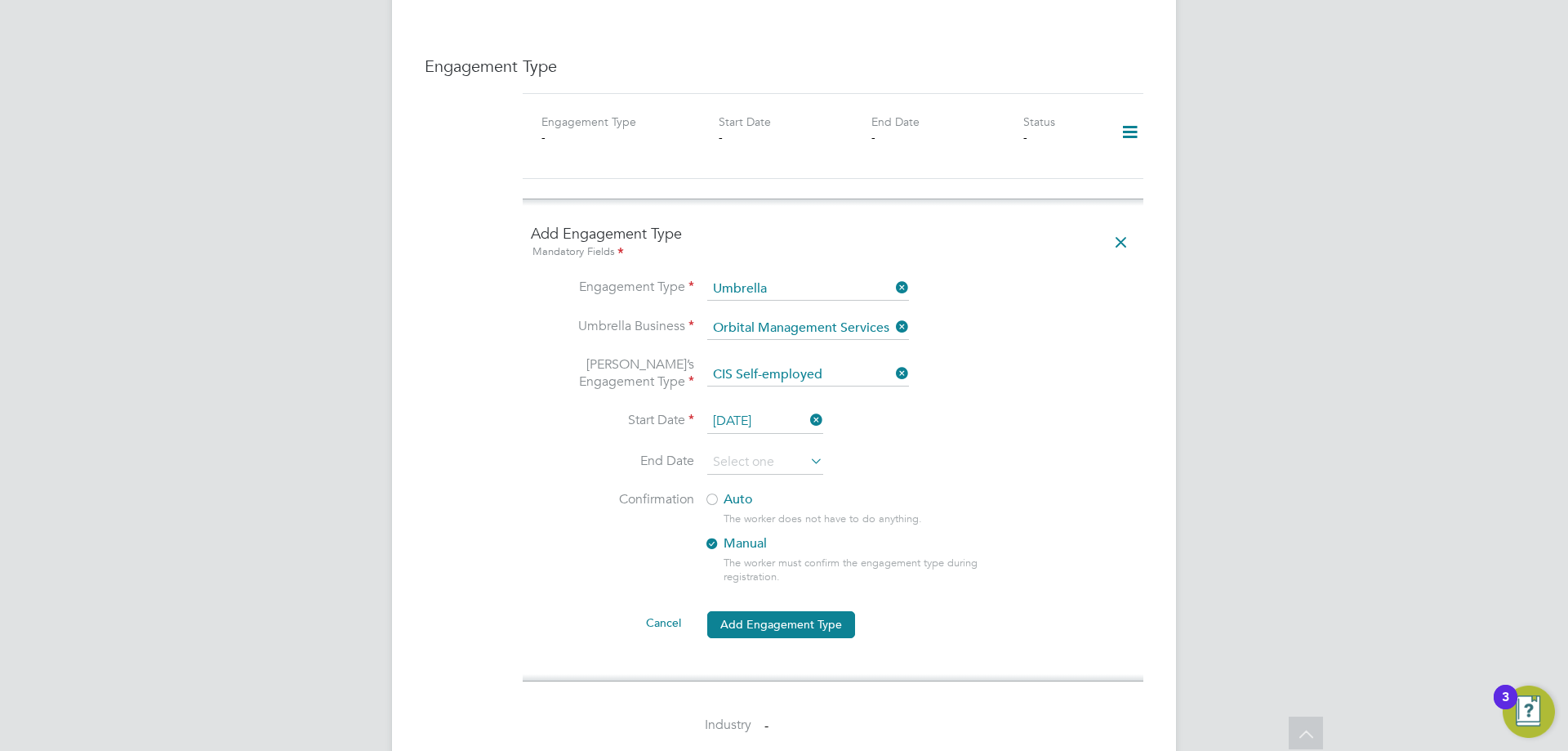
click at [717, 492] on div at bounding box center [712, 500] width 17 height 17
click at [786, 611] on button "Add Engagement Type" at bounding box center [780, 624] width 148 height 26
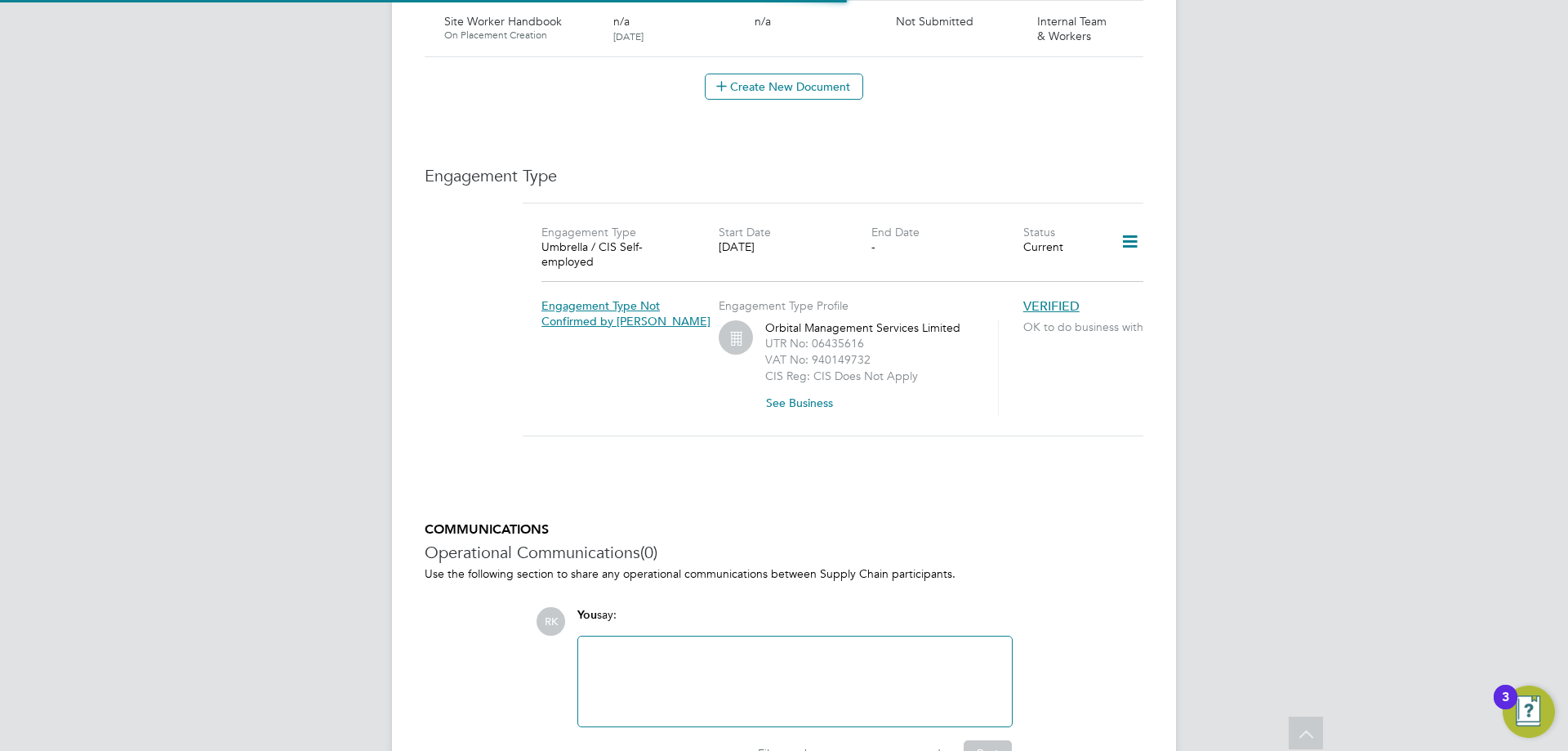
scroll to position [1516, 0]
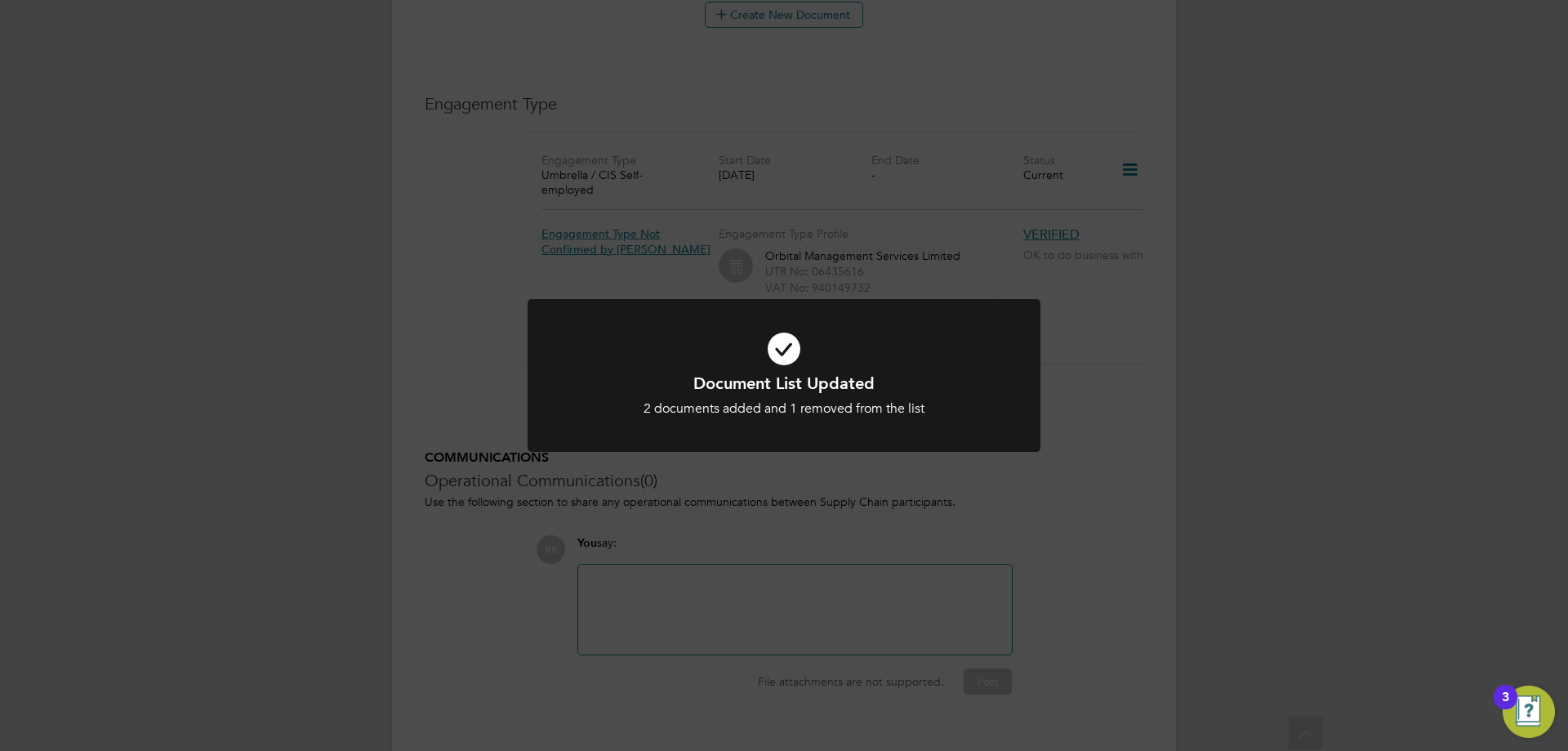
click at [1111, 392] on div "Document List Updated 2 documents added and 1 removed from the list Cancel Okay" at bounding box center [784, 375] width 1568 height 751
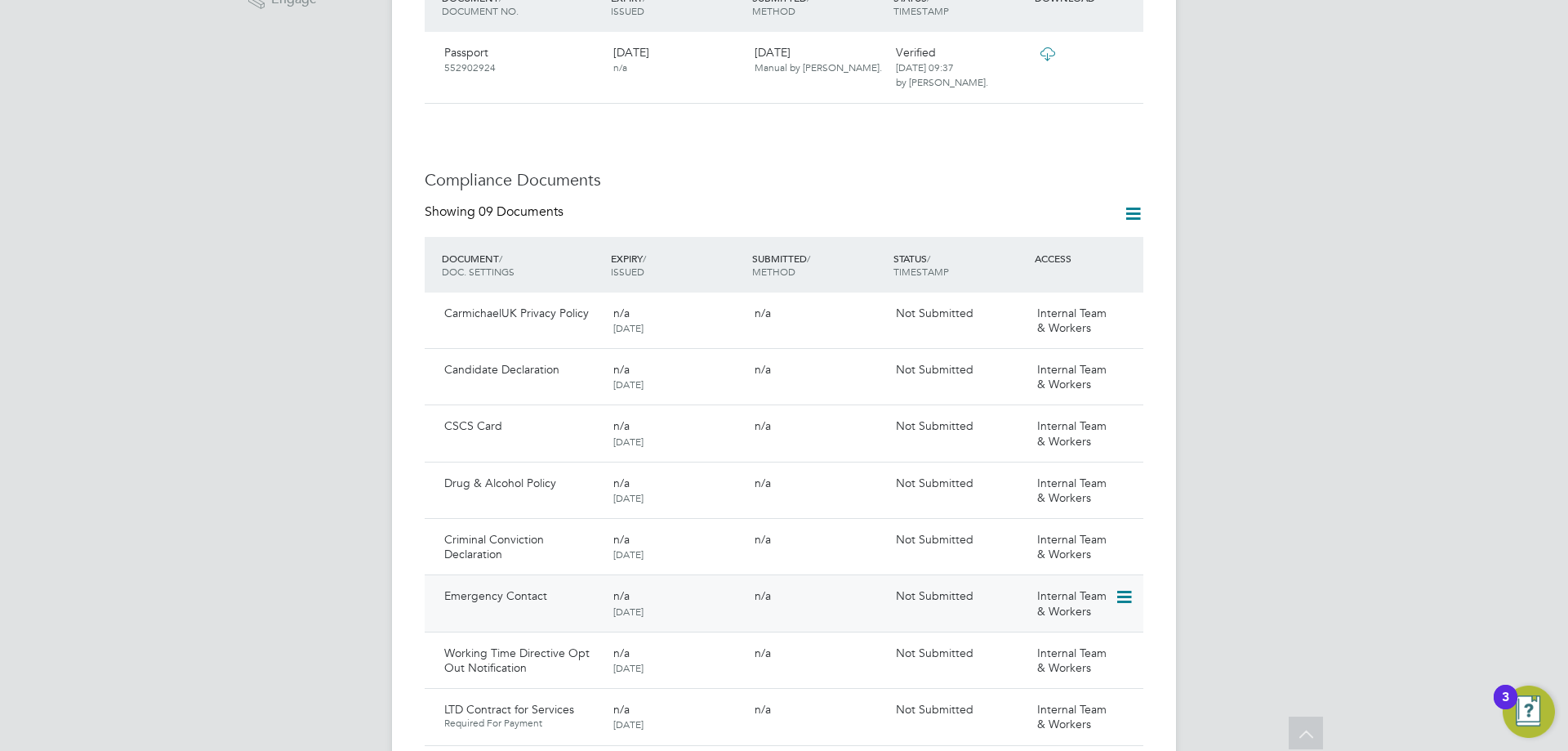
scroll to position [1026, 0]
